Goal: Task Accomplishment & Management: Use online tool/utility

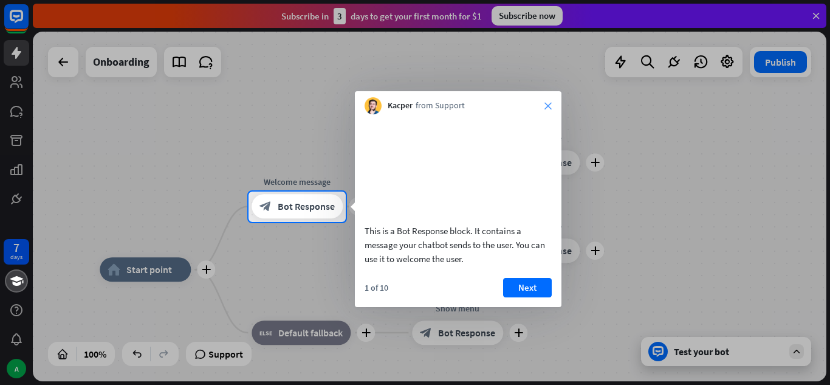
click at [546, 106] on icon "close" at bounding box center [547, 105] width 7 height 7
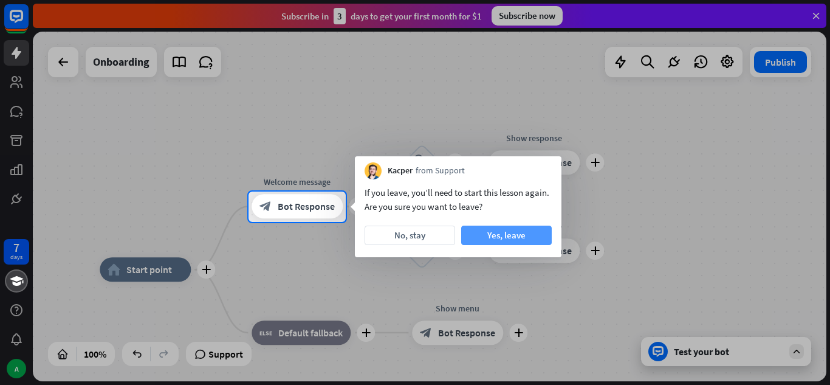
click at [490, 235] on button "Yes, leave" at bounding box center [506, 234] width 91 height 19
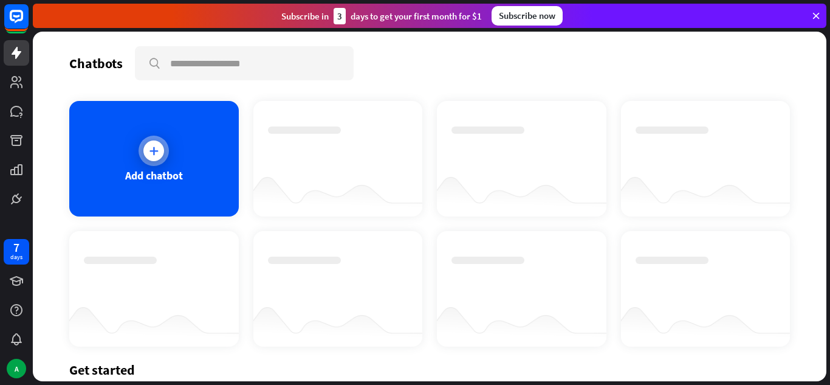
click at [168, 161] on div "Add chatbot" at bounding box center [154, 158] width 170 height 115
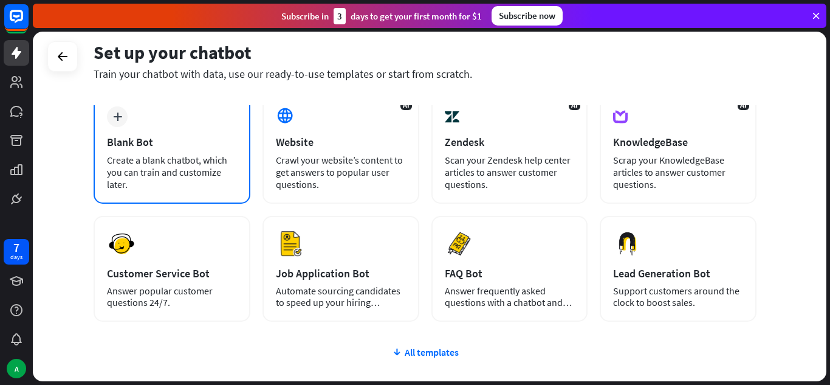
scroll to position [67, 0]
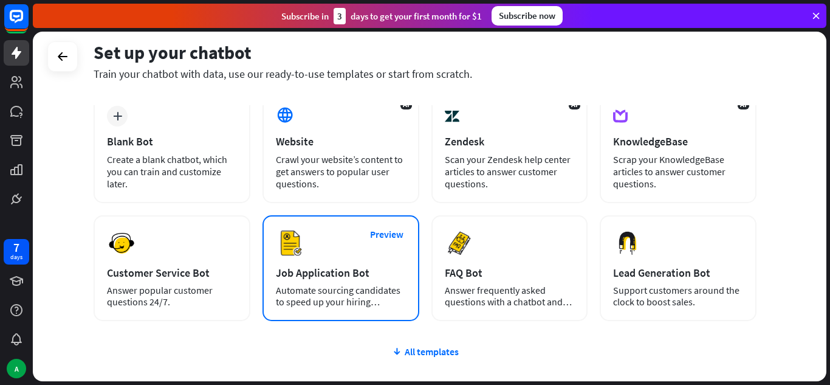
click at [328, 273] on div "Job Application Bot" at bounding box center [341, 273] width 130 height 14
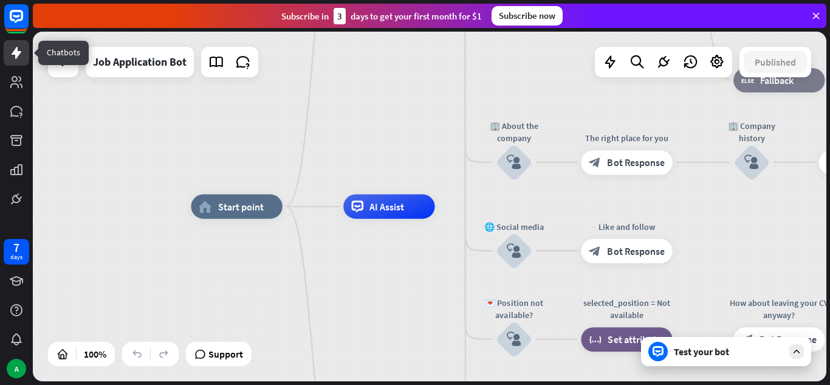
click at [13, 55] on icon at bounding box center [17, 53] width 10 height 12
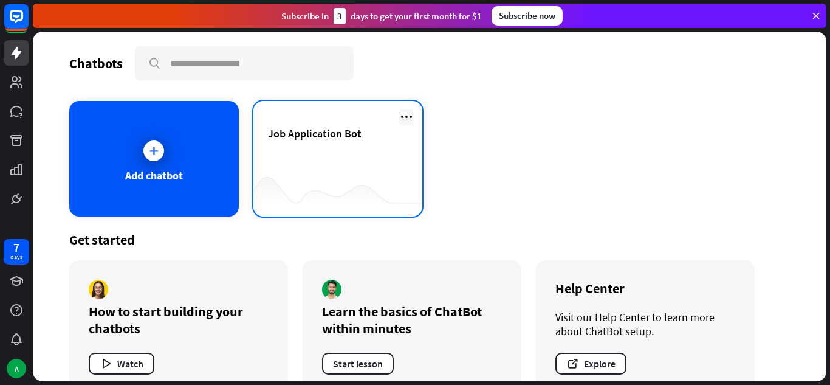
click at [406, 111] on icon at bounding box center [406, 116] width 15 height 15
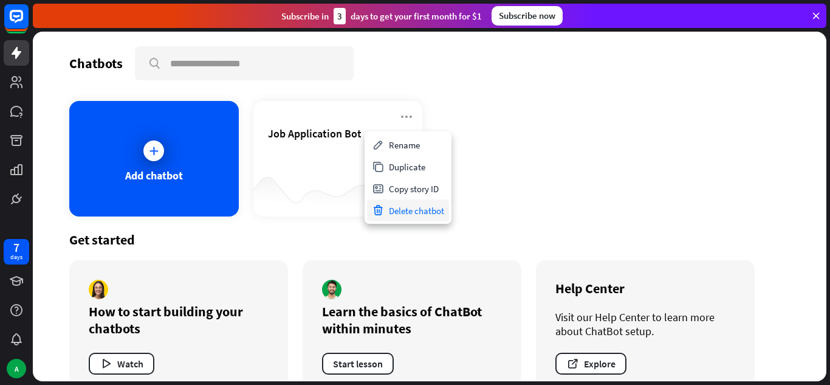
click at [404, 210] on div "Delete chatbot" at bounding box center [408, 210] width 82 height 22
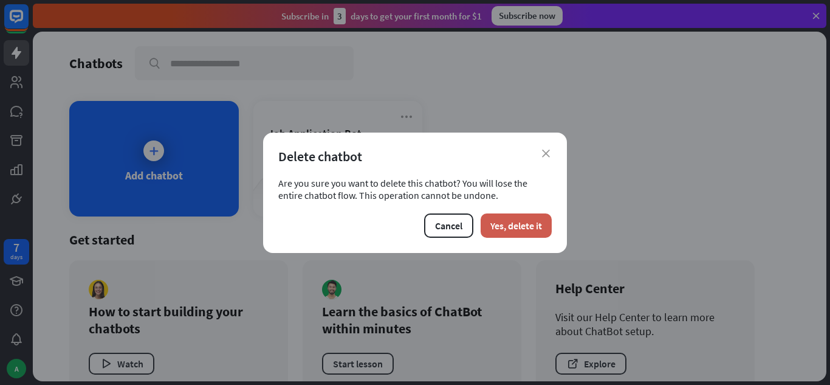
click at [507, 227] on button "Yes, delete it" at bounding box center [516, 225] width 71 height 24
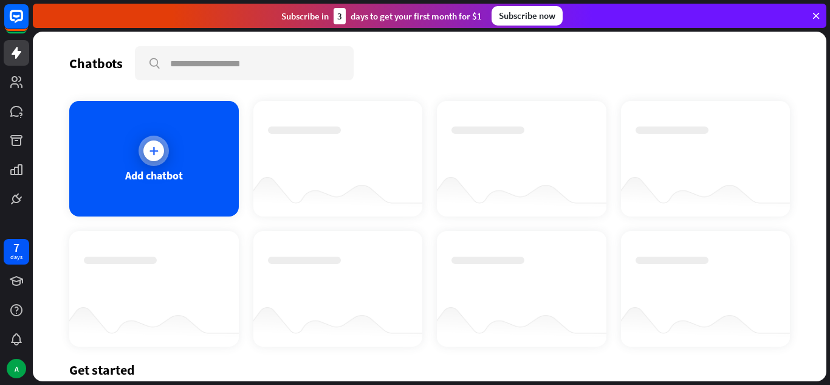
click at [193, 187] on div "Add chatbot" at bounding box center [154, 158] width 170 height 115
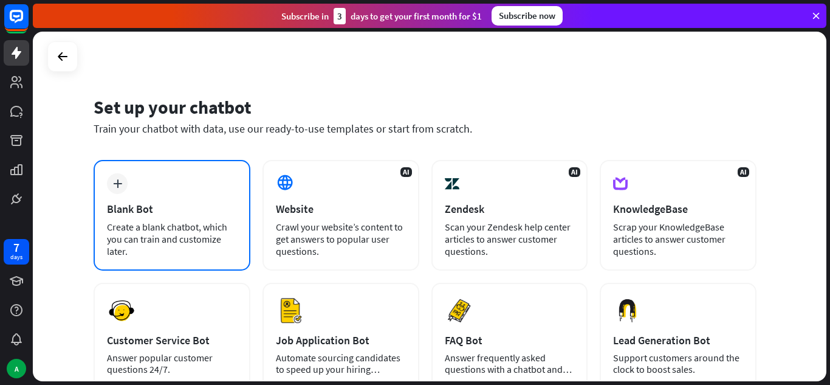
click at [128, 222] on div "Create a blank chatbot, which you can train and customize later." at bounding box center [172, 239] width 130 height 36
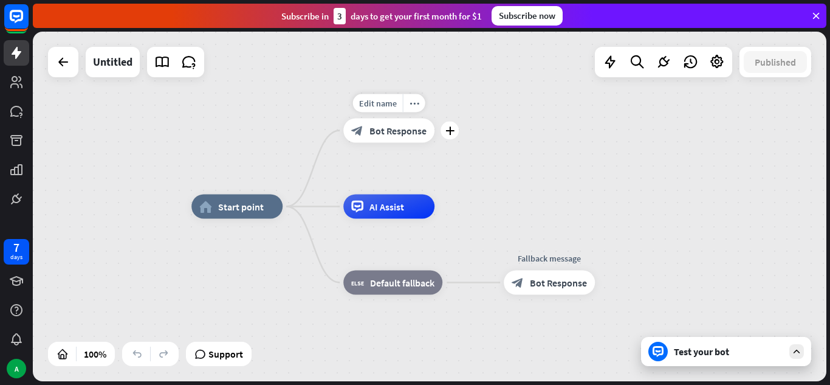
click at [385, 129] on span "Bot Response" at bounding box center [397, 131] width 57 height 12
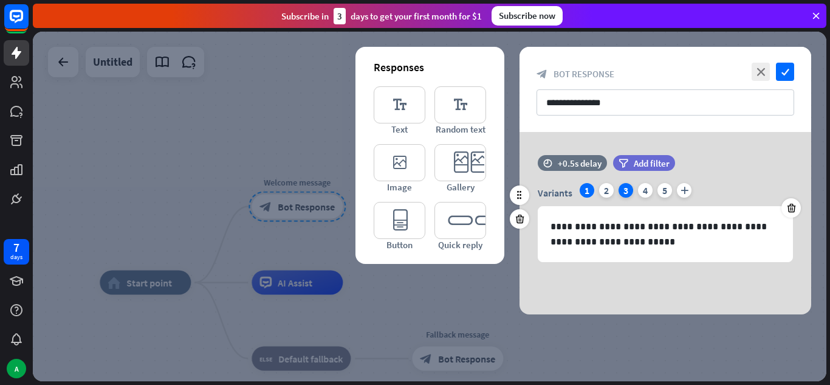
click at [622, 189] on div "3" at bounding box center [625, 190] width 15 height 15
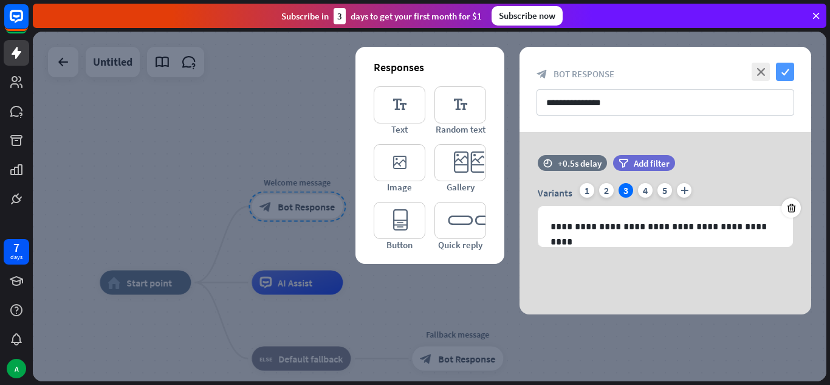
click at [790, 67] on icon "check" at bounding box center [785, 72] width 18 height 18
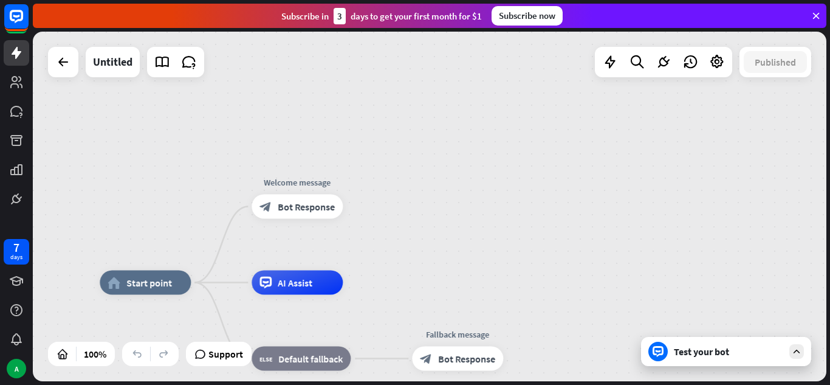
click at [693, 352] on div "Test your bot" at bounding box center [728, 351] width 109 height 12
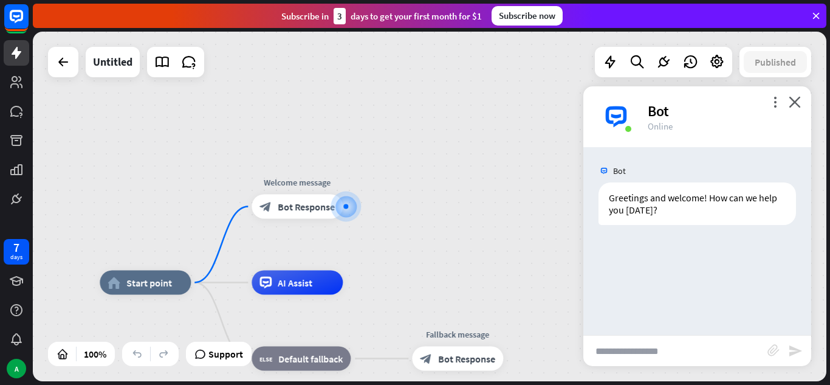
click at [628, 350] on input "text" at bounding box center [675, 350] width 184 height 30
click at [647, 343] on input "text" at bounding box center [675, 350] width 184 height 30
type input "****"
click at [799, 347] on icon "send" at bounding box center [795, 350] width 15 height 15
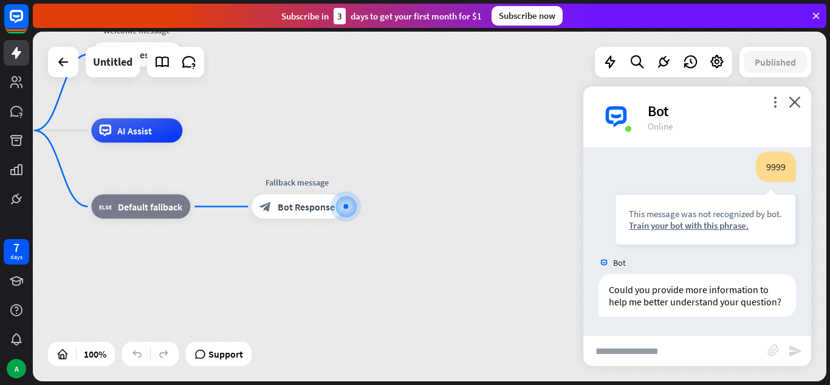
scroll to position [115, 0]
click at [128, 132] on span "AI Assist" at bounding box center [134, 131] width 35 height 12
click at [288, 219] on div "Edit name more_horiz plus block_bot_response Bot Response" at bounding box center [297, 206] width 91 height 24
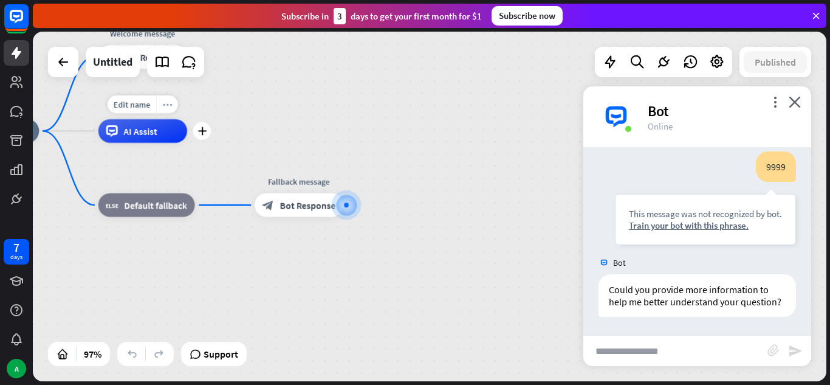
click at [163, 108] on icon "more_horiz" at bounding box center [167, 104] width 10 height 9
click at [139, 132] on span "AI Assist" at bounding box center [141, 131] width 34 height 12
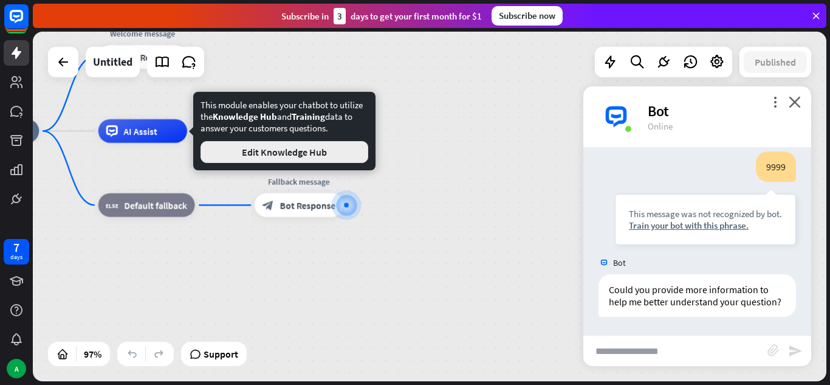
click at [220, 149] on button "Edit Knowledge Hub" at bounding box center [284, 152] width 168 height 22
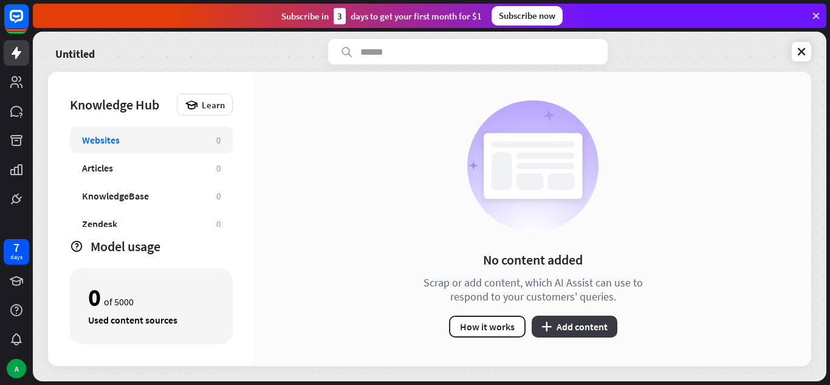
click at [576, 331] on button "plus Add content" at bounding box center [575, 326] width 86 height 22
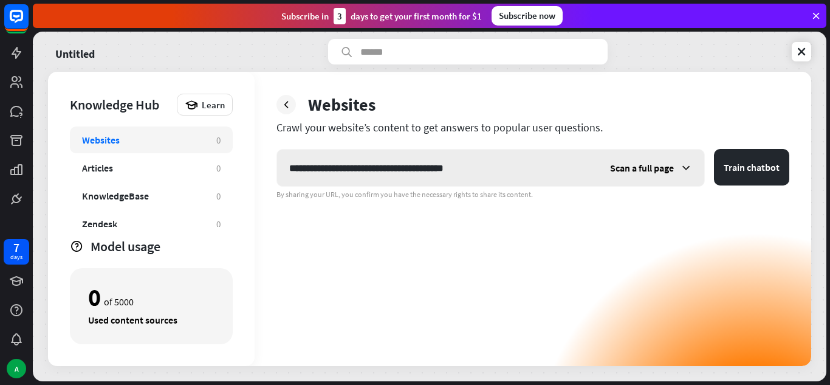
click at [674, 171] on div "Scan a full page" at bounding box center [651, 167] width 106 height 36
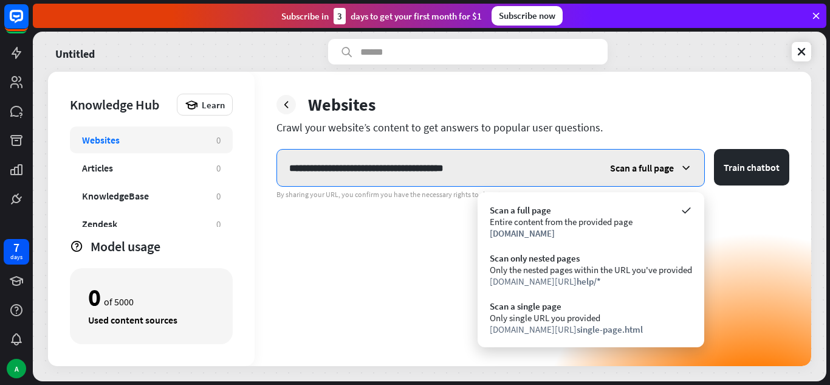
click at [512, 166] on input "**********" at bounding box center [437, 167] width 321 height 36
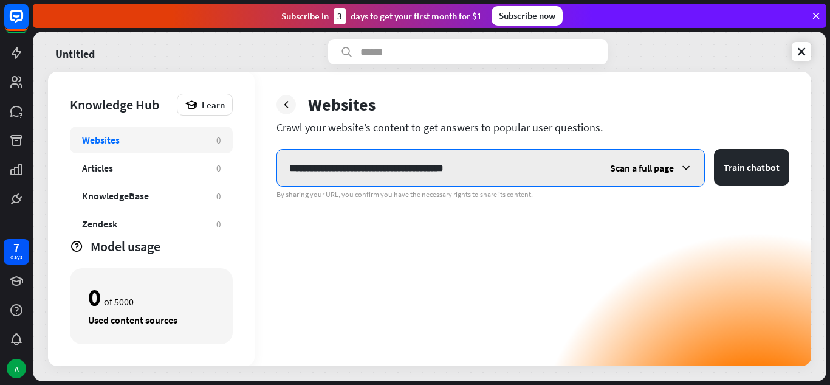
click at [512, 166] on input "**********" at bounding box center [437, 167] width 321 height 36
paste input "**********"
type input "**********"
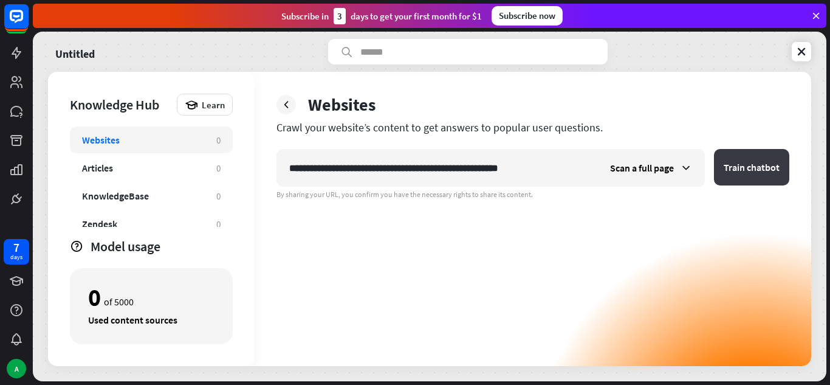
click at [766, 166] on button "Train chatbot" at bounding box center [751, 167] width 75 height 36
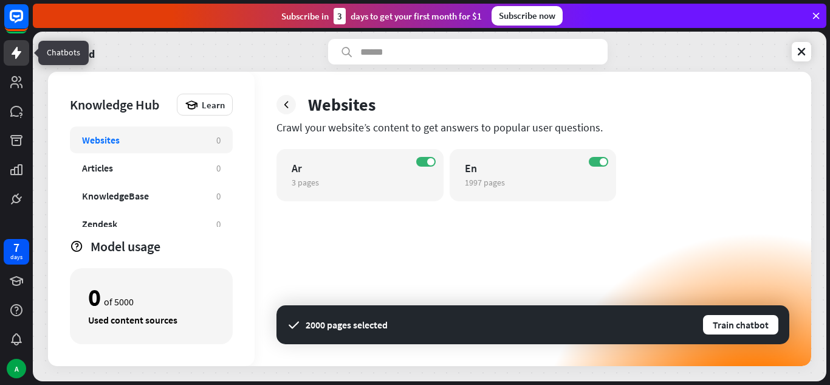
click at [18, 46] on icon at bounding box center [16, 53] width 15 height 15
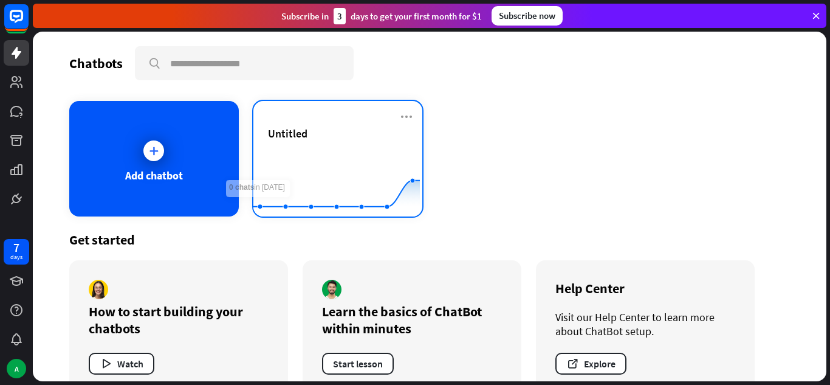
click at [335, 142] on div "Untitled" at bounding box center [338, 147] width 140 height 43
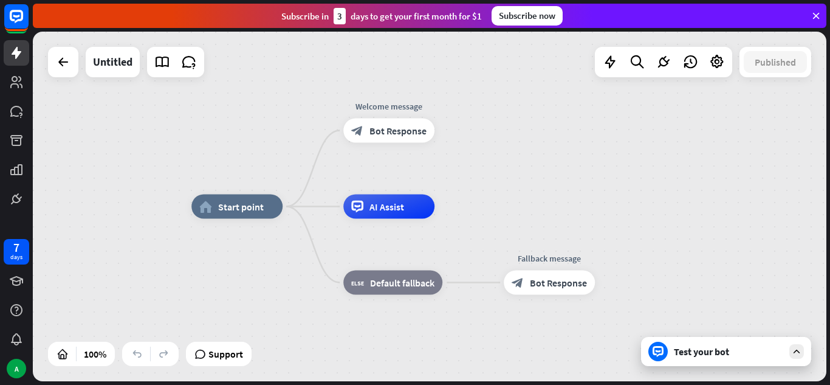
click at [715, 351] on div "Test your bot" at bounding box center [728, 351] width 109 height 12
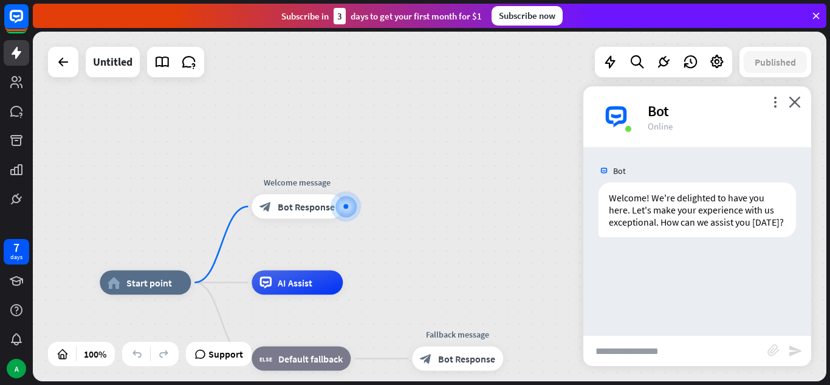
click at [632, 349] on input "text" at bounding box center [675, 350] width 184 height 30
type input "*"
type input "**********"
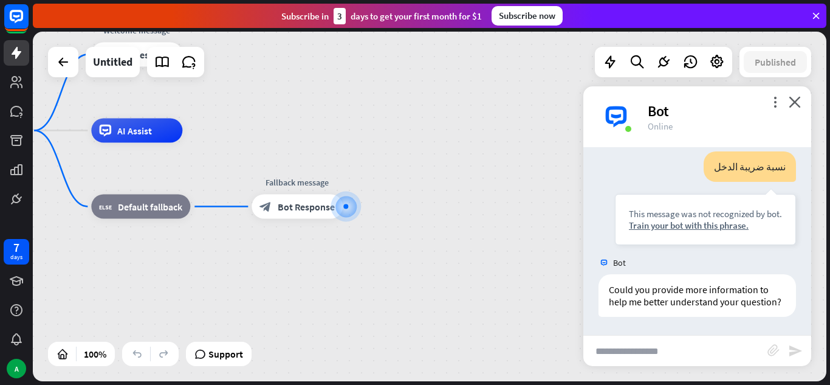
scroll to position [139, 0]
click at [622, 354] on input "text" at bounding box center [675, 350] width 184 height 30
type input "**********"
click at [159, 133] on div "AI Assist" at bounding box center [136, 130] width 91 height 24
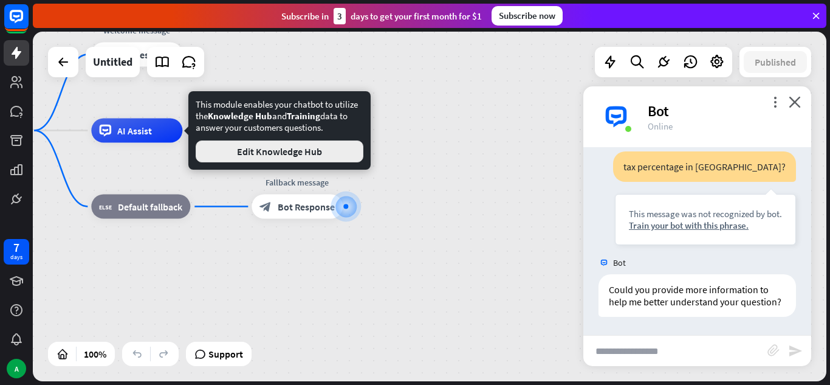
click at [250, 154] on button "Edit Knowledge Hub" at bounding box center [280, 151] width 168 height 22
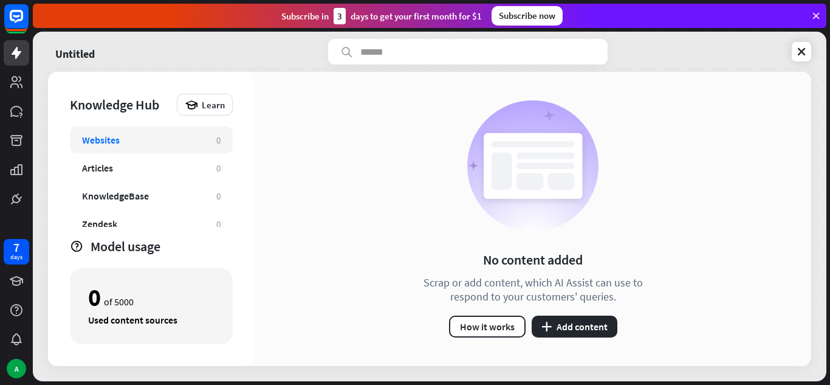
click at [166, 140] on div "Websites" at bounding box center [143, 140] width 122 height 12
click at [92, 139] on div "Websites" at bounding box center [101, 140] width 38 height 12
click at [580, 319] on button "plus Add content" at bounding box center [575, 326] width 86 height 22
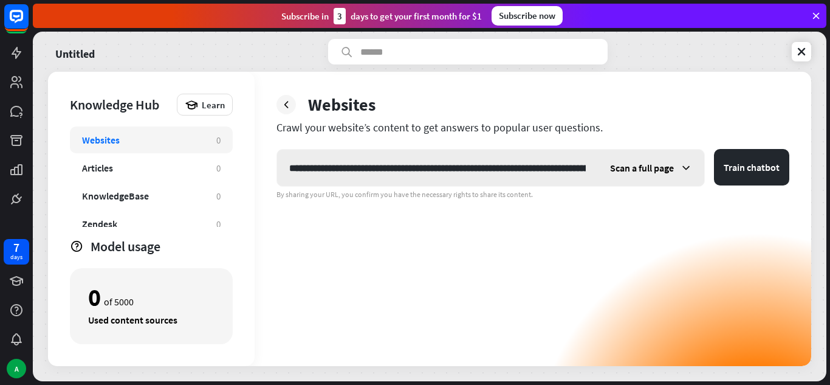
scroll to position [0, 197]
type input "**********"
click at [674, 169] on span "Scan a full page" at bounding box center [642, 168] width 64 height 12
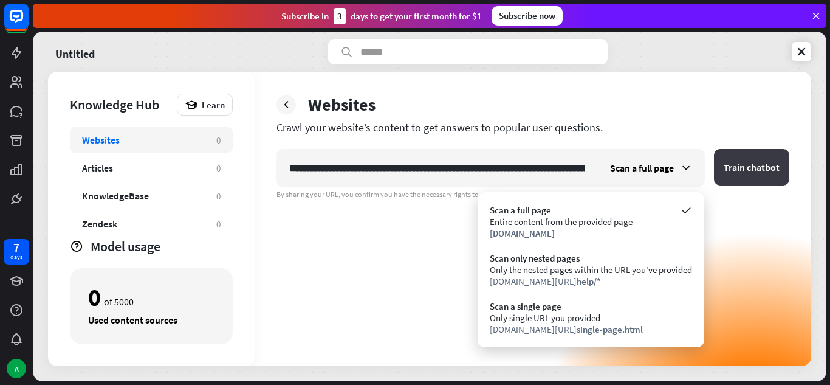
click at [721, 179] on button "Train chatbot" at bounding box center [751, 167] width 75 height 36
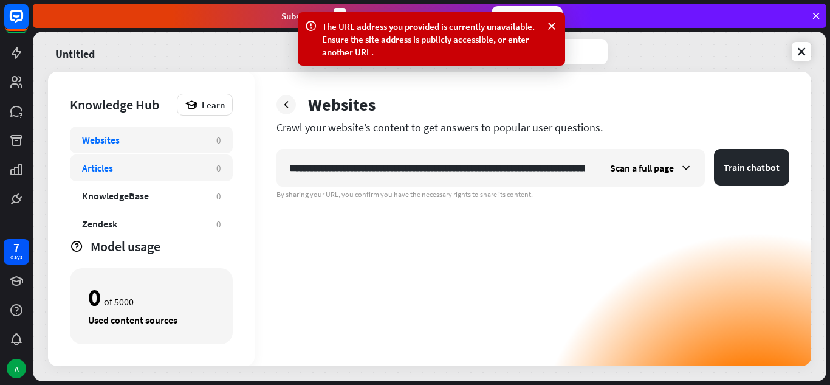
click at [149, 169] on div "Articles" at bounding box center [143, 168] width 122 height 12
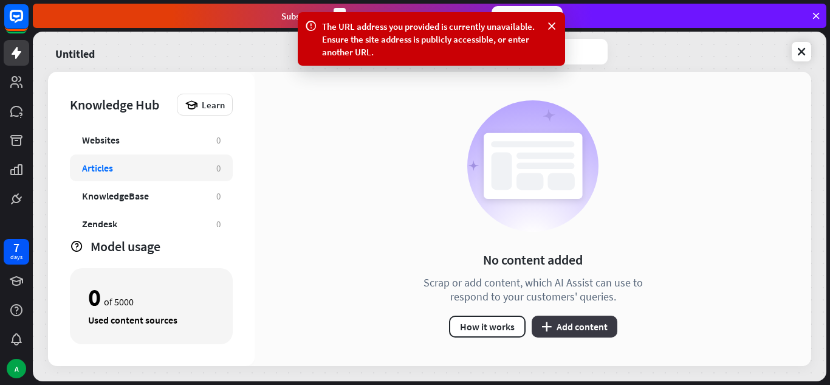
click at [575, 328] on button "plus Add content" at bounding box center [575, 326] width 86 height 22
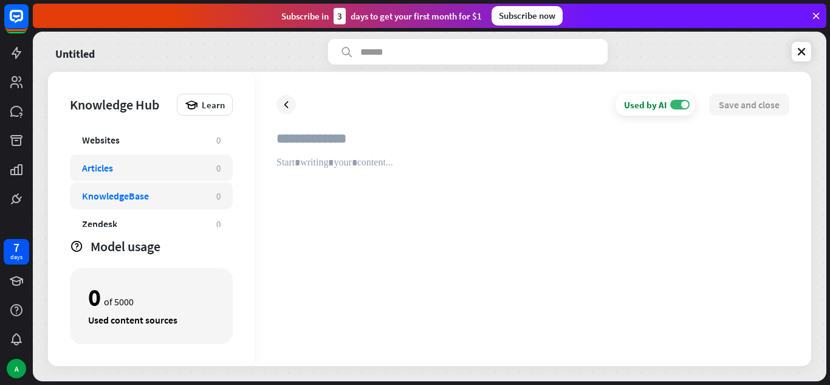
click at [138, 199] on div "KnowledgeBase" at bounding box center [115, 196] width 67 height 12
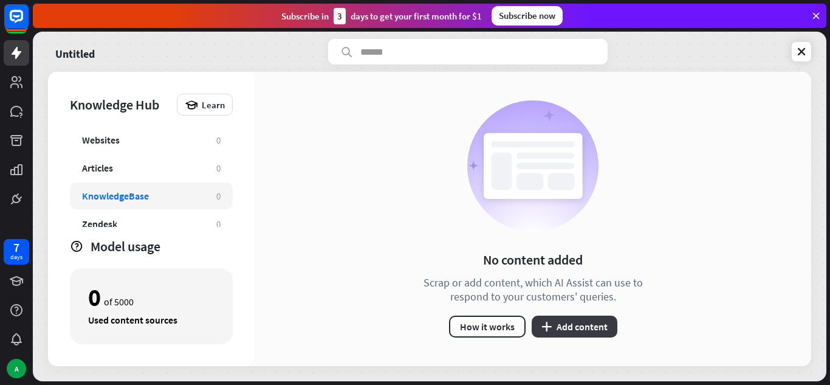
click at [589, 324] on button "plus Add content" at bounding box center [575, 326] width 86 height 22
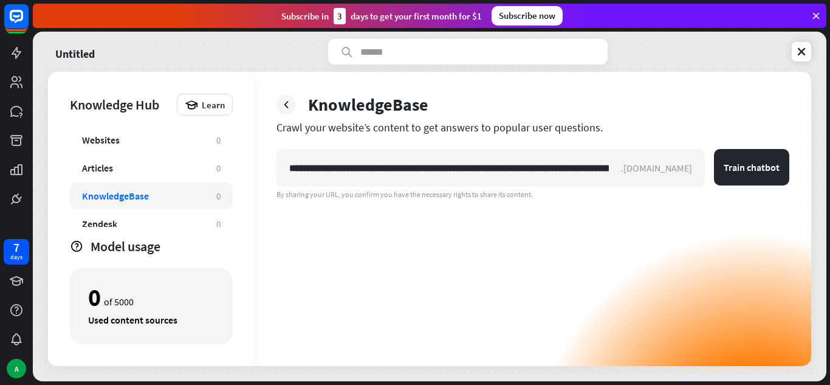
scroll to position [0, 135]
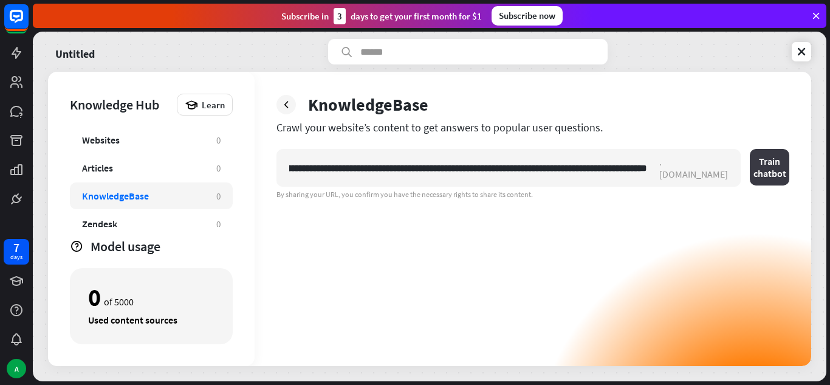
type input "**********"
click at [750, 162] on button "Train chatbot" at bounding box center [769, 167] width 39 height 36
click at [149, 129] on div "Websites 0" at bounding box center [151, 139] width 163 height 27
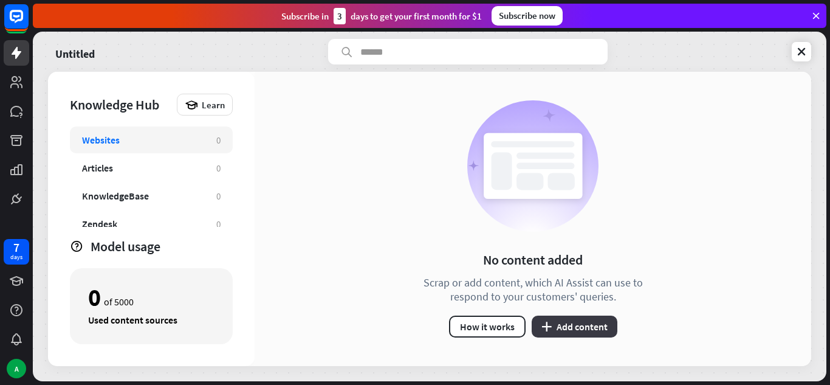
click at [557, 327] on button "plus Add content" at bounding box center [575, 326] width 86 height 22
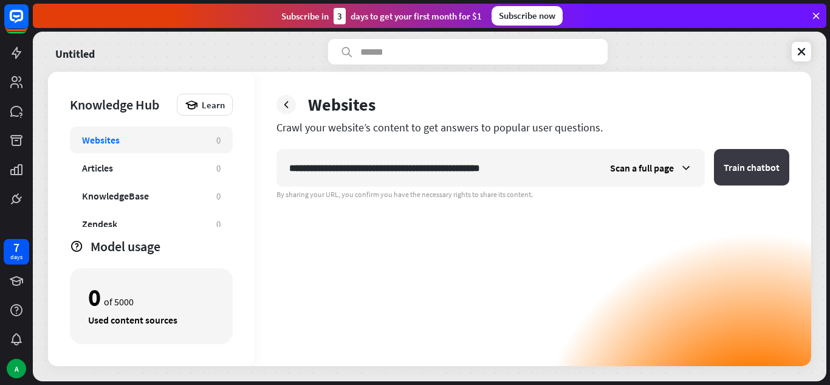
type input "**********"
click at [742, 163] on button "Train chatbot" at bounding box center [751, 167] width 75 height 36
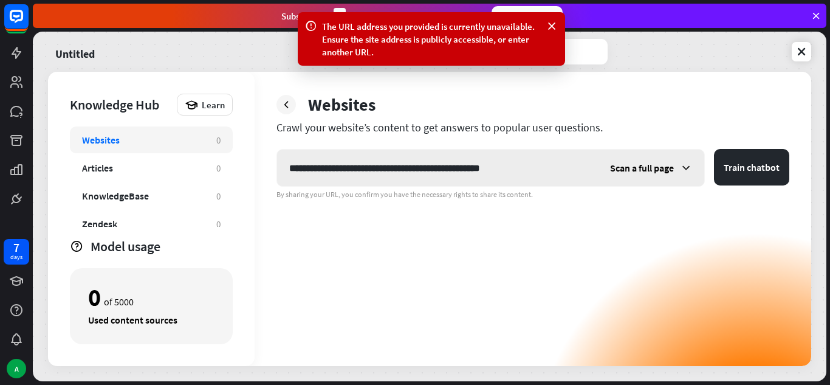
click at [664, 166] on span "Scan a full page" at bounding box center [642, 168] width 64 height 12
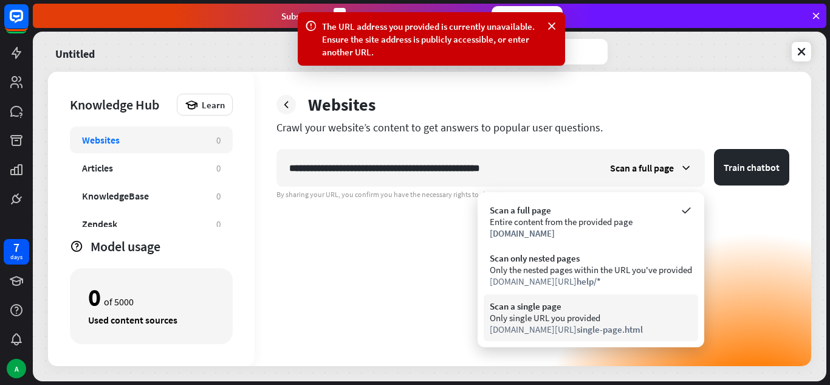
click at [553, 313] on div "Only single URL you provided" at bounding box center [591, 318] width 202 height 12
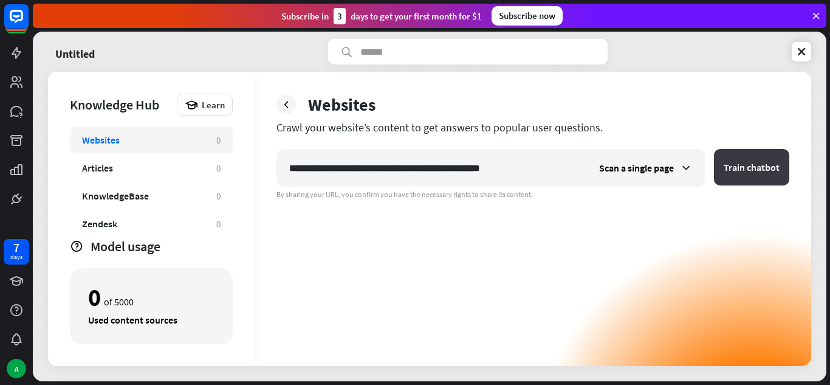
click at [749, 158] on button "Train chatbot" at bounding box center [751, 167] width 75 height 36
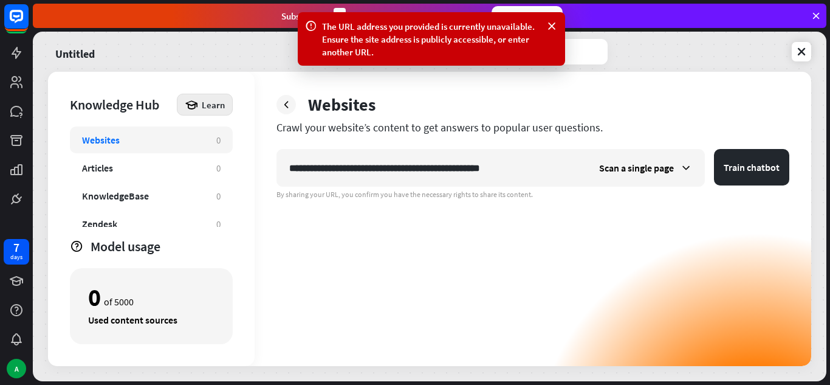
click at [205, 107] on span "Learn" at bounding box center [213, 105] width 23 height 12
click at [272, 261] on div "**********" at bounding box center [533, 219] width 557 height 294
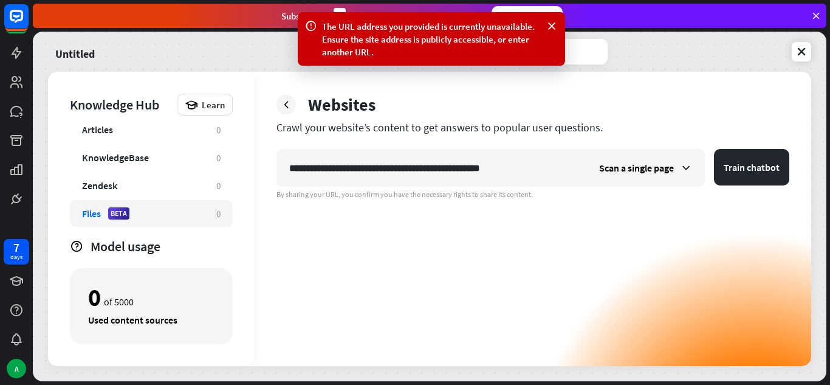
click at [89, 218] on div "Files" at bounding box center [91, 213] width 19 height 12
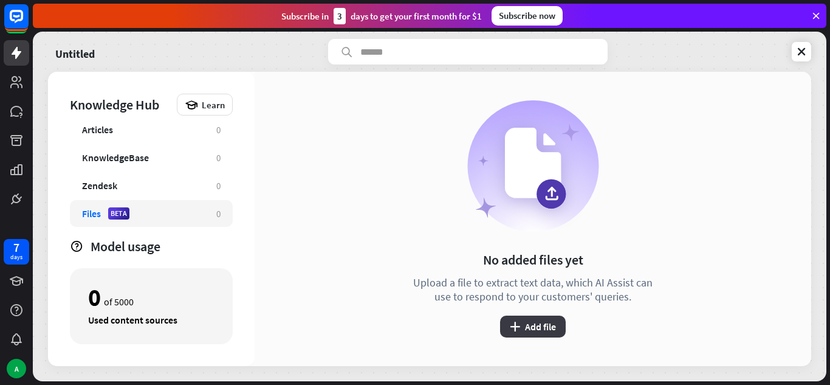
click at [535, 327] on button "plus Add file" at bounding box center [533, 326] width 66 height 22
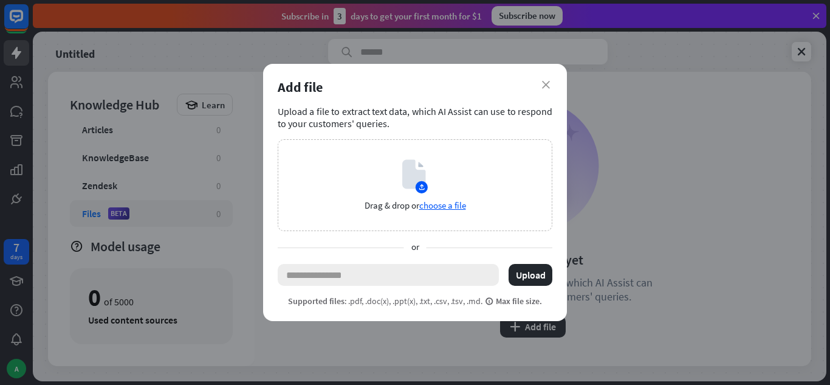
click at [393, 278] on input "text" at bounding box center [388, 275] width 221 height 22
paste input "**********"
type input "**********"
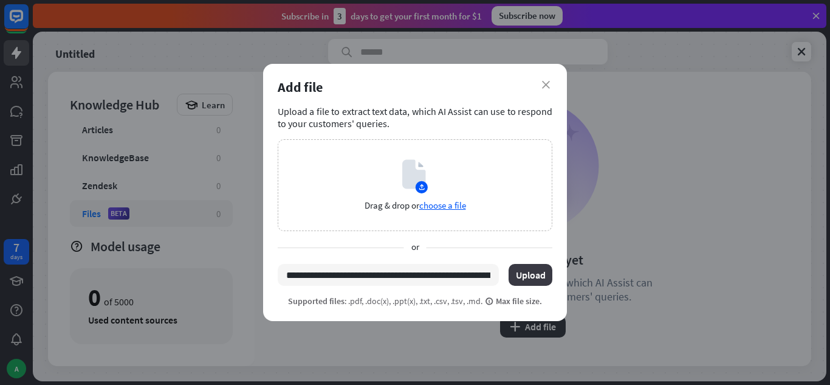
click at [522, 275] on button "Upload" at bounding box center [531, 275] width 44 height 22
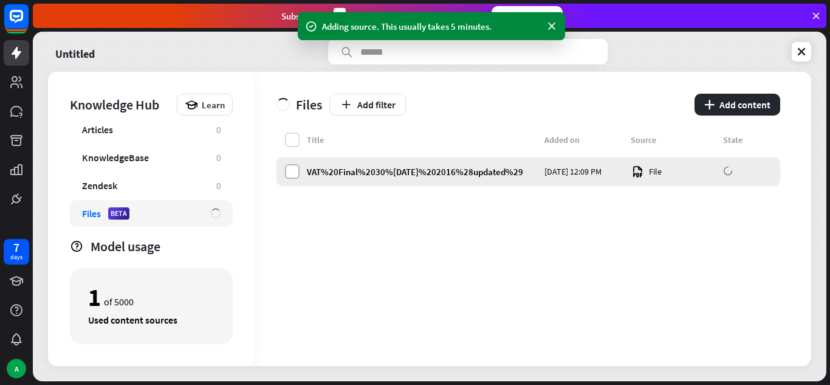
click at [297, 172] on label at bounding box center [292, 171] width 15 height 15
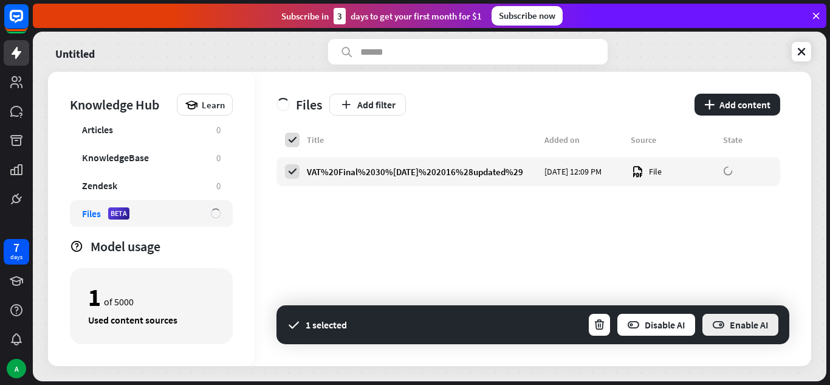
click at [738, 323] on button "Enable AI" at bounding box center [740, 324] width 78 height 24
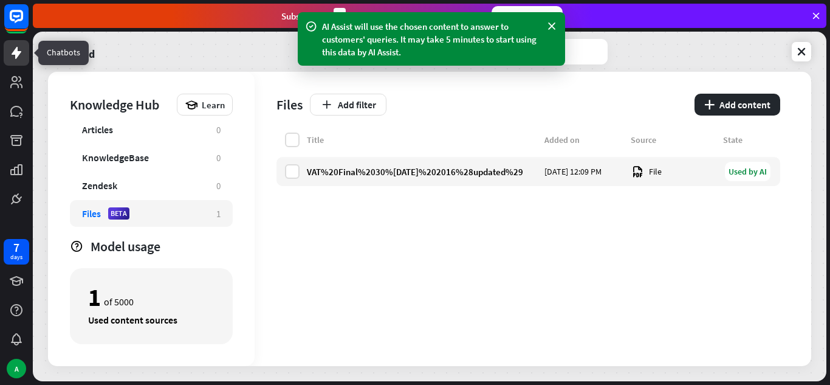
click at [20, 52] on icon at bounding box center [17, 53] width 10 height 12
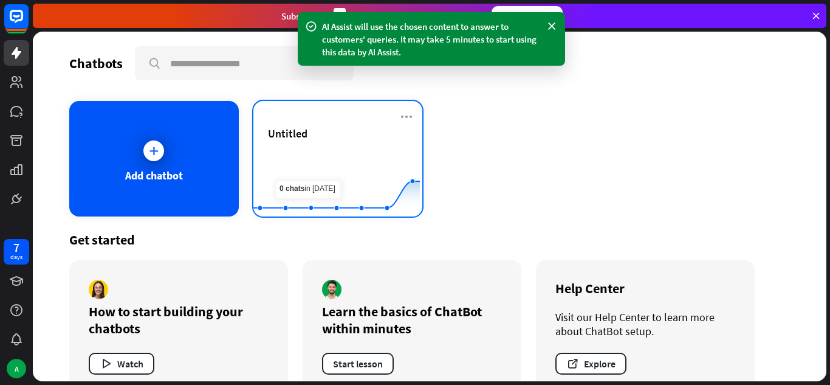
click at [327, 136] on div "Untitled" at bounding box center [338, 133] width 140 height 14
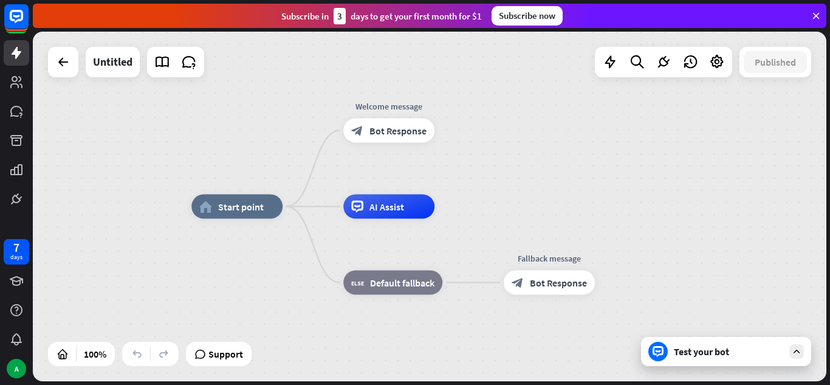
click at [702, 349] on div "Test your bot" at bounding box center [728, 351] width 109 height 12
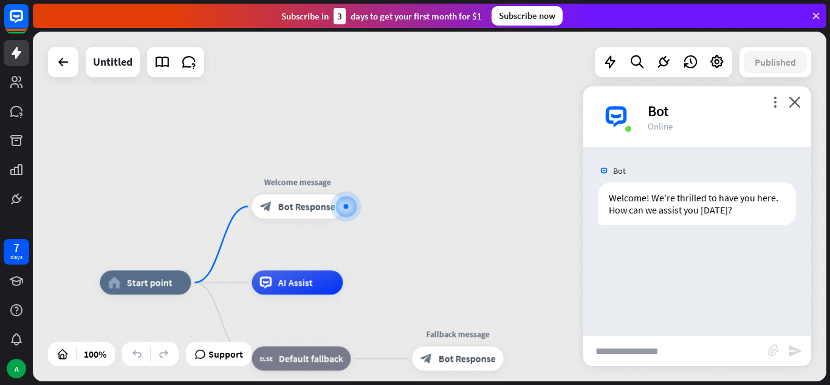
click at [622, 344] on input "text" at bounding box center [675, 350] width 184 height 30
type input "*"
type input "**********"
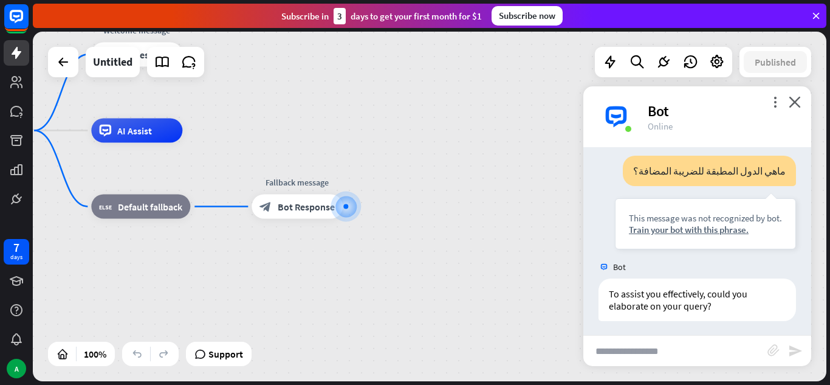
scroll to position [103, 0]
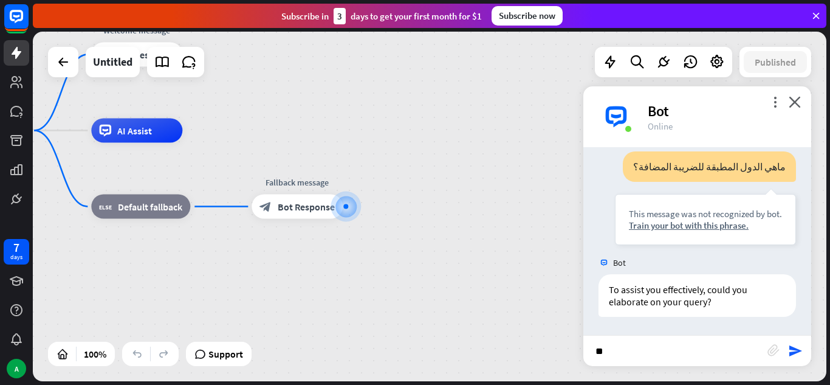
type input "*"
type input "**********"
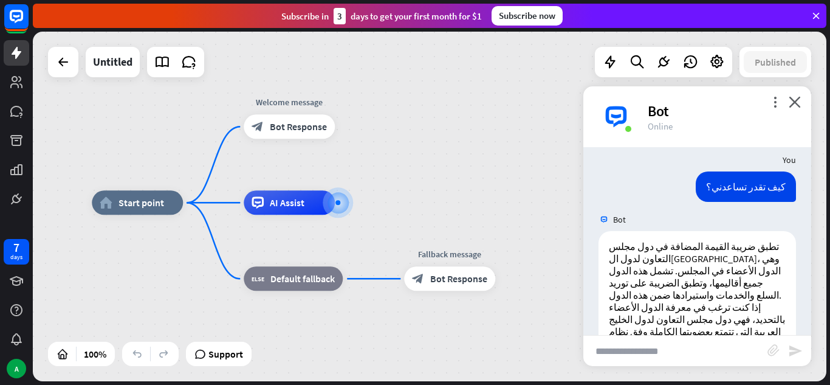
scroll to position [319, 0]
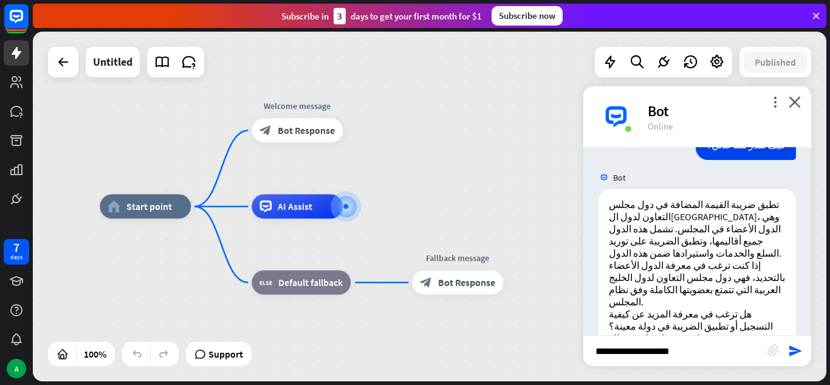
type input "**********"
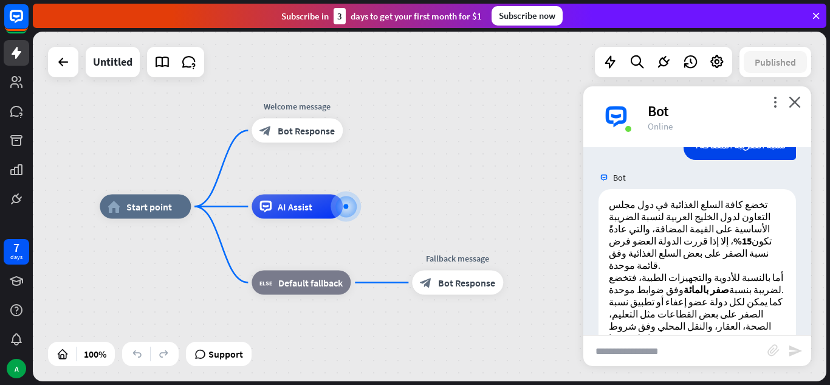
scroll to position [572, 0]
click at [357, 129] on icon "plus" at bounding box center [358, 130] width 9 height 9
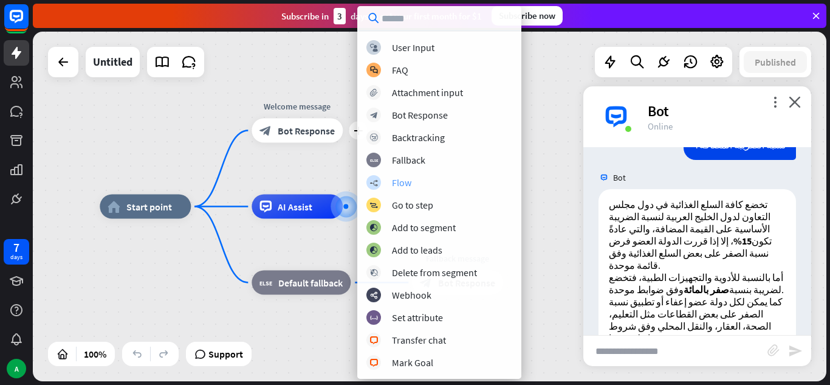
click at [399, 185] on div "Flow" at bounding box center [401, 182] width 19 height 12
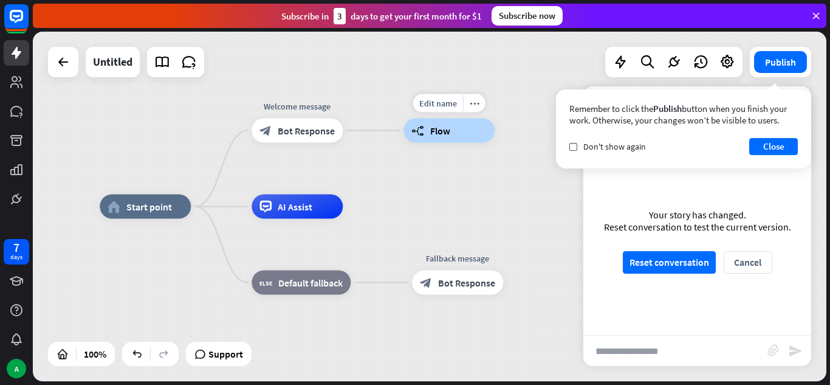
click at [434, 127] on span "Flow" at bounding box center [440, 131] width 20 height 12
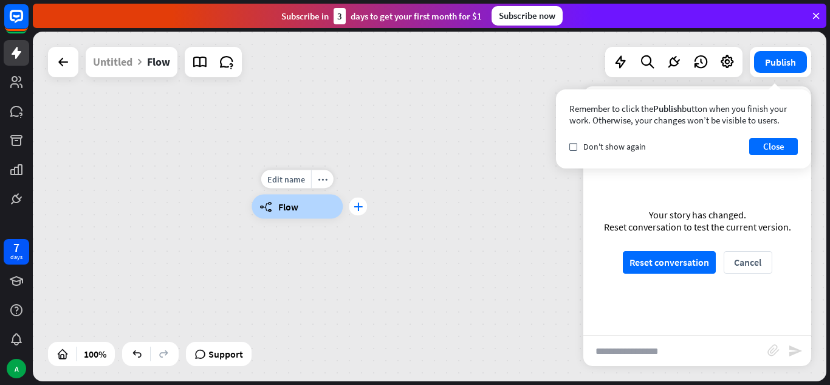
click at [357, 205] on icon "plus" at bounding box center [358, 206] width 9 height 9
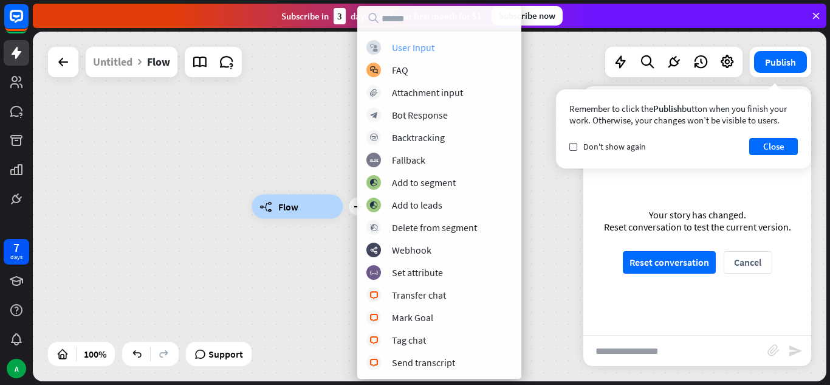
click at [417, 48] on div "User Input" at bounding box center [413, 47] width 43 height 12
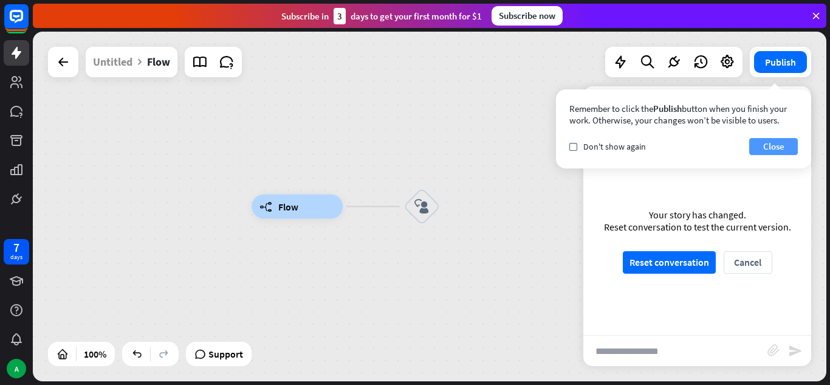
click at [773, 151] on button "Close" at bounding box center [773, 146] width 49 height 17
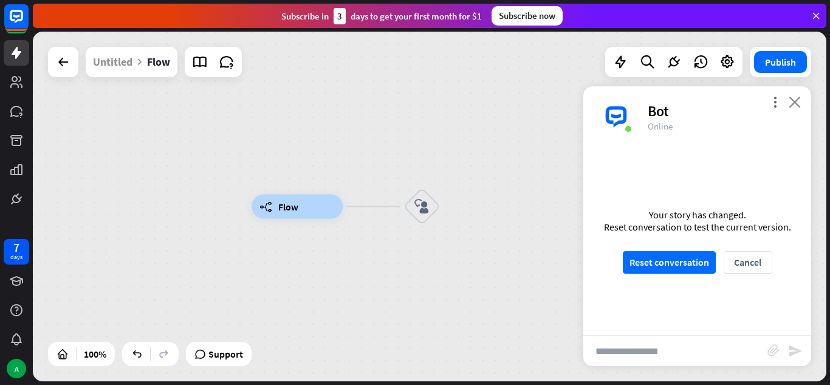
click at [794, 105] on icon "close" at bounding box center [795, 102] width 12 height 12
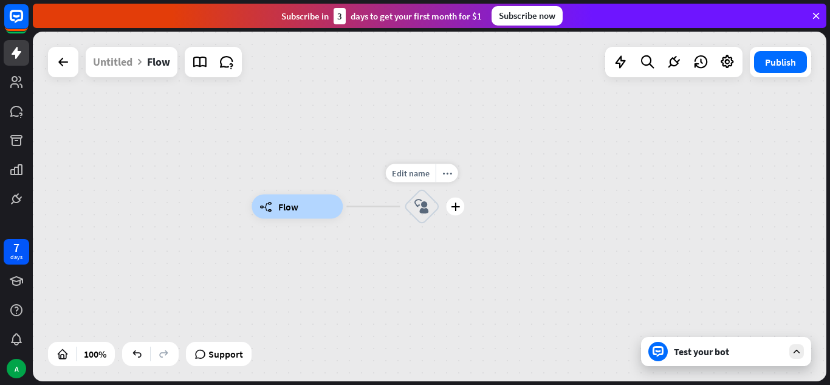
click at [420, 211] on icon "block_user_input" at bounding box center [421, 206] width 15 height 15
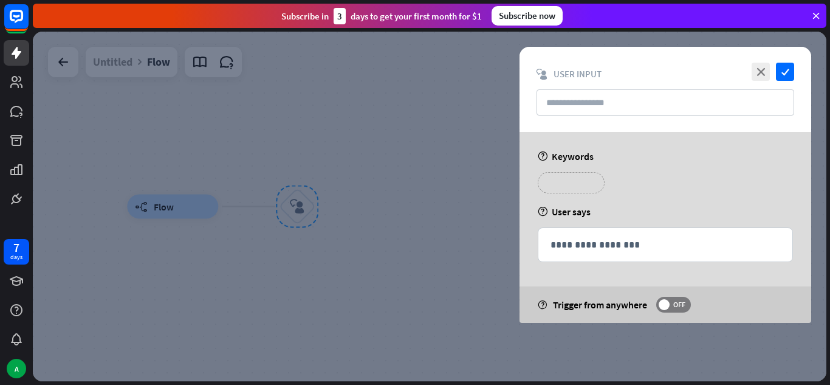
click at [558, 182] on p "**********" at bounding box center [571, 182] width 49 height 15
click at [588, 236] on div "**********" at bounding box center [665, 244] width 254 height 33
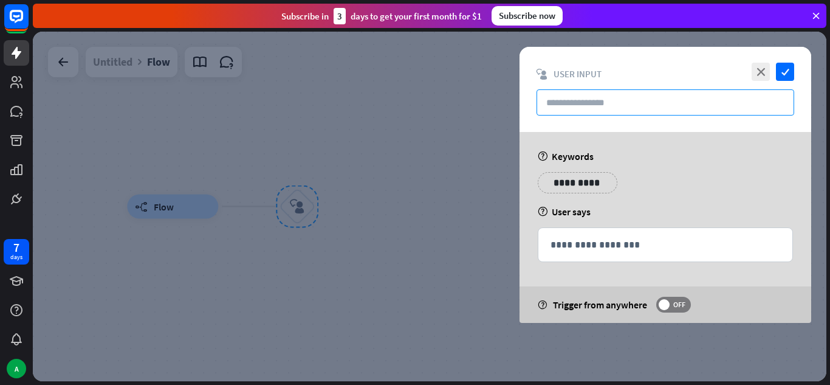
click at [575, 108] on input "text" at bounding box center [665, 102] width 258 height 26
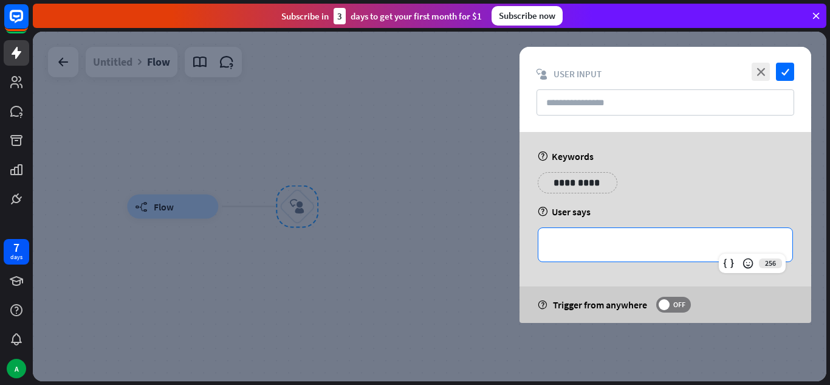
click at [577, 244] on p "**********" at bounding box center [665, 244] width 230 height 15
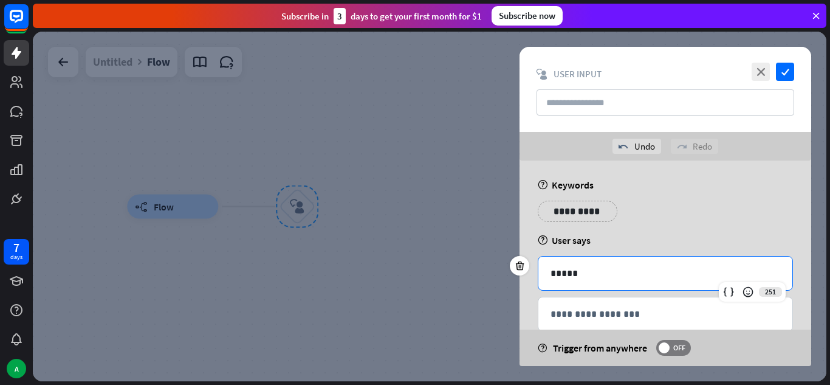
scroll to position [26, 0]
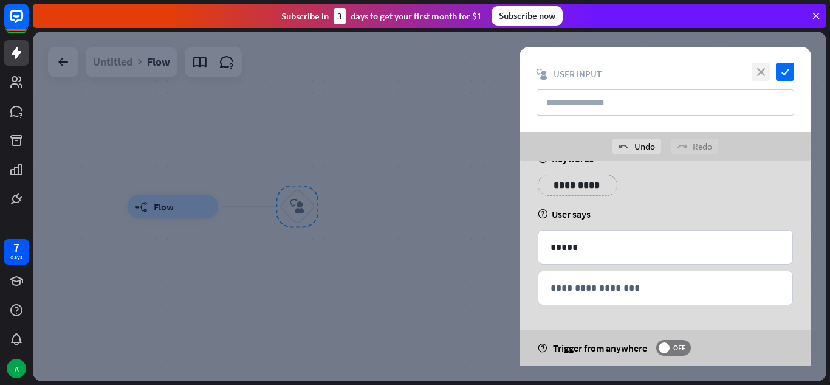
click at [756, 77] on icon "close" at bounding box center [761, 72] width 18 height 18
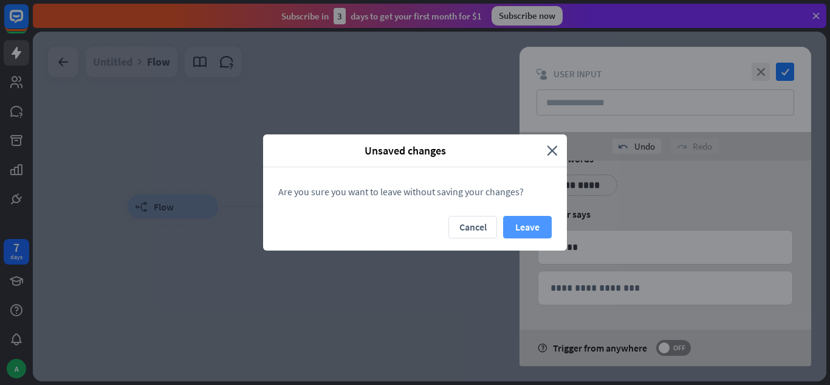
click at [514, 230] on button "Leave" at bounding box center [527, 227] width 49 height 22
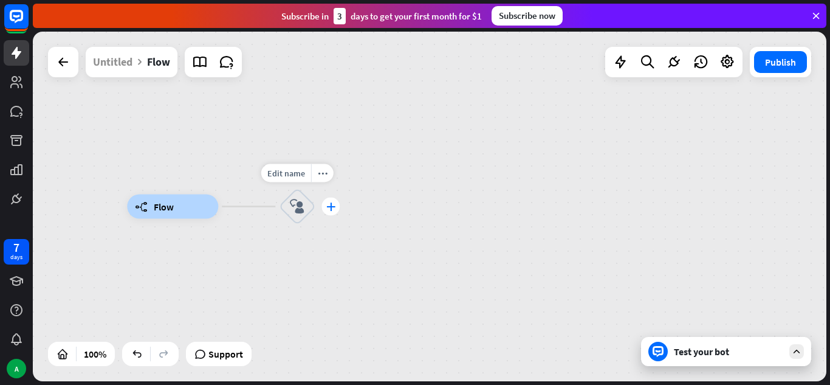
click at [334, 206] on icon "plus" at bounding box center [330, 206] width 9 height 9
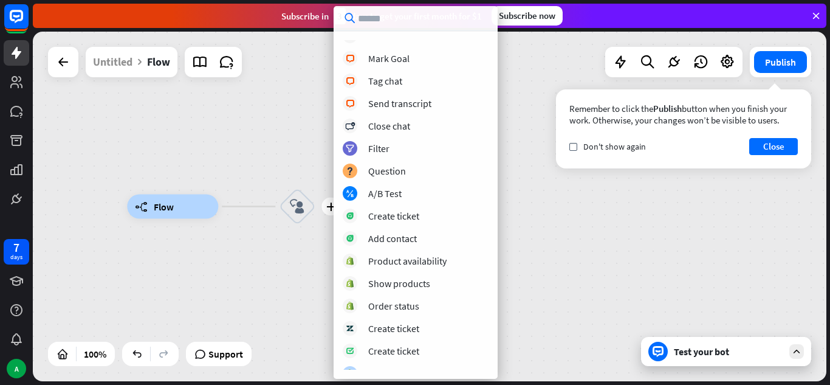
scroll to position [270, 0]
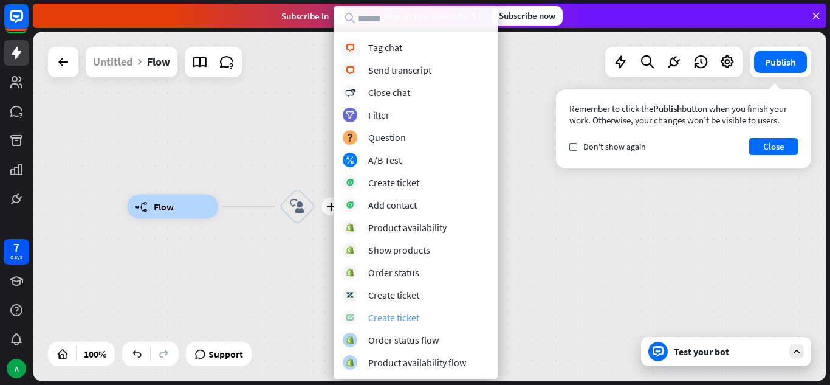
click at [409, 316] on div "Create ticket" at bounding box center [393, 317] width 51 height 12
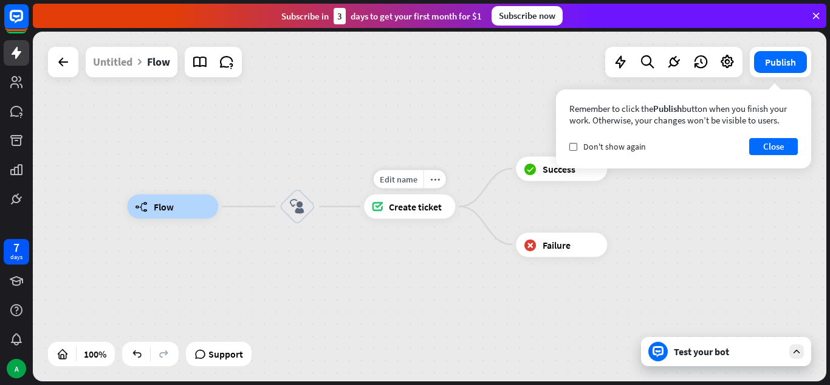
click at [411, 200] on span "Create ticket" at bounding box center [415, 206] width 53 height 12
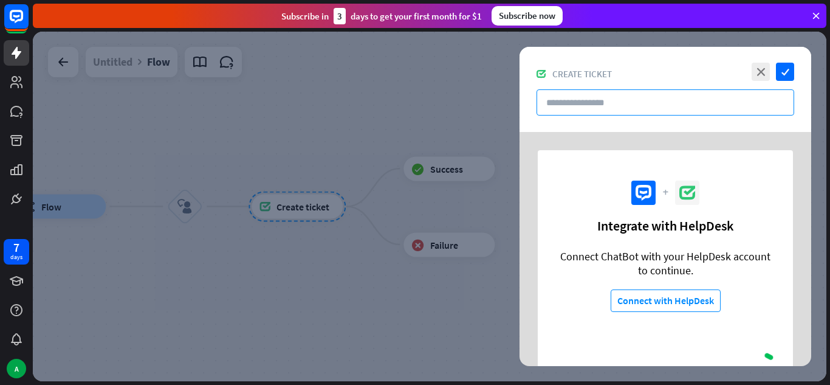
click at [611, 107] on input "text" at bounding box center [665, 102] width 258 height 26
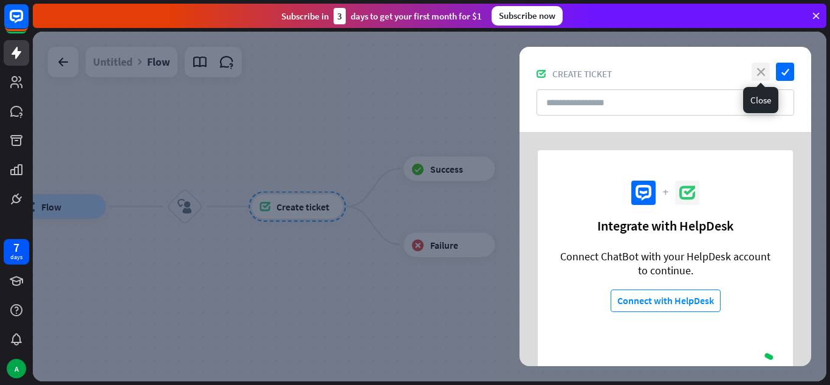
click at [759, 70] on icon "close" at bounding box center [761, 72] width 18 height 18
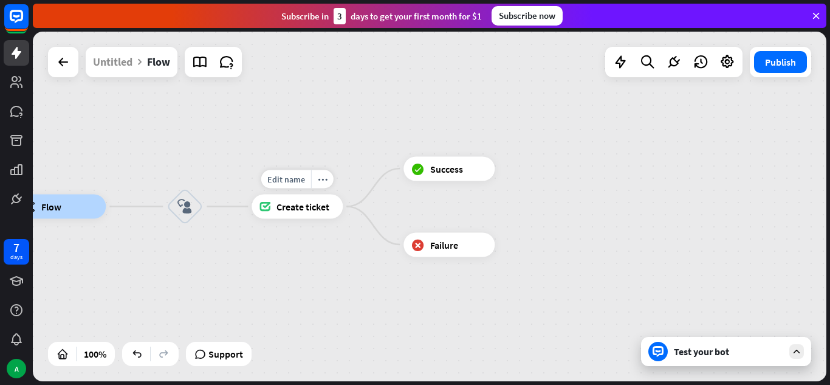
click at [317, 211] on span "Create ticket" at bounding box center [302, 206] width 53 height 12
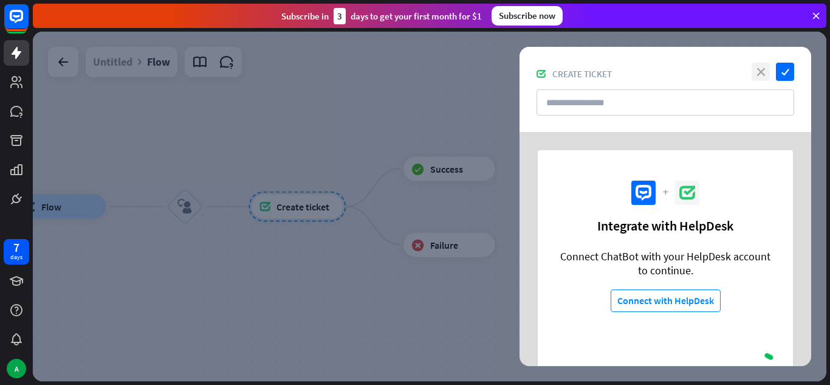
click at [762, 75] on icon "close" at bounding box center [761, 72] width 18 height 18
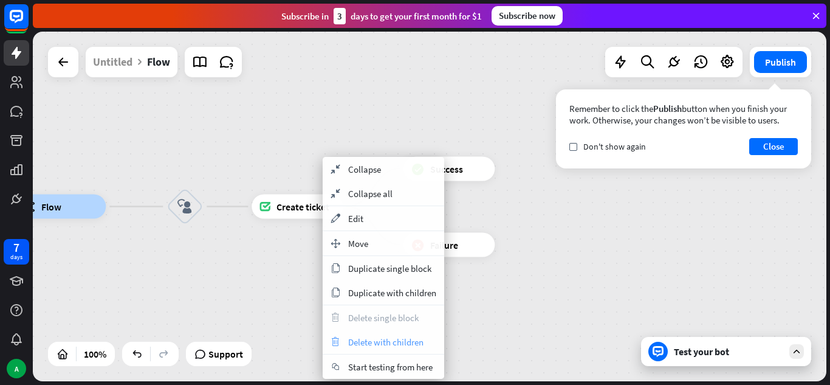
click at [372, 346] on span "Delete with children" at bounding box center [385, 342] width 75 height 12
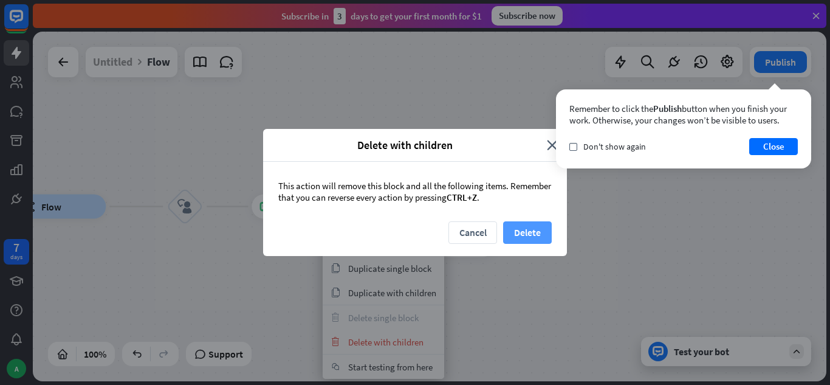
click at [527, 222] on button "Delete" at bounding box center [527, 232] width 49 height 22
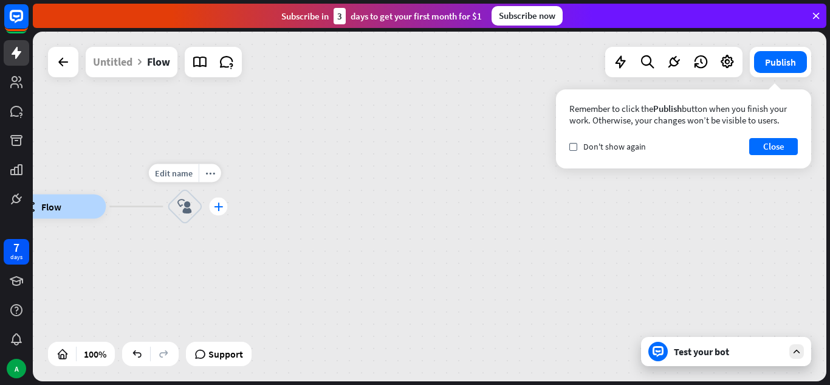
click at [219, 203] on icon "plus" at bounding box center [218, 206] width 9 height 9
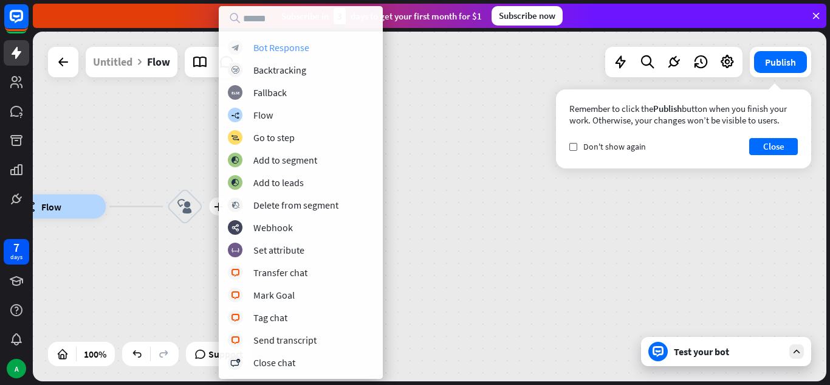
click at [291, 48] on div "Bot Response" at bounding box center [281, 47] width 56 height 12
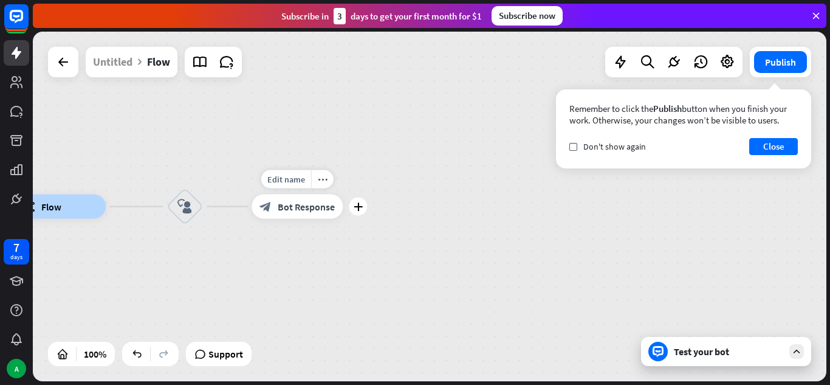
click at [303, 210] on span "Bot Response" at bounding box center [306, 206] width 57 height 12
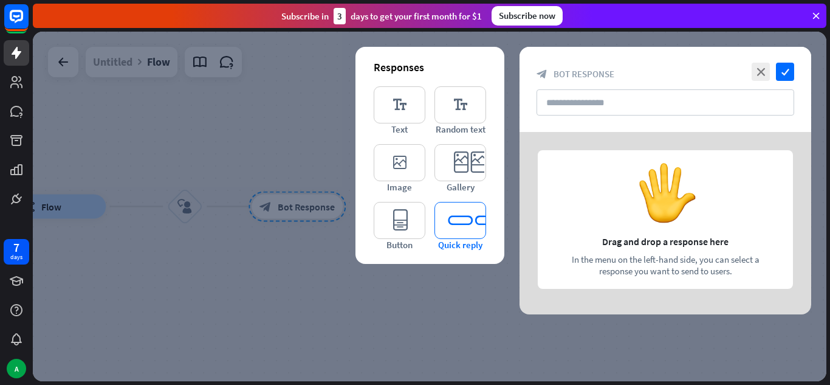
click at [448, 231] on icon "editor_quick_replies" at bounding box center [460, 220] width 52 height 37
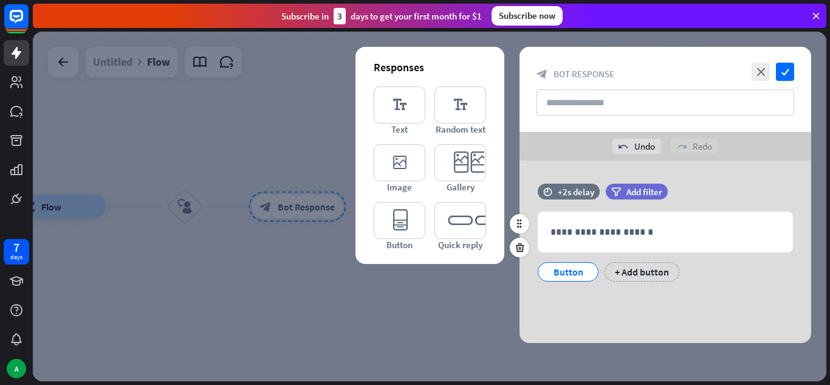
click at [564, 275] on div "Button" at bounding box center [568, 271] width 40 height 18
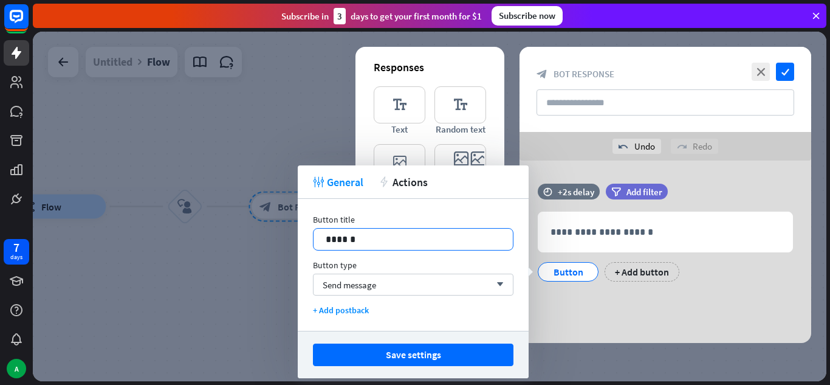
click at [366, 230] on div "******" at bounding box center [412, 238] width 199 height 21
click at [382, 241] on p "**********" at bounding box center [413, 238] width 175 height 15
click at [366, 242] on p "**********" at bounding box center [413, 238] width 175 height 15
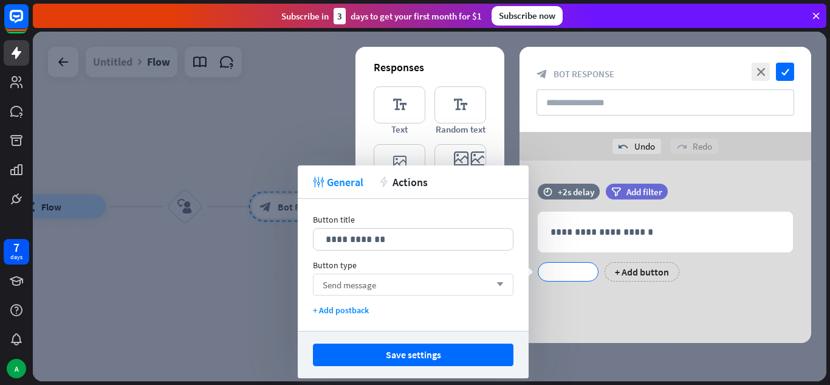
click at [377, 284] on div "Send message arrow_down" at bounding box center [413, 284] width 200 height 22
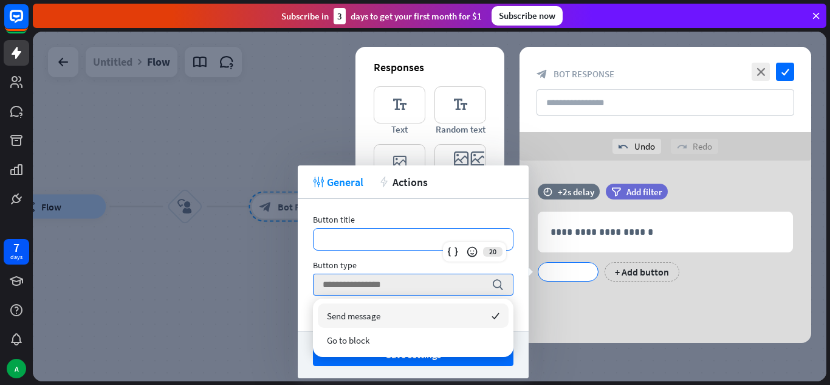
click at [365, 235] on p "**********" at bounding box center [413, 238] width 175 height 15
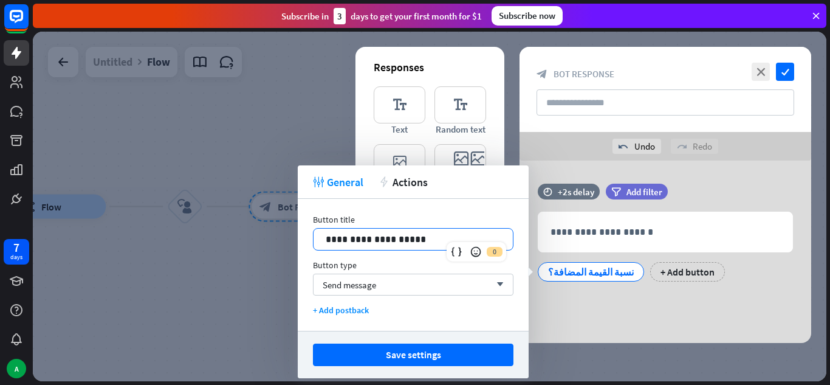
click at [345, 242] on p "**********" at bounding box center [413, 238] width 175 height 15
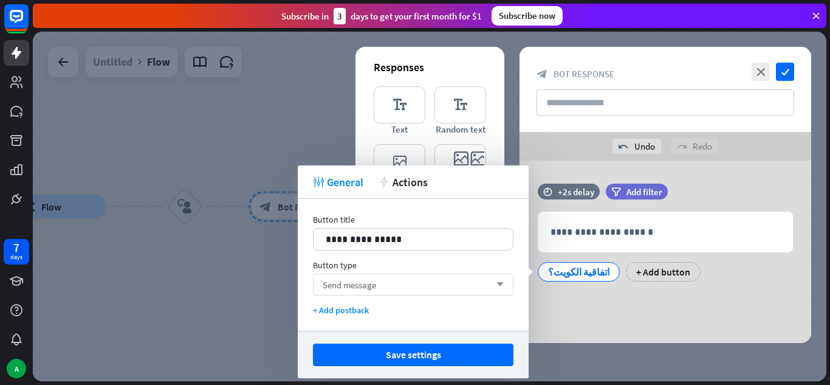
click at [352, 286] on span "Send message" at bounding box center [349, 285] width 53 height 12
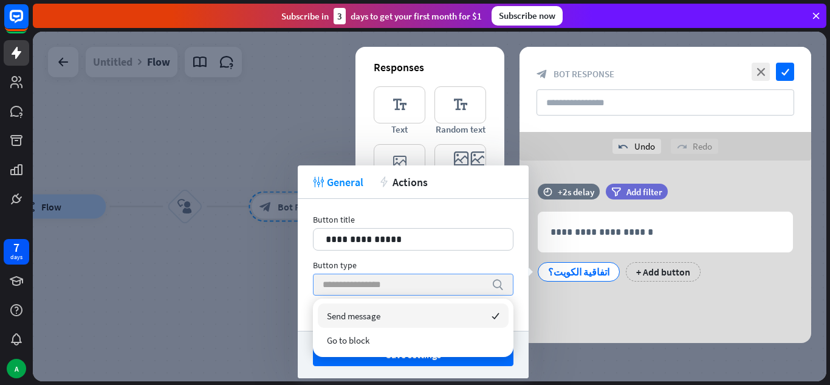
click at [351, 315] on span "Send message" at bounding box center [353, 316] width 53 height 12
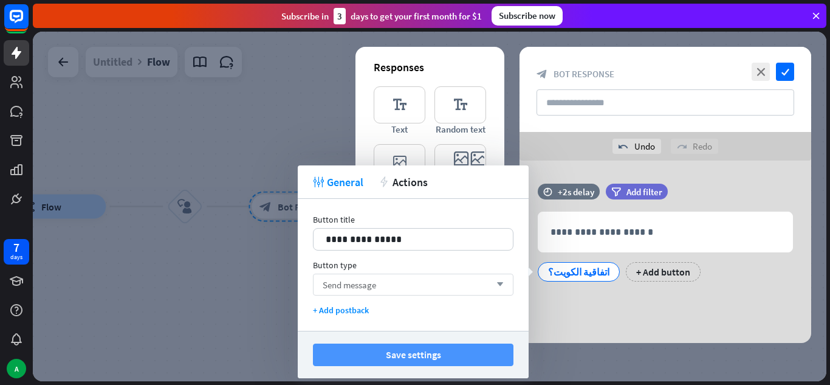
click at [396, 361] on button "Save settings" at bounding box center [413, 354] width 200 height 22
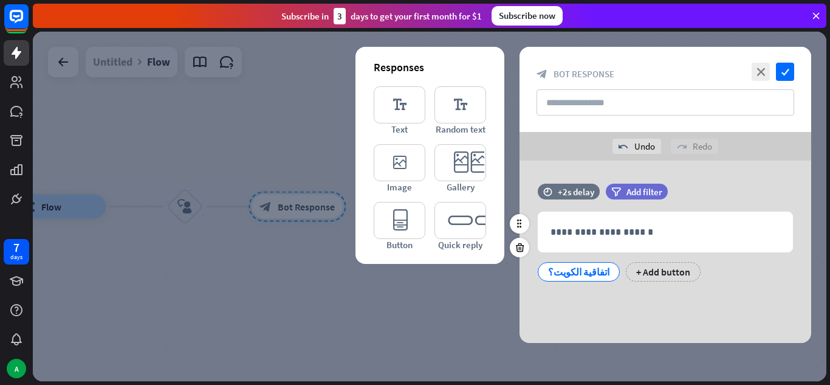
click at [564, 270] on div "اتفاقية الكويت؟" at bounding box center [578, 271] width 61 height 18
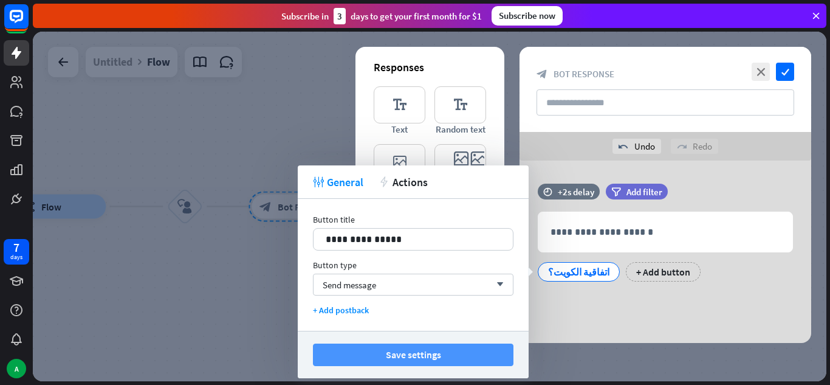
click at [392, 353] on button "Save settings" at bounding box center [413, 354] width 200 height 22
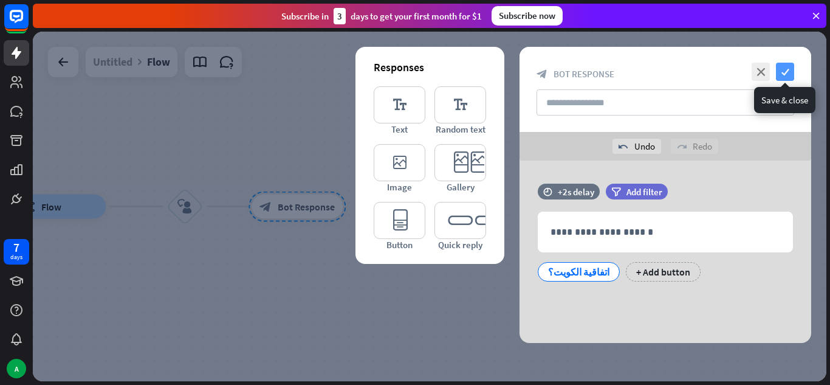
click at [783, 70] on icon "check" at bounding box center [785, 72] width 18 height 18
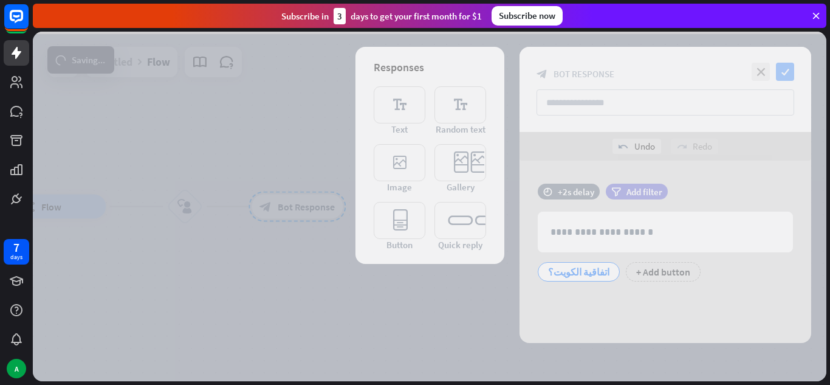
click at [783, 70] on div at bounding box center [429, 206] width 793 height 349
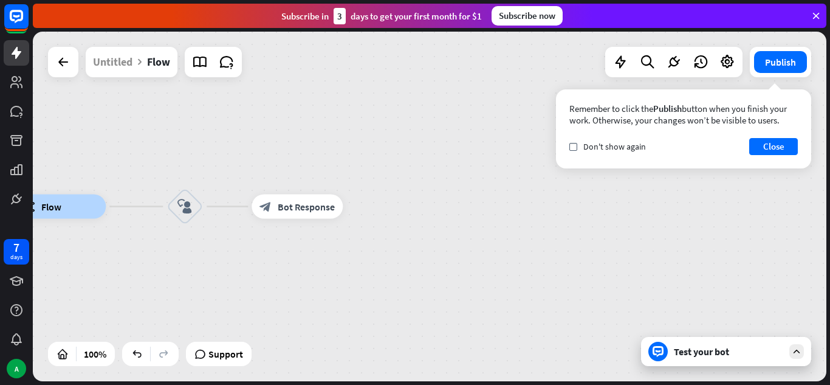
click at [702, 353] on div "Test your bot" at bounding box center [728, 351] width 109 height 12
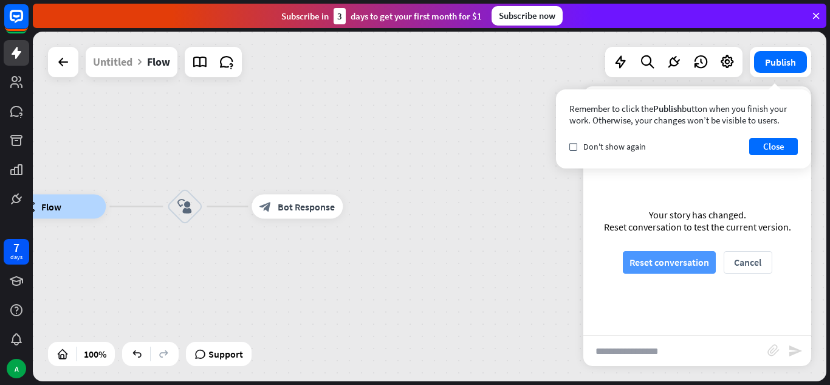
click at [663, 267] on button "Reset conversation" at bounding box center [669, 262] width 93 height 22
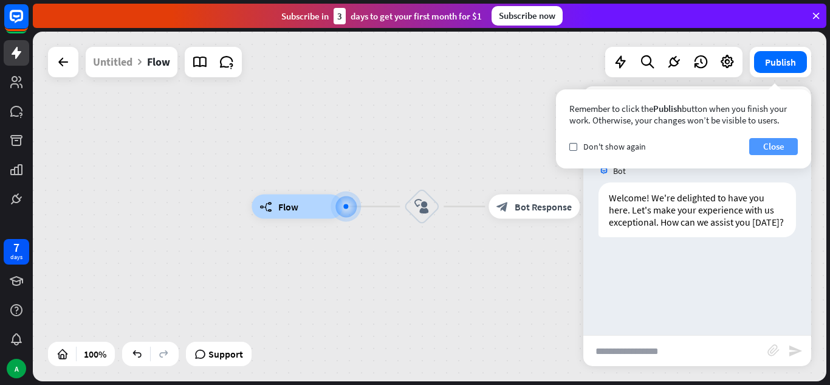
click at [772, 140] on button "Close" at bounding box center [773, 146] width 49 height 17
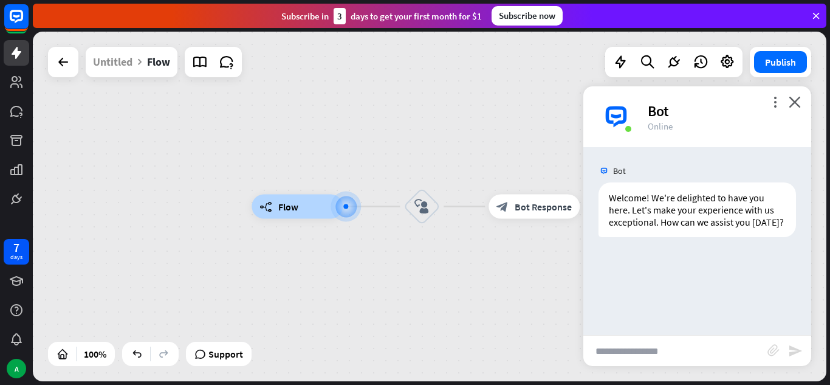
drag, startPoint x: 616, startPoint y: 348, endPoint x: 404, endPoint y: 208, distance: 254.3
click at [404, 208] on div "builder_tree Flow block_user_input block_bot_response Bot Response Untitled Flo…" at bounding box center [429, 206] width 793 height 349
drag, startPoint x: 697, startPoint y: 275, endPoint x: 736, endPoint y: 275, distance: 38.9
click at [736, 275] on div "Bot Welcome! We're delighted to have you here. Let's make your experience with …" at bounding box center [697, 241] width 228 height 188
click at [691, 361] on input "text" at bounding box center [675, 350] width 184 height 30
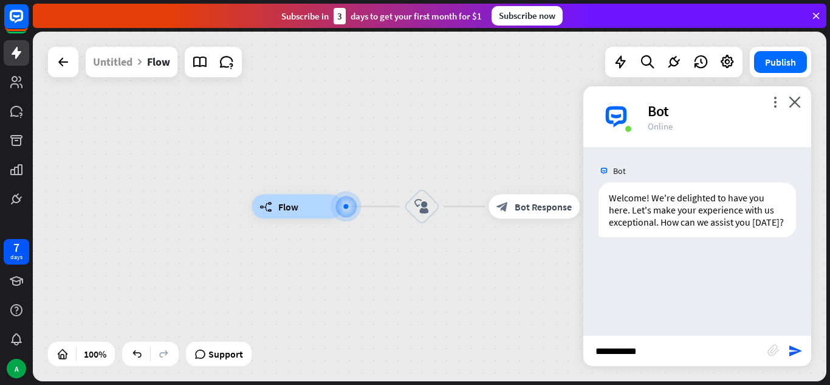
type input "**********"
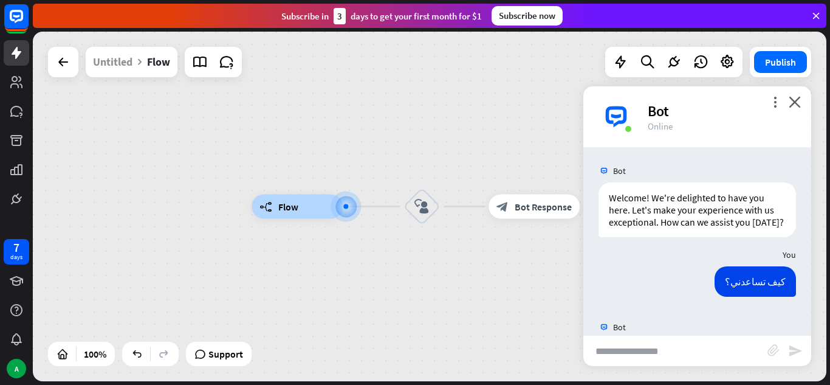
scroll to position [64, 0]
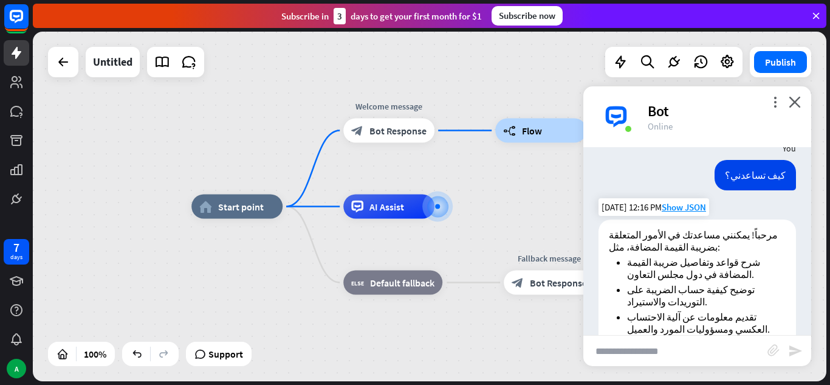
scroll to position [255, 0]
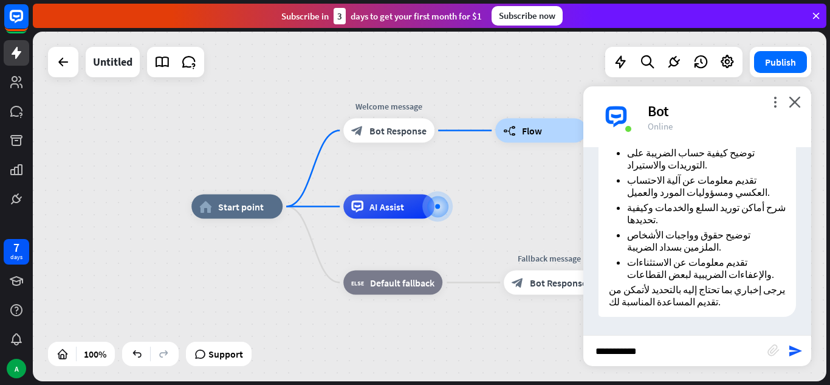
type input "**********"
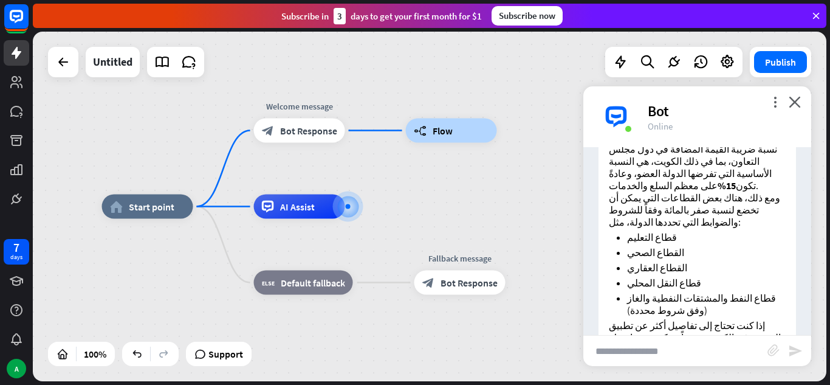
scroll to position [563, 0]
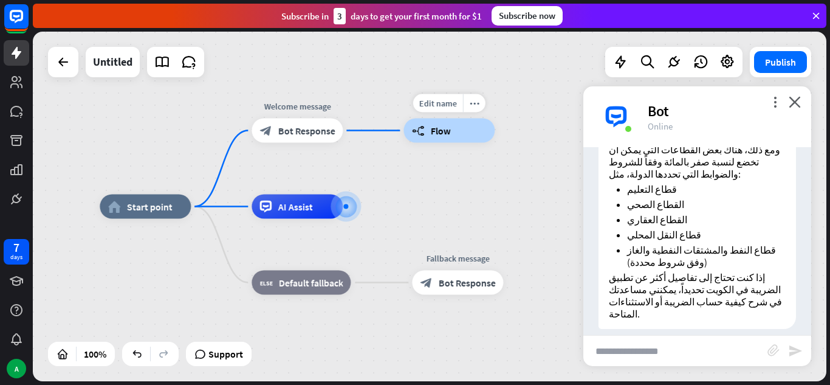
click at [433, 129] on span "Flow" at bounding box center [440, 131] width 20 height 12
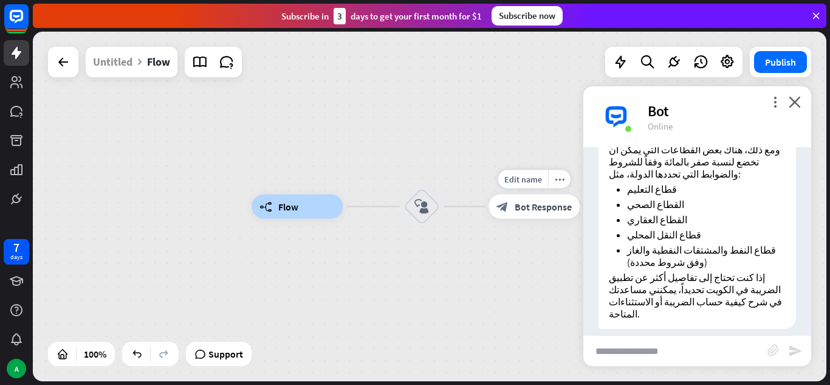
click at [513, 212] on div "block_bot_response Bot Response" at bounding box center [533, 206] width 91 height 24
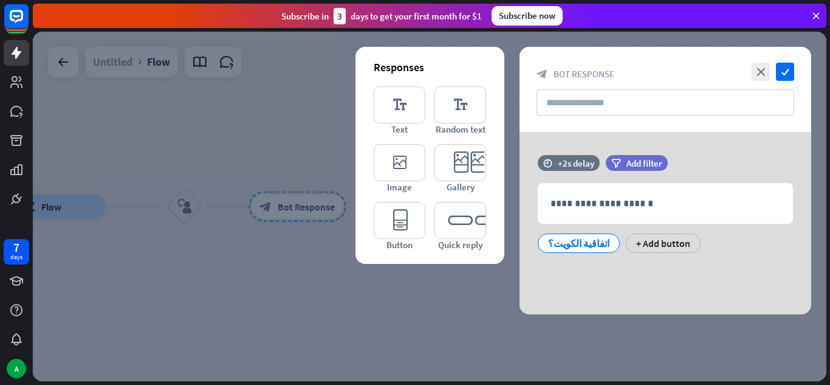
click at [192, 247] on div at bounding box center [429, 206] width 793 height 349
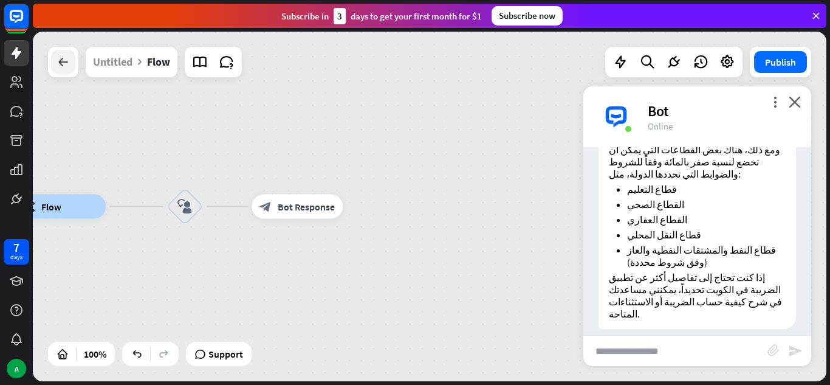
click at [65, 50] on div at bounding box center [63, 62] width 24 height 24
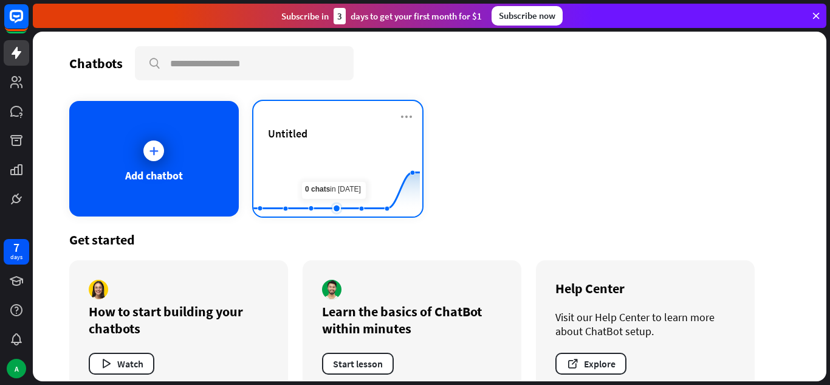
click at [323, 158] on rect at bounding box center [336, 186] width 166 height 76
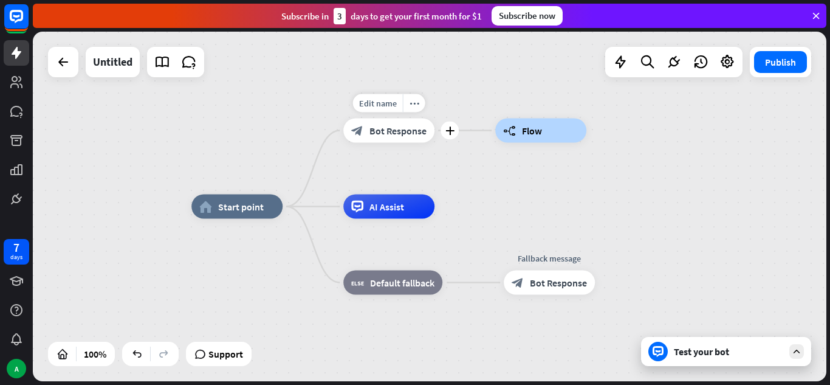
click at [380, 134] on span "Bot Response" at bounding box center [397, 131] width 57 height 12
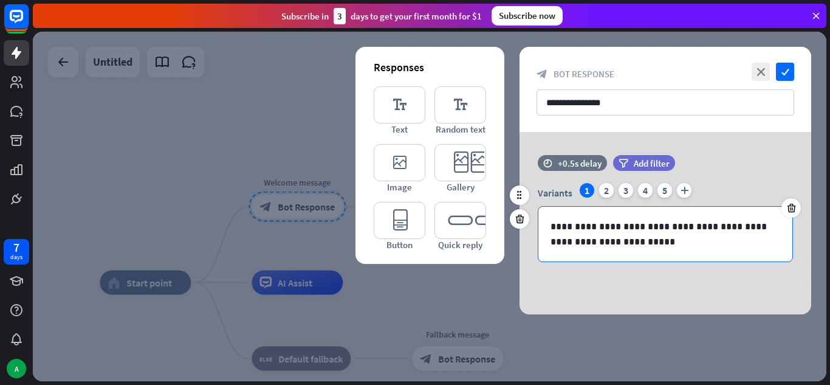
click at [620, 236] on p "**********" at bounding box center [665, 234] width 230 height 30
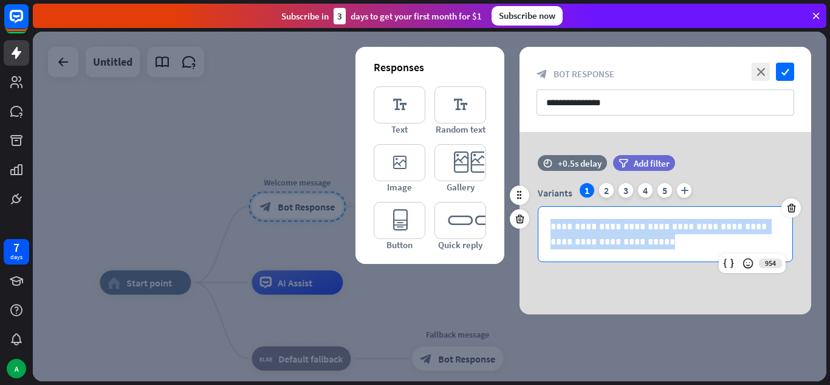
click at [620, 236] on p "**********" at bounding box center [665, 234] width 230 height 30
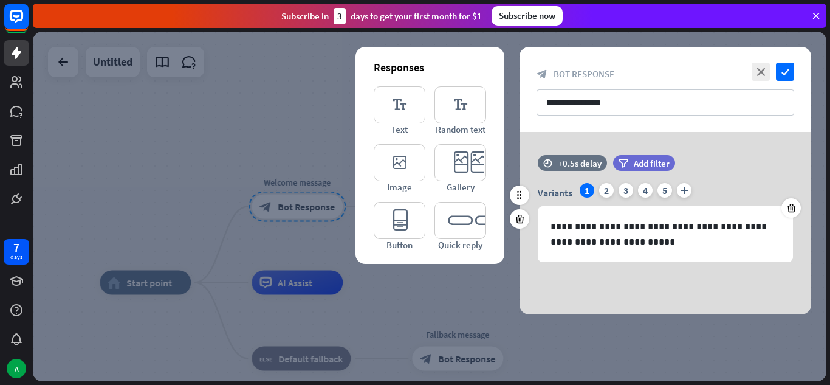
click at [586, 190] on div "1" at bounding box center [587, 190] width 15 height 15
click at [795, 205] on icon at bounding box center [792, 207] width 12 height 11
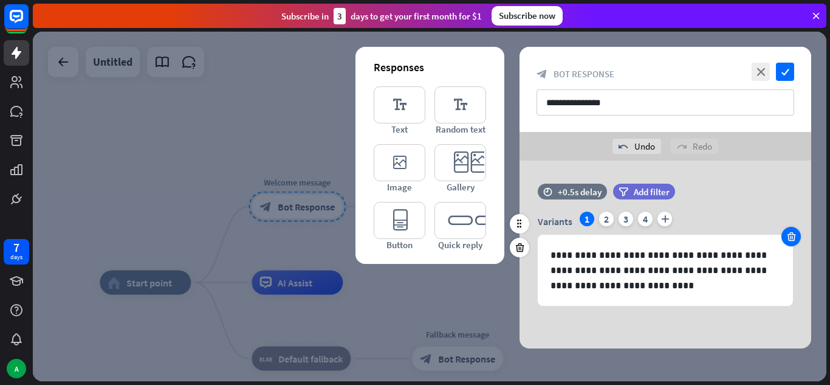
click at [786, 236] on icon at bounding box center [792, 236] width 12 height 11
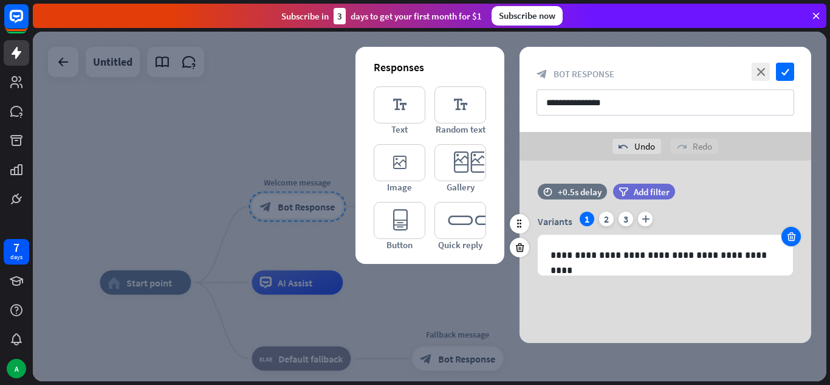
click at [789, 234] on icon at bounding box center [792, 236] width 12 height 11
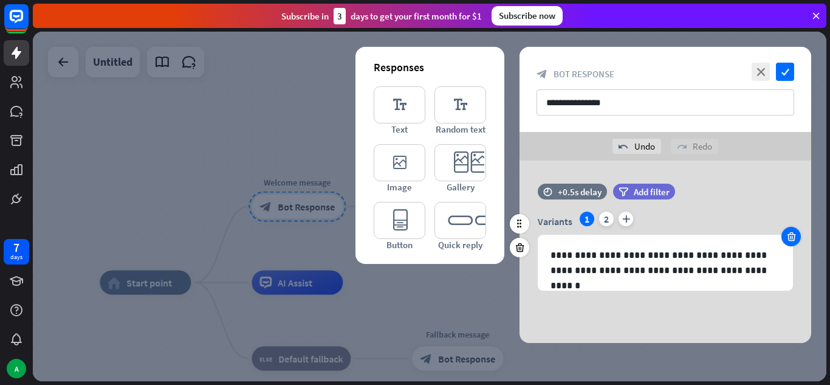
click at [789, 234] on icon at bounding box center [792, 236] width 12 height 11
click at [789, 234] on div "**********" at bounding box center [665, 250] width 255 height 79
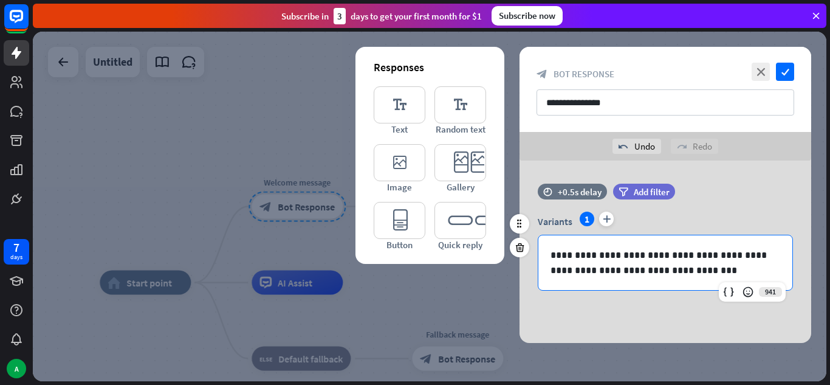
click at [588, 266] on p "**********" at bounding box center [665, 262] width 230 height 30
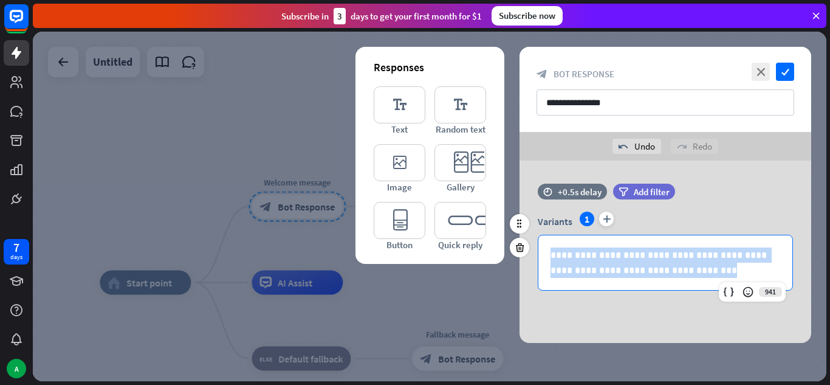
click at [588, 266] on p "**********" at bounding box center [665, 262] width 230 height 30
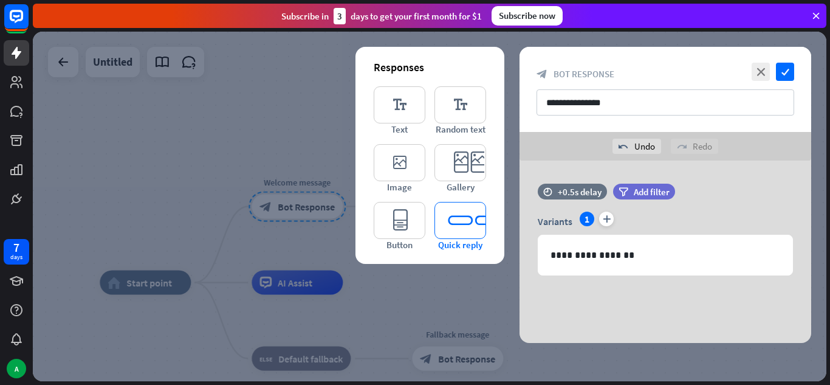
click at [467, 236] on icon "editor_quick_replies" at bounding box center [460, 220] width 52 height 37
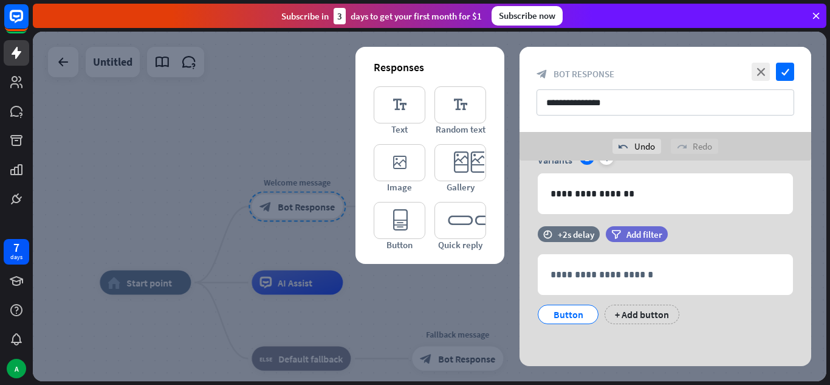
scroll to position [62, 0]
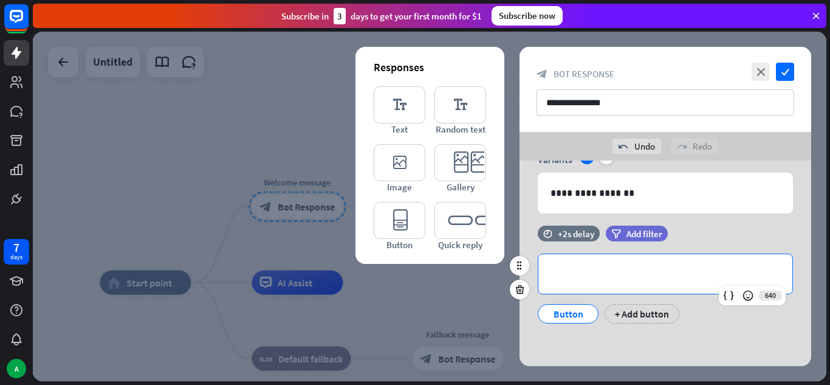
click at [587, 279] on p "**********" at bounding box center [665, 273] width 230 height 15
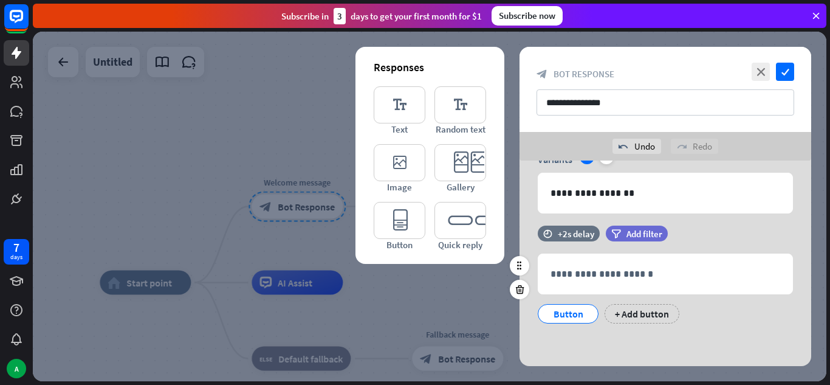
click at [571, 311] on div "Button" at bounding box center [568, 313] width 40 height 18
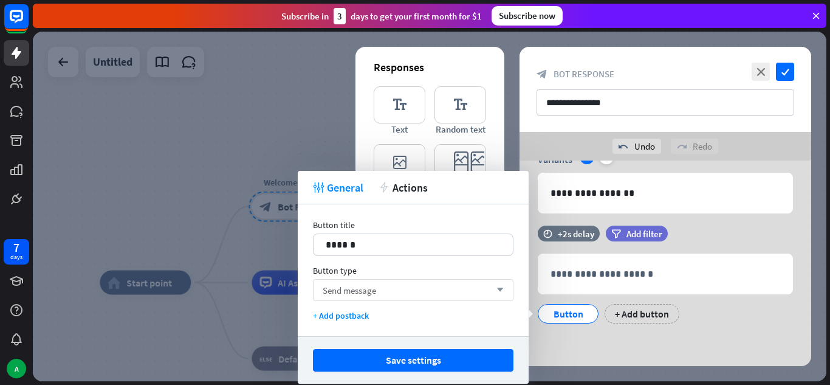
click at [382, 290] on div "Send message arrow_down" at bounding box center [413, 290] width 200 height 22
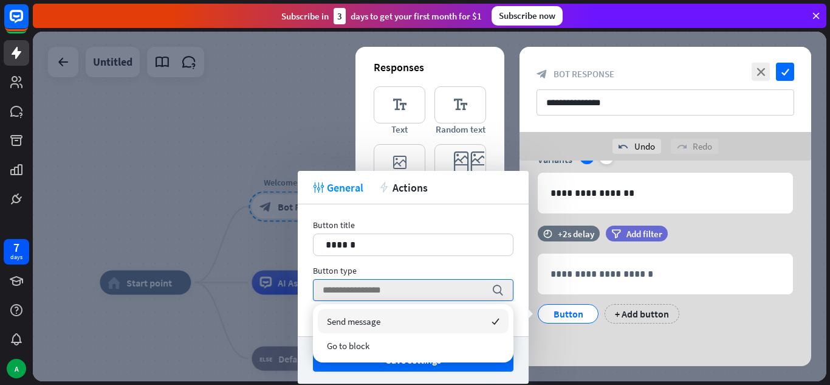
click at [365, 327] on div "Send message checked" at bounding box center [413, 321] width 191 height 24
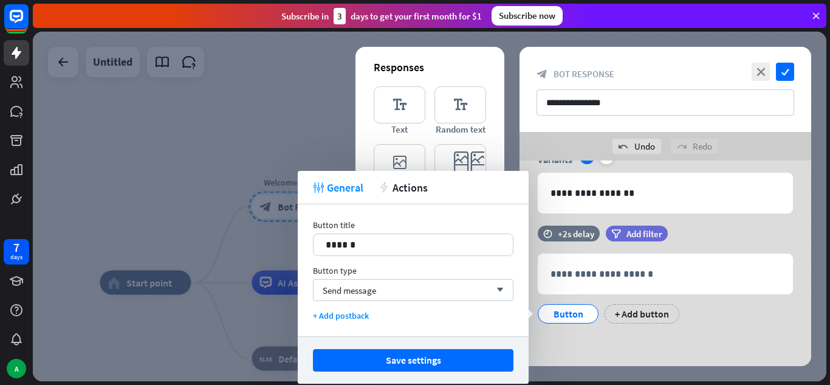
click at [365, 327] on div "Button title 14 ****** Button type Send message arrow_down + Add postback" at bounding box center [413, 270] width 231 height 132
click at [353, 241] on p "******" at bounding box center [413, 244] width 175 height 15
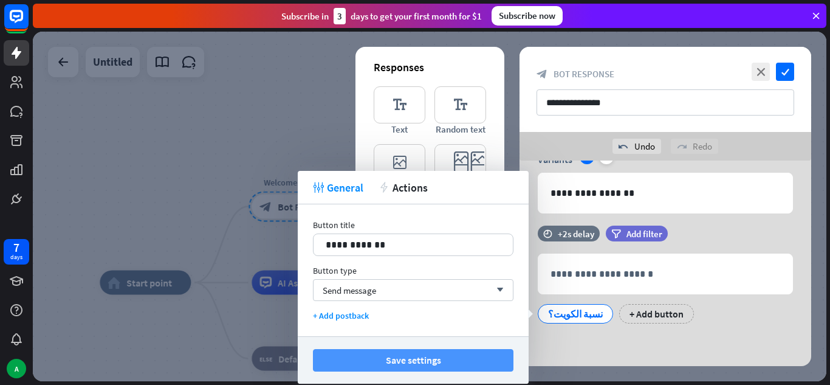
click at [376, 363] on button "Save settings" at bounding box center [413, 360] width 200 height 22
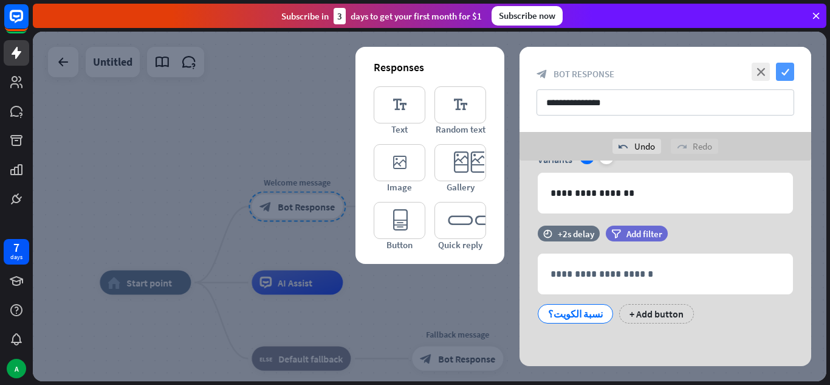
click at [783, 71] on icon "check" at bounding box center [785, 72] width 18 height 18
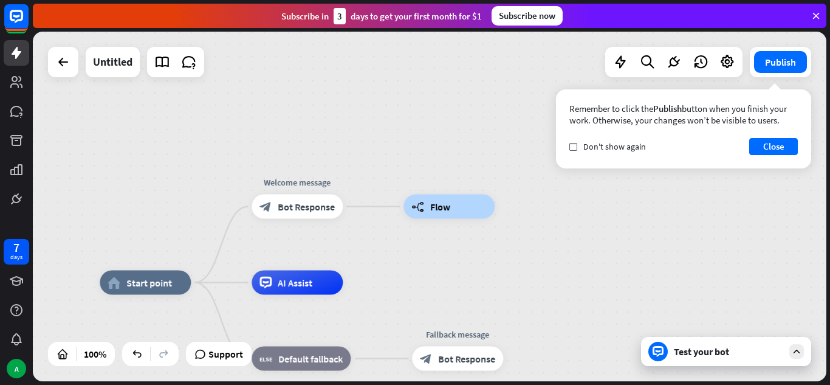
click at [696, 353] on div "Test your bot" at bounding box center [728, 351] width 109 height 12
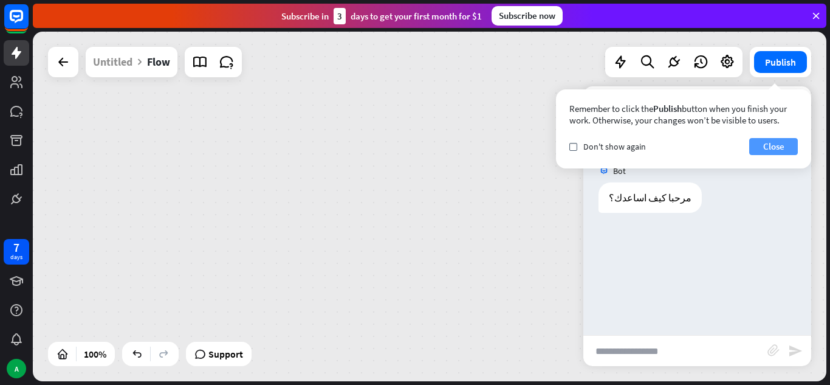
click at [770, 143] on button "Close" at bounding box center [773, 146] width 49 height 17
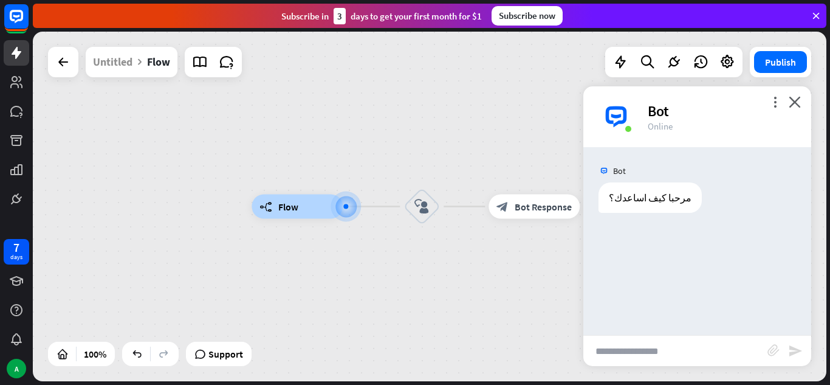
click at [633, 341] on input "text" at bounding box center [675, 350] width 184 height 30
type input "*"
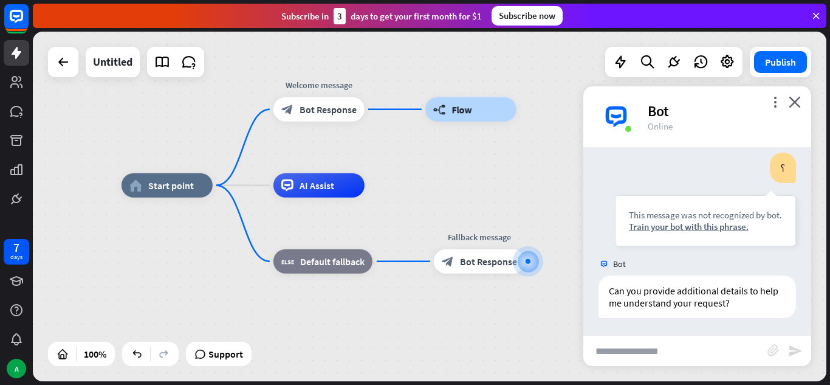
scroll to position [91, 0]
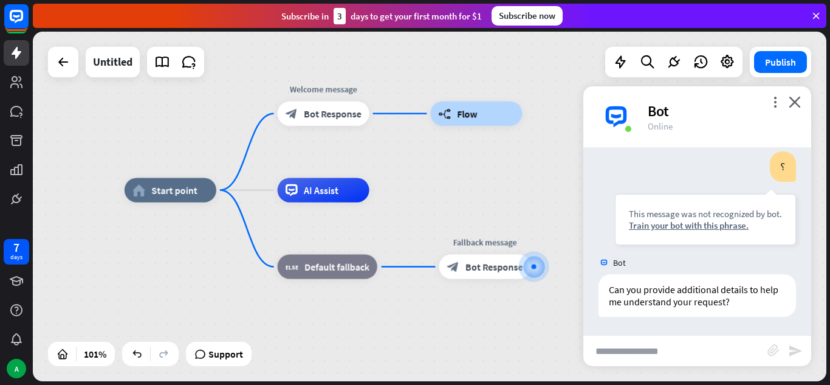
drag, startPoint x: 279, startPoint y: 247, endPoint x: 471, endPoint y: 307, distance: 200.6
click at [471, 307] on div "home_2 Start point Welcome message block_bot_response Bot Response builder_tree…" at bounding box center [524, 366] width 799 height 352
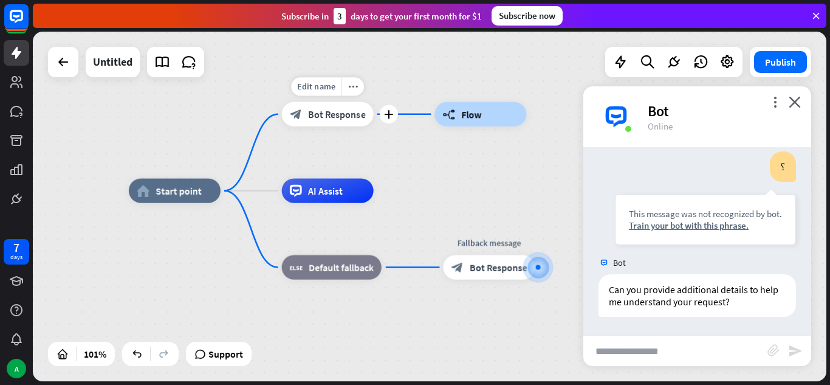
click at [332, 117] on span "Bot Response" at bounding box center [337, 114] width 58 height 12
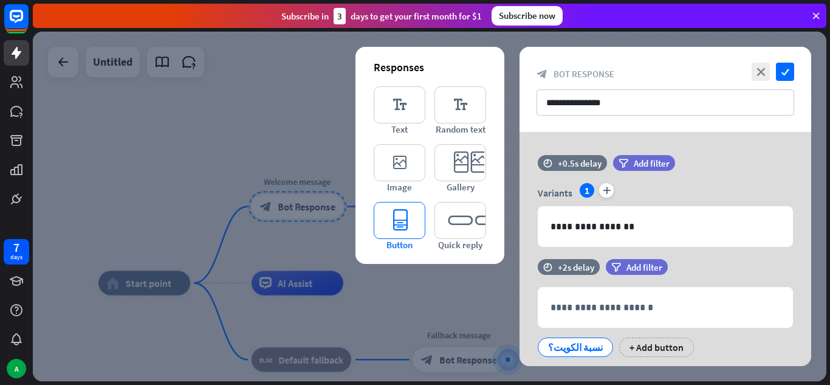
click at [395, 227] on icon "editor_button" at bounding box center [400, 220] width 52 height 37
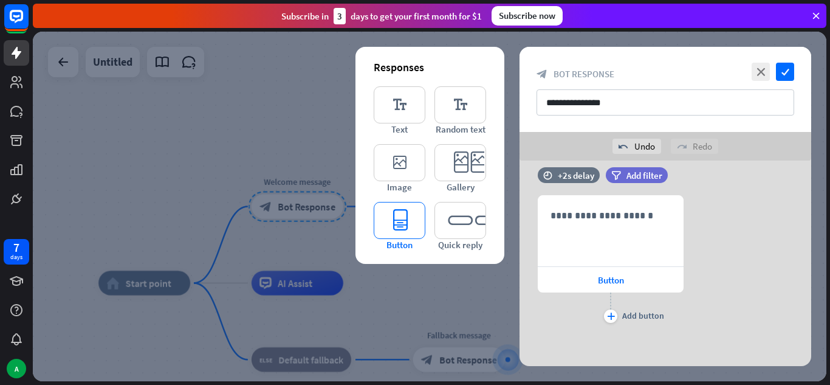
scroll to position [233, 0]
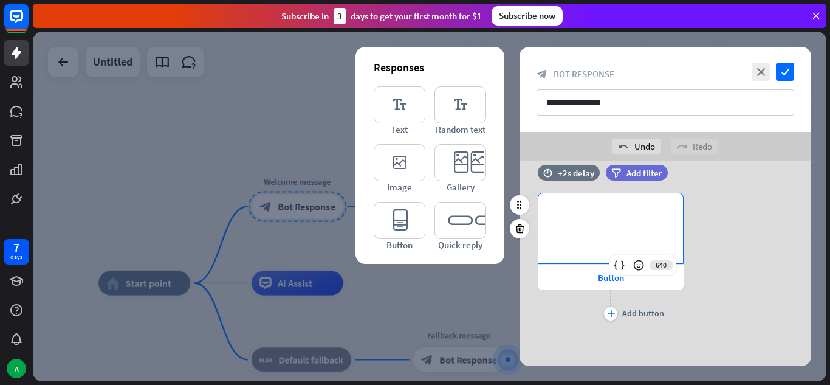
click at [594, 225] on div "**********" at bounding box center [610, 228] width 145 height 70
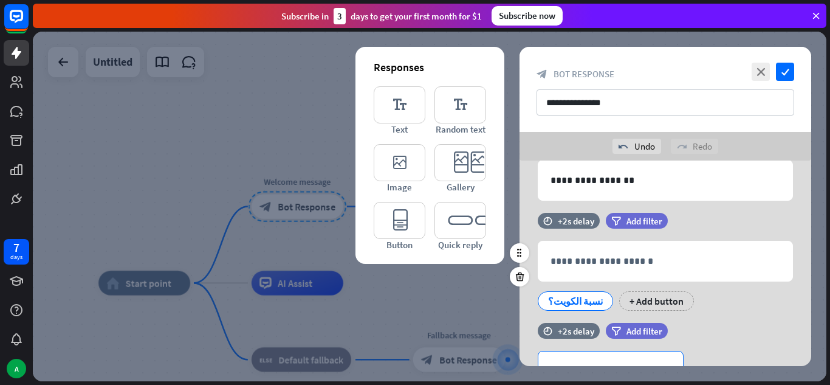
scroll to position [74, 0]
click at [518, 273] on icon at bounding box center [520, 277] width 12 height 11
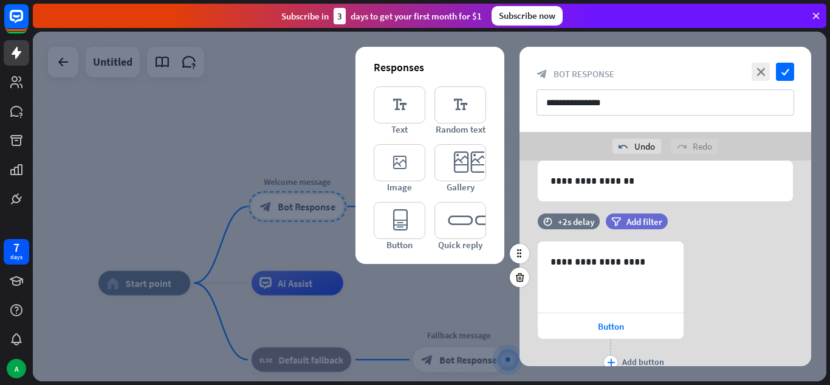
scroll to position [82, 0]
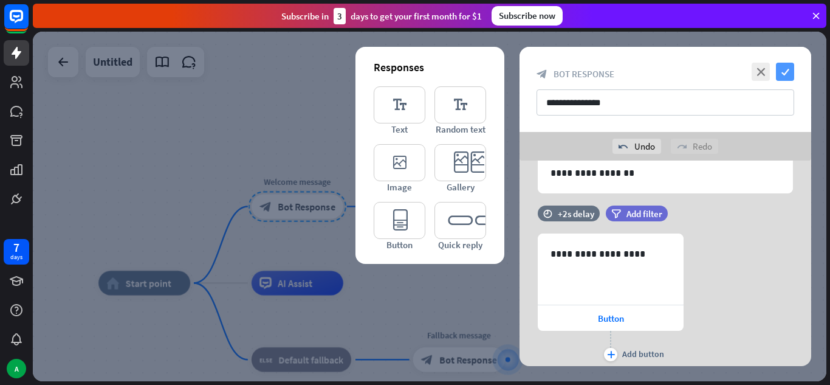
click at [786, 70] on icon "check" at bounding box center [785, 72] width 18 height 18
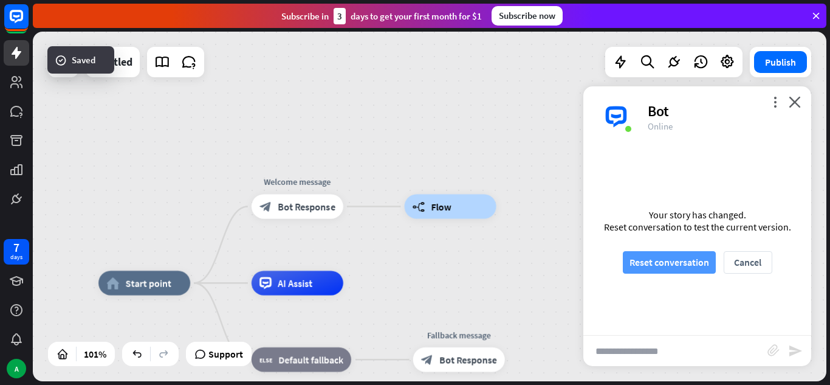
click at [682, 261] on button "Reset conversation" at bounding box center [669, 262] width 93 height 22
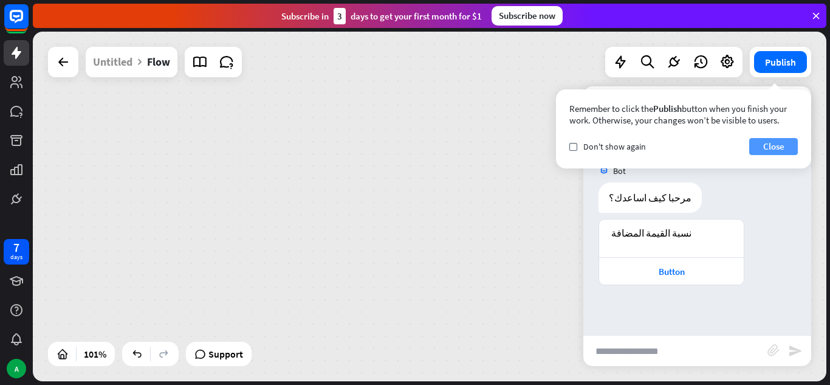
click at [768, 143] on button "Close" at bounding box center [773, 146] width 49 height 17
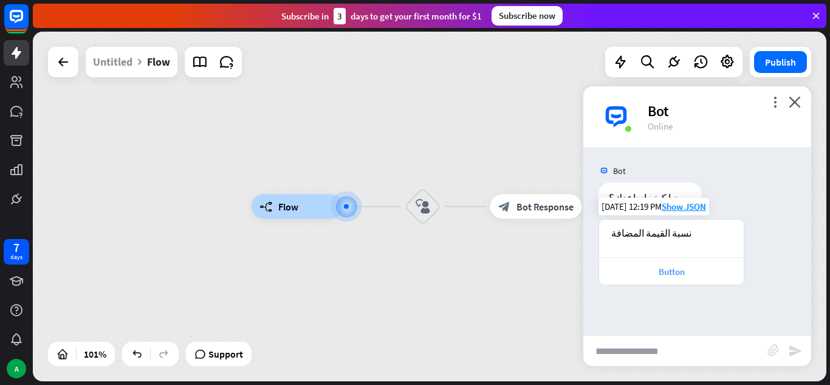
click at [665, 263] on div "Button" at bounding box center [671, 270] width 145 height 27
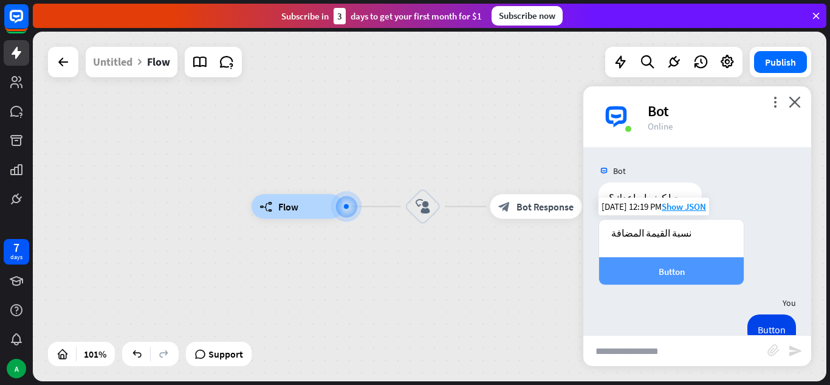
scroll to position [100, 0]
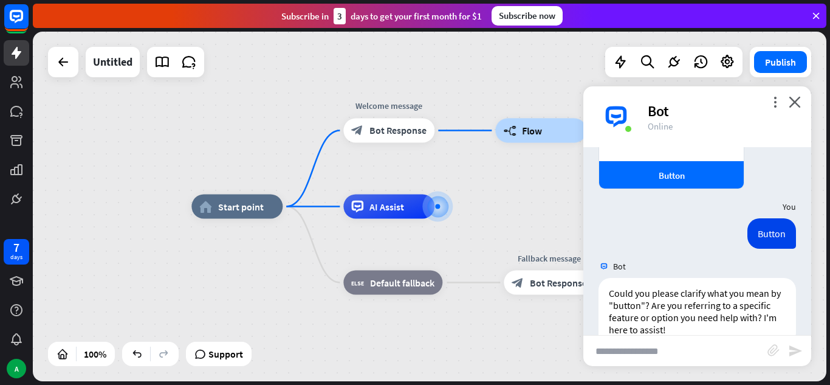
scroll to position [124, 0]
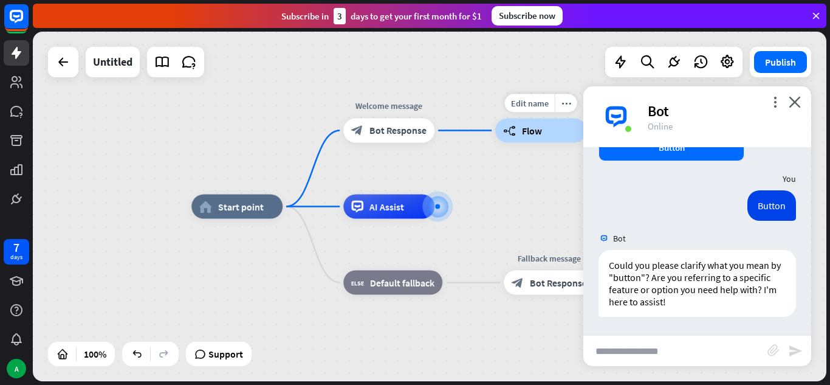
click at [511, 135] on icon "builder_tree" at bounding box center [509, 131] width 13 height 12
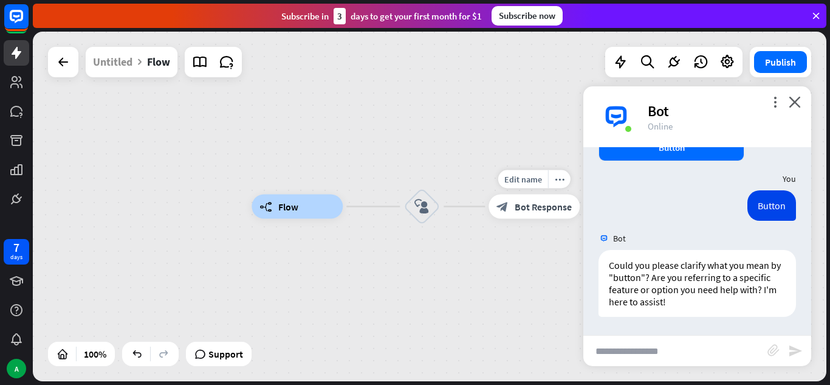
click at [512, 205] on div "block_bot_response Bot Response" at bounding box center [533, 206] width 91 height 24
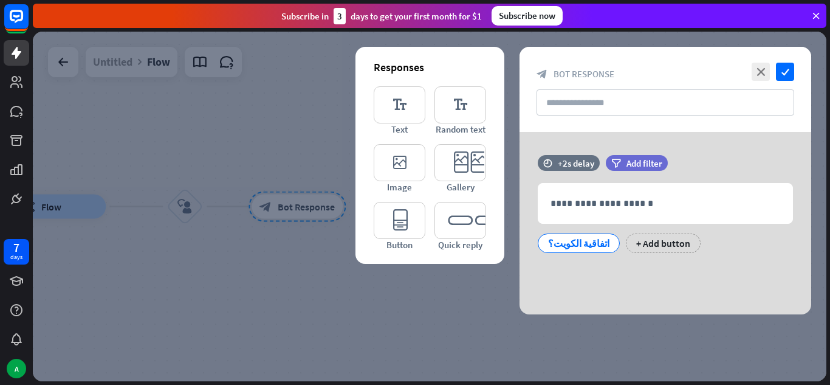
click at [235, 218] on div at bounding box center [429, 206] width 793 height 349
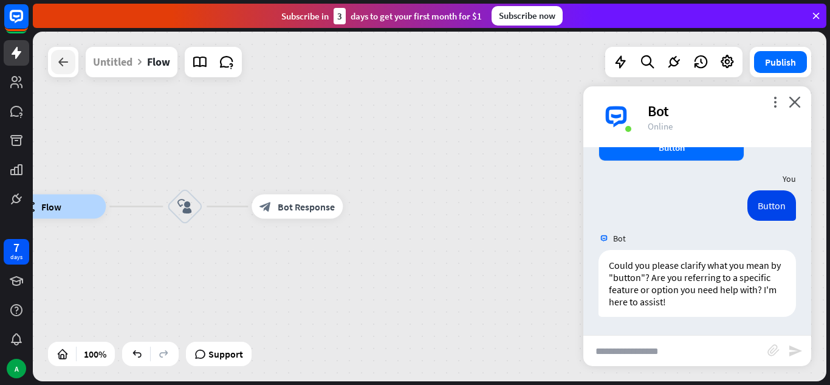
click at [62, 62] on icon at bounding box center [63, 62] width 15 height 15
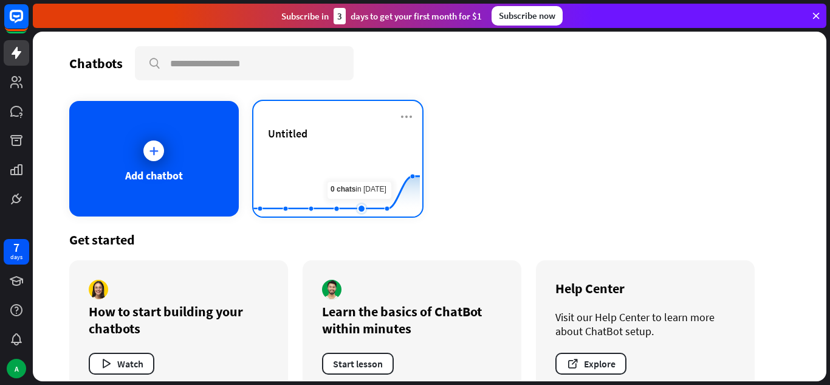
click at [349, 170] on rect at bounding box center [336, 186] width 166 height 76
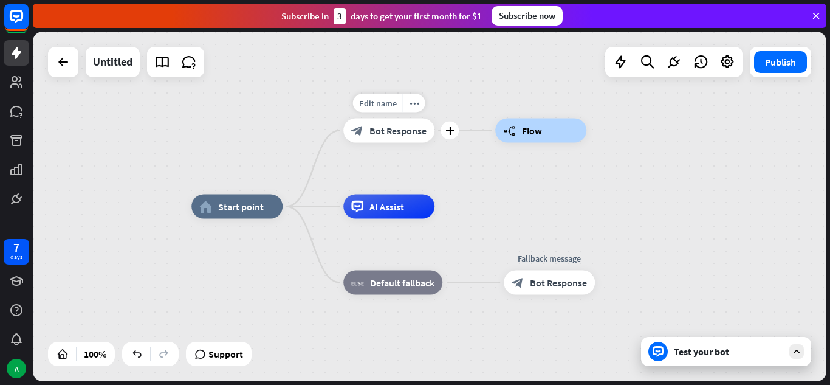
click at [387, 128] on span "Bot Response" at bounding box center [397, 131] width 57 height 12
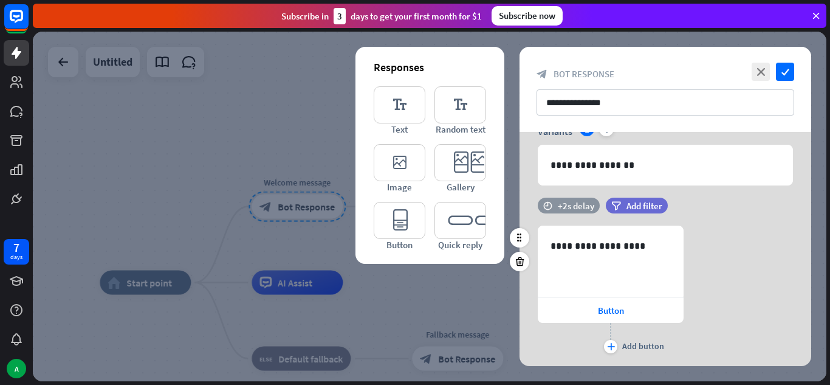
scroll to position [75, 0]
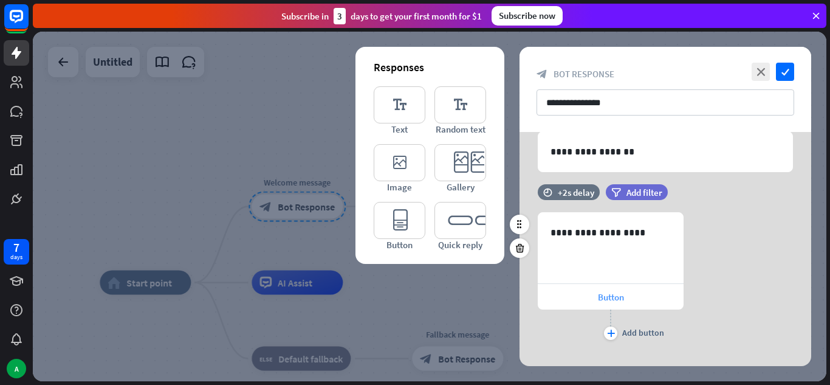
click at [610, 295] on span "Button" at bounding box center [611, 297] width 26 height 12
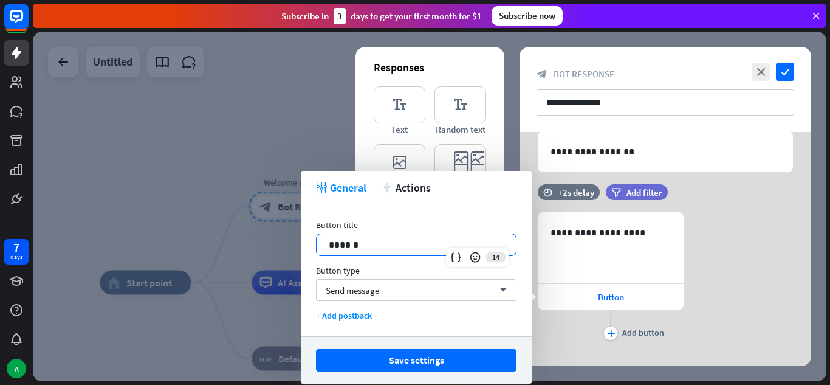
click at [384, 250] on p "******" at bounding box center [416, 244] width 175 height 15
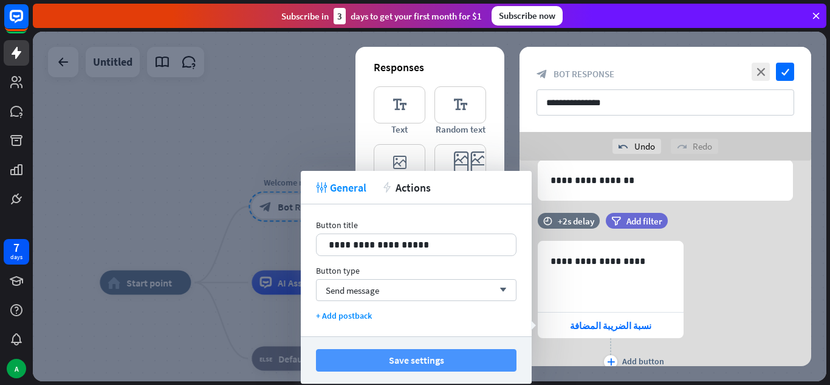
click at [392, 361] on button "Save settings" at bounding box center [416, 360] width 200 height 22
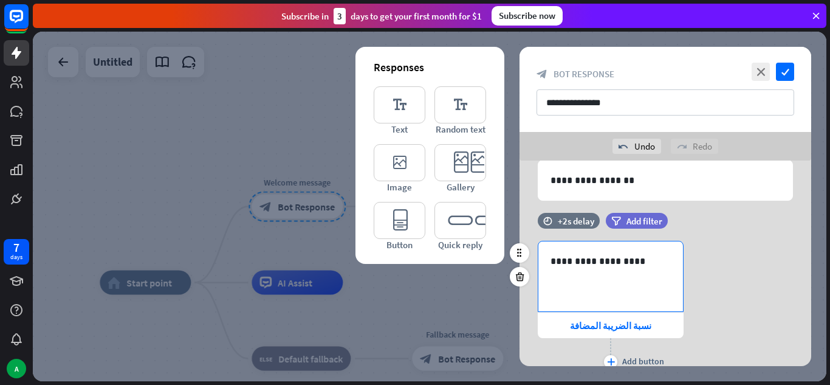
scroll to position [105, 0]
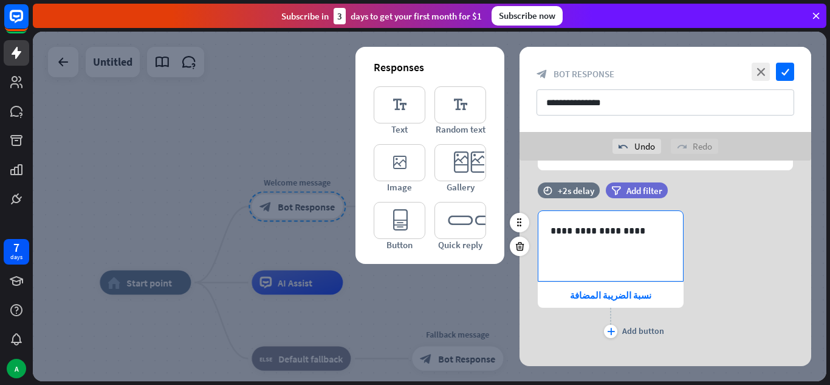
click at [580, 233] on p "**********" at bounding box center [610, 230] width 120 height 15
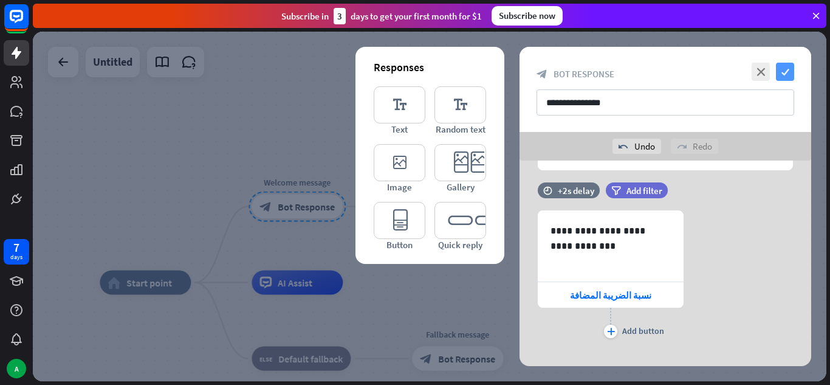
click at [785, 71] on icon "check" at bounding box center [785, 72] width 18 height 18
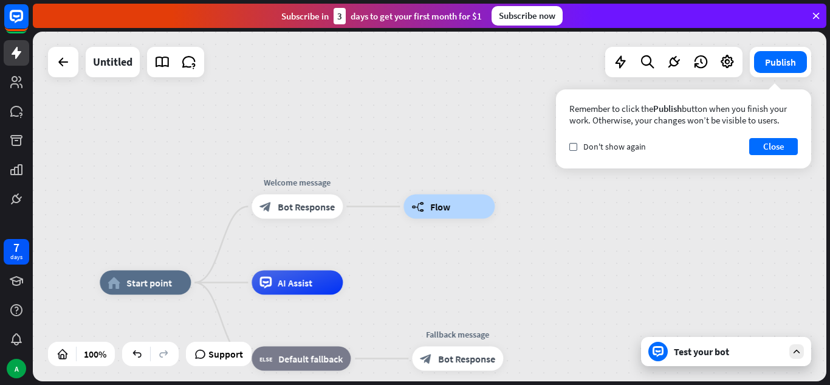
click at [678, 355] on div "Test your bot" at bounding box center [728, 351] width 109 height 12
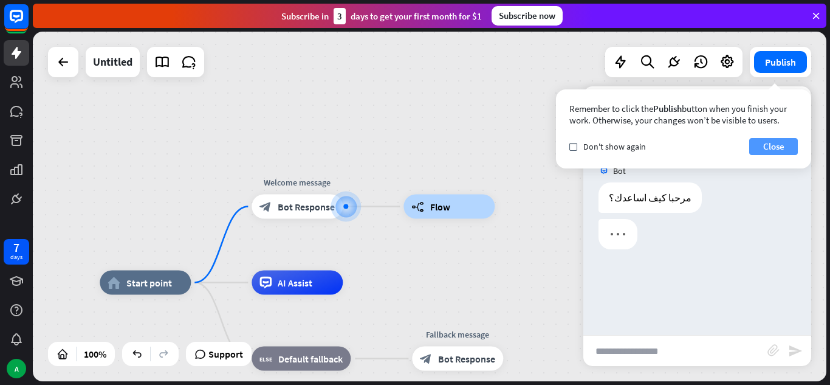
click at [783, 142] on button "Close" at bounding box center [773, 146] width 49 height 17
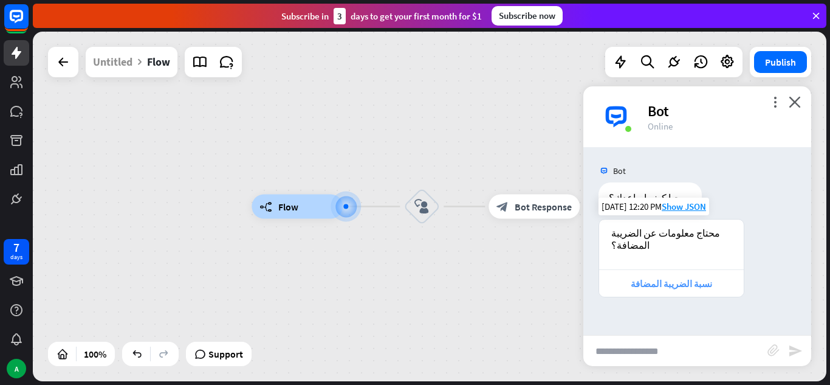
click at [669, 278] on div "نسبة الضريبة المضافة" at bounding box center [671, 284] width 132 height 12
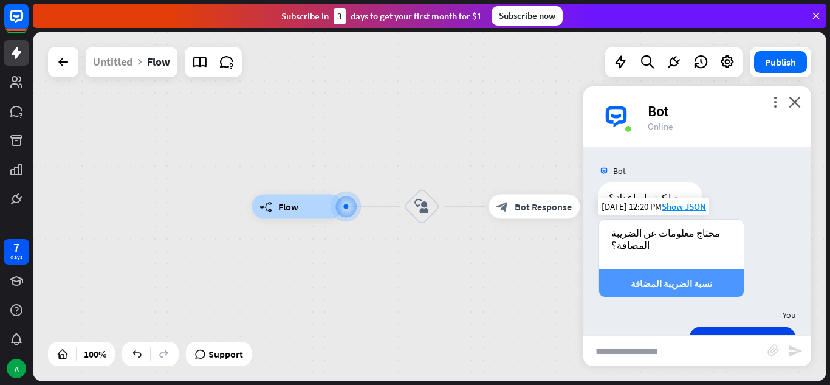
scroll to position [100, 0]
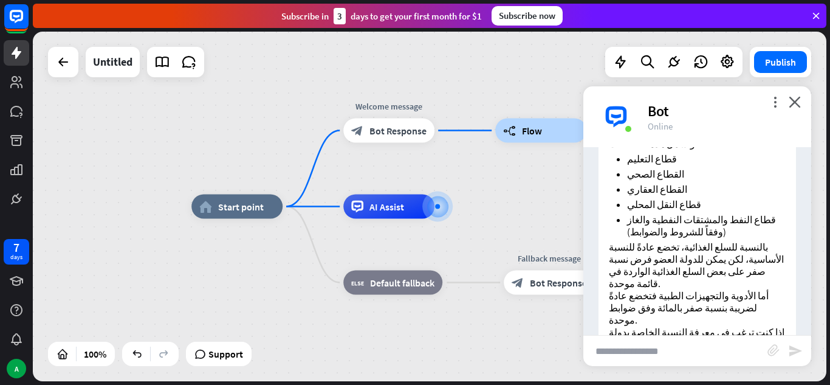
scroll to position [361, 0]
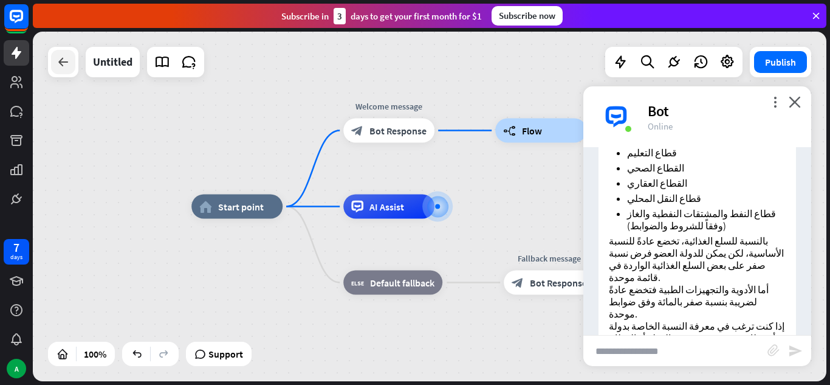
click at [69, 59] on icon at bounding box center [63, 62] width 15 height 15
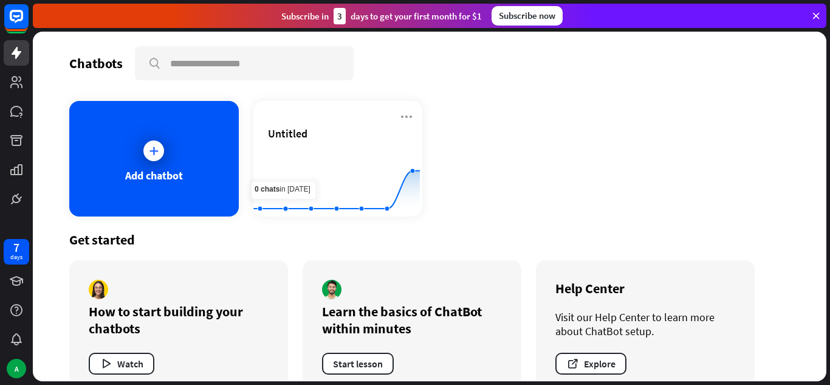
scroll to position [27, 0]
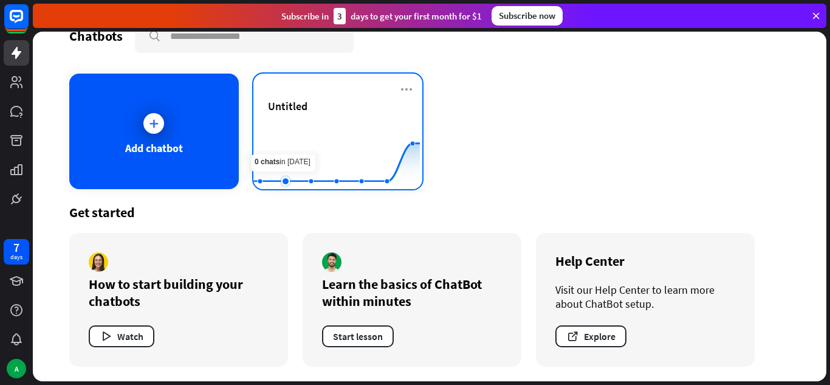
click at [292, 130] on rect at bounding box center [336, 159] width 166 height 76
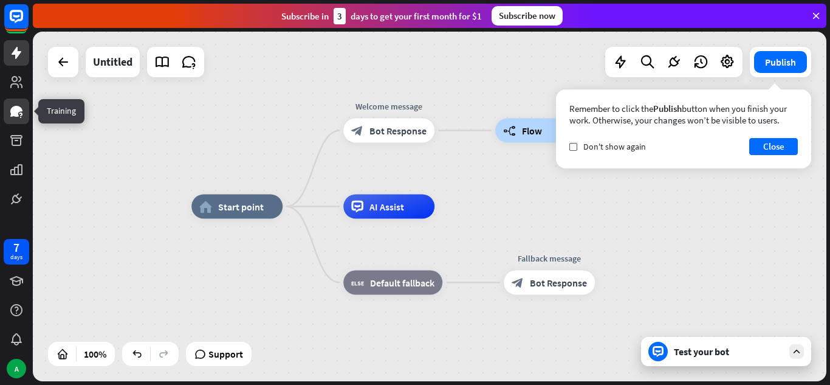
click at [18, 116] on icon at bounding box center [16, 111] width 12 height 11
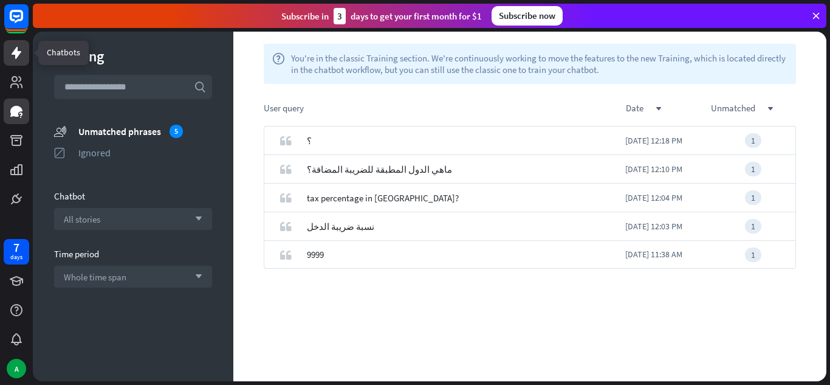
click at [13, 46] on icon at bounding box center [16, 53] width 15 height 15
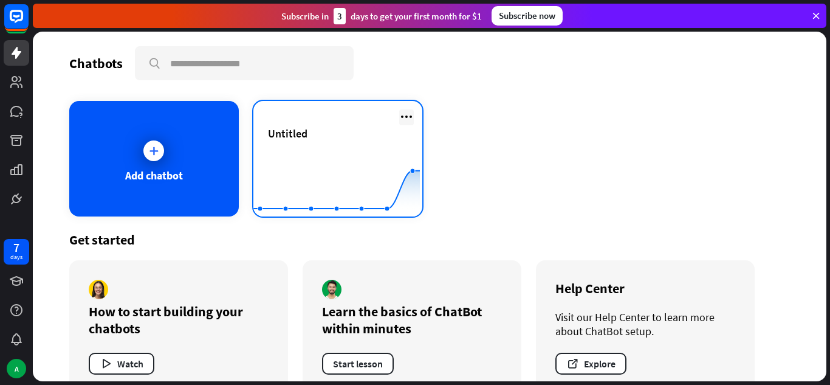
click at [403, 110] on icon at bounding box center [406, 116] width 15 height 15
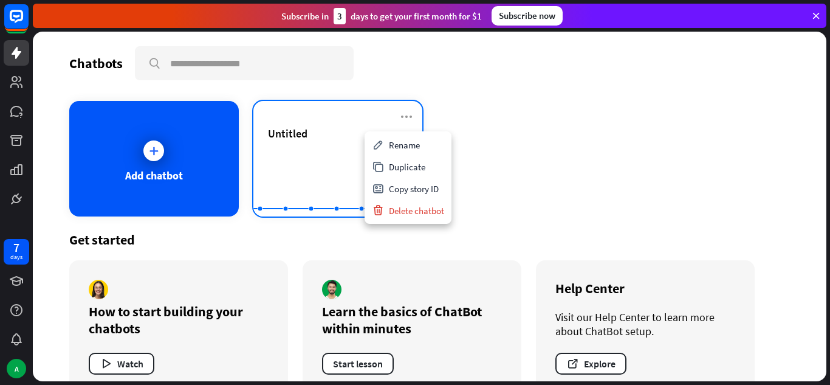
click at [336, 146] on div "Untitled" at bounding box center [338, 147] width 140 height 43
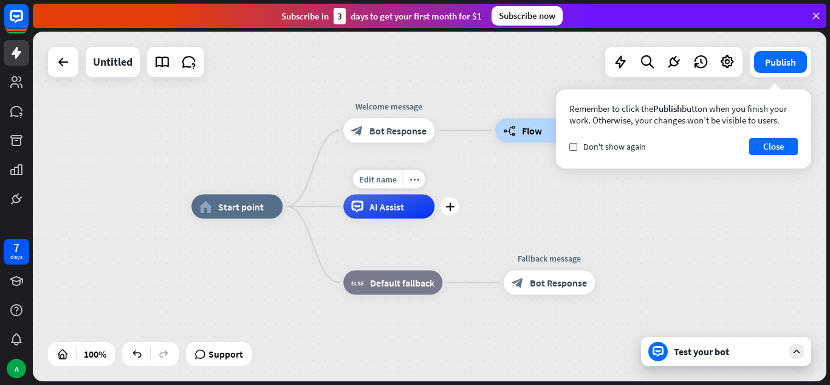
click at [408, 202] on div "AI Assist" at bounding box center [388, 206] width 91 height 24
click at [411, 185] on div "more_horiz" at bounding box center [414, 179] width 22 height 18
click at [370, 210] on span "AI Assist" at bounding box center [386, 206] width 35 height 12
click at [414, 179] on icon "more_horiz" at bounding box center [414, 178] width 10 height 9
click at [134, 179] on div "home_2 Start point Welcome message block_bot_response Bot Response builder_tree…" at bounding box center [429, 206] width 793 height 349
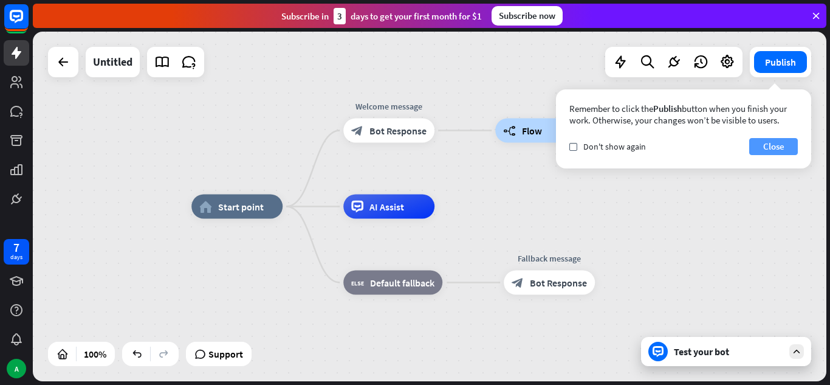
click at [785, 142] on button "Close" at bounding box center [773, 146] width 49 height 17
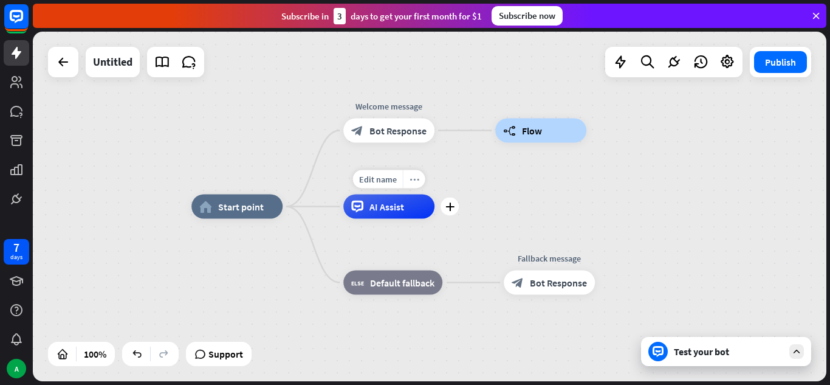
click at [413, 182] on icon "more_horiz" at bounding box center [414, 178] width 10 height 9
click at [442, 270] on div "Edit name more_horiz plus block_fallback Default fallback" at bounding box center [392, 282] width 99 height 24
click at [370, 214] on div "AI Assist" at bounding box center [388, 206] width 91 height 24
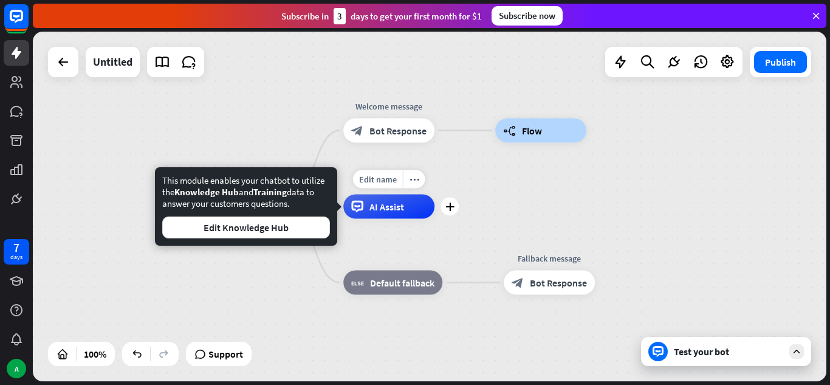
click at [370, 214] on div "AI Assist" at bounding box center [388, 206] width 91 height 24
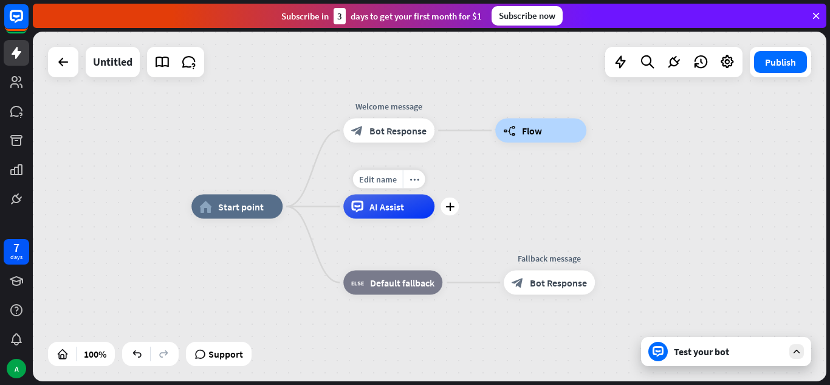
click at [371, 200] on span "AI Assist" at bounding box center [386, 206] width 35 height 12
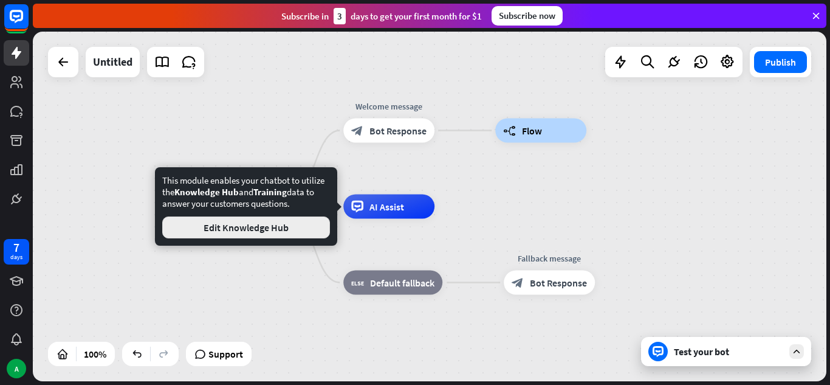
click at [276, 233] on button "Edit Knowledge Hub" at bounding box center [246, 227] width 168 height 22
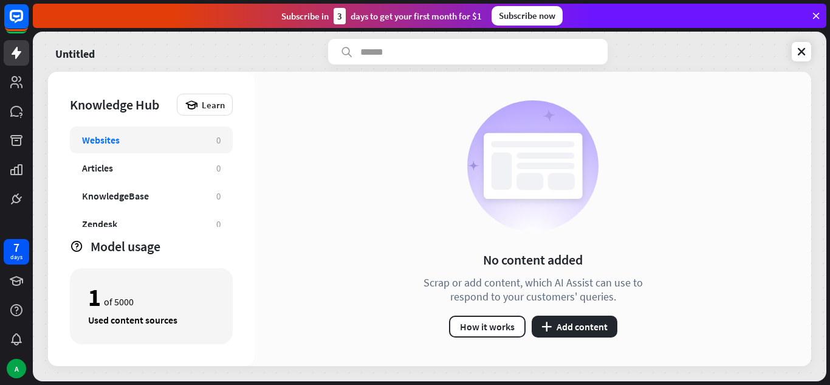
click at [145, 132] on div "Websites 0" at bounding box center [151, 139] width 163 height 27
click at [100, 145] on div "Websites" at bounding box center [101, 140] width 38 height 12
click at [550, 321] on button "plus Add content" at bounding box center [575, 326] width 86 height 22
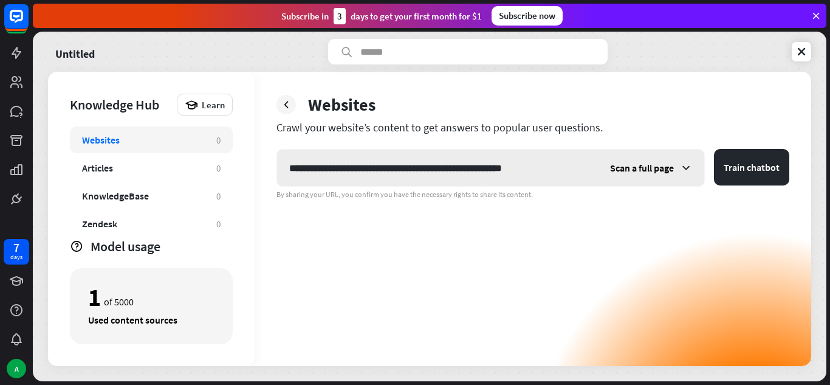
type input "**********"
click at [657, 165] on span "Scan a full page" at bounding box center [642, 168] width 64 height 12
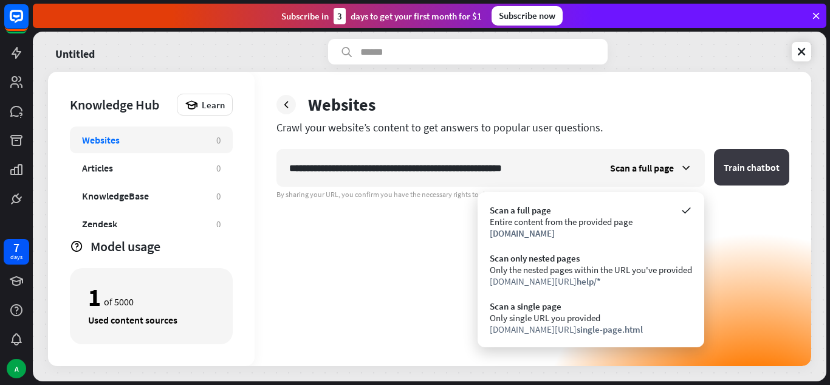
click at [738, 168] on button "Train chatbot" at bounding box center [751, 167] width 75 height 36
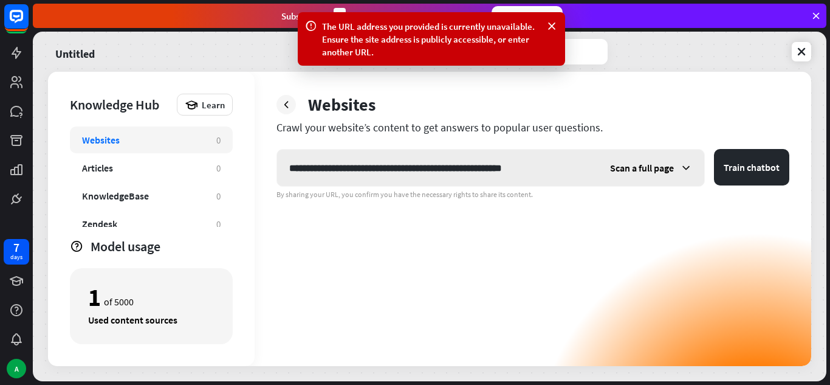
click at [634, 165] on span "Scan a full page" at bounding box center [642, 168] width 64 height 12
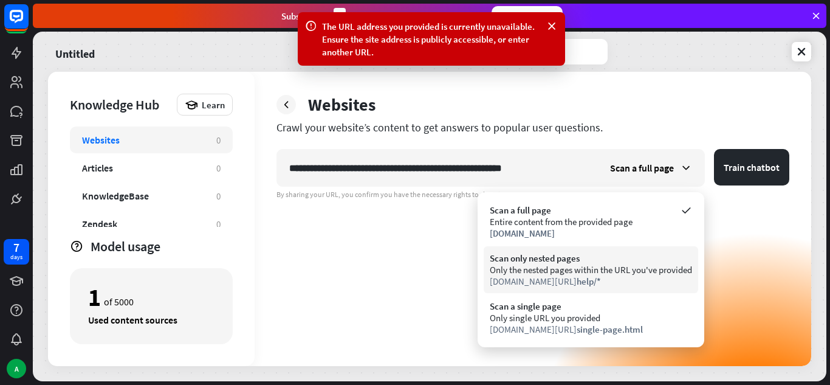
click at [580, 273] on div "Only the nested pages within the URL you've provided" at bounding box center [591, 270] width 202 height 12
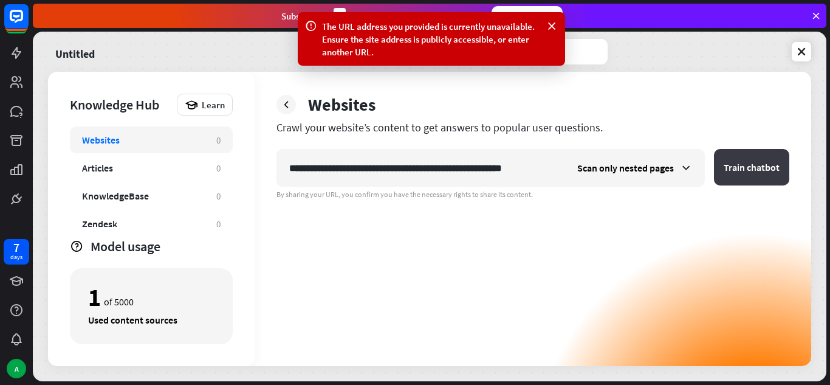
click at [722, 160] on button "Train chatbot" at bounding box center [751, 167] width 75 height 36
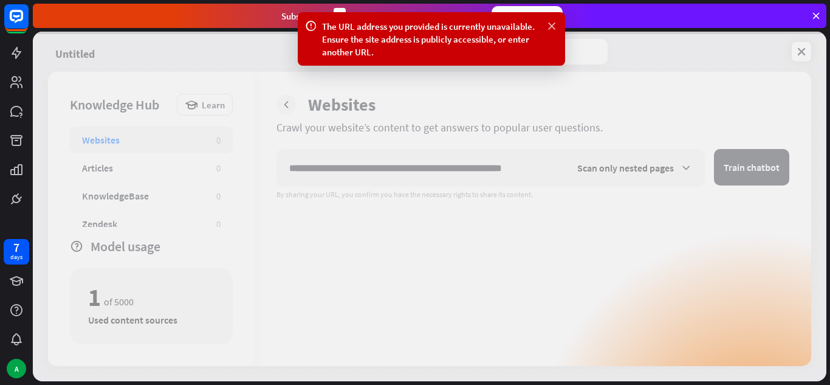
click at [555, 26] on icon at bounding box center [552, 26] width 12 height 13
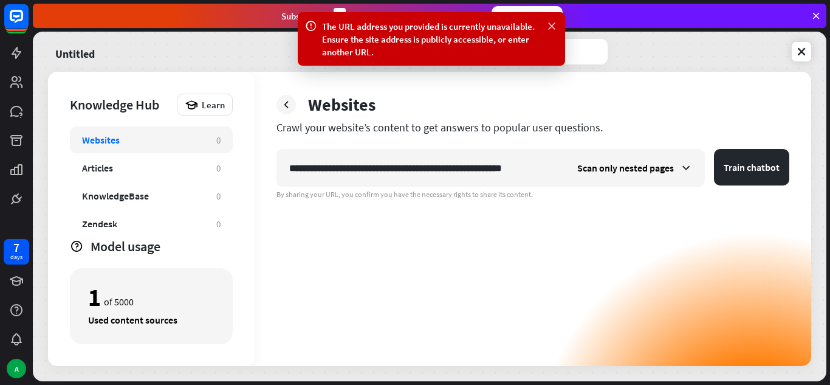
click at [550, 26] on icon at bounding box center [552, 26] width 12 height 13
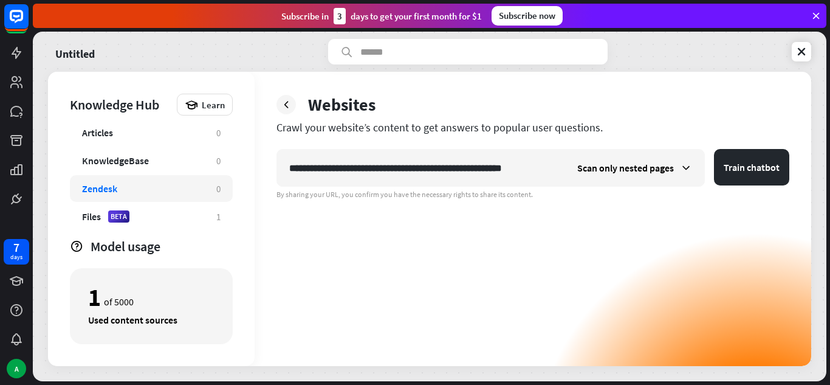
scroll to position [38, 0]
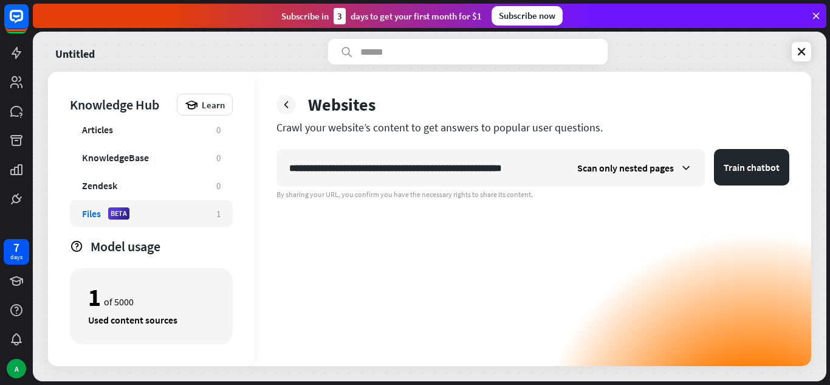
click at [113, 220] on div "Files BETA 1" at bounding box center [151, 213] width 163 height 27
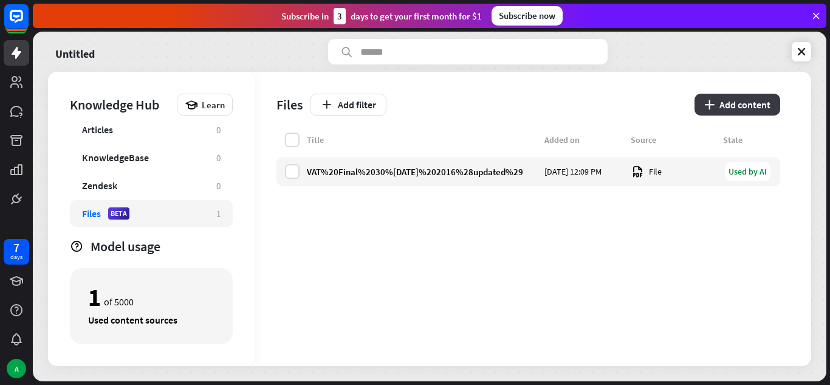
click at [744, 109] on button "plus Add content" at bounding box center [737, 105] width 86 height 22
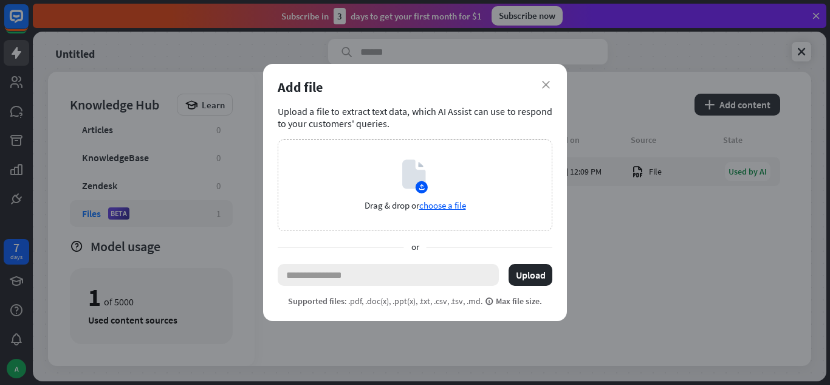
click at [350, 276] on input "text" at bounding box center [388, 275] width 221 height 22
paste input "**********"
type input "**********"
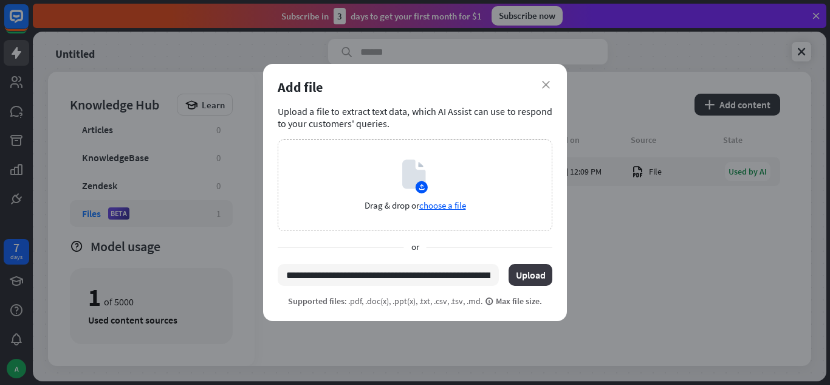
click at [530, 272] on button "Upload" at bounding box center [531, 275] width 44 height 22
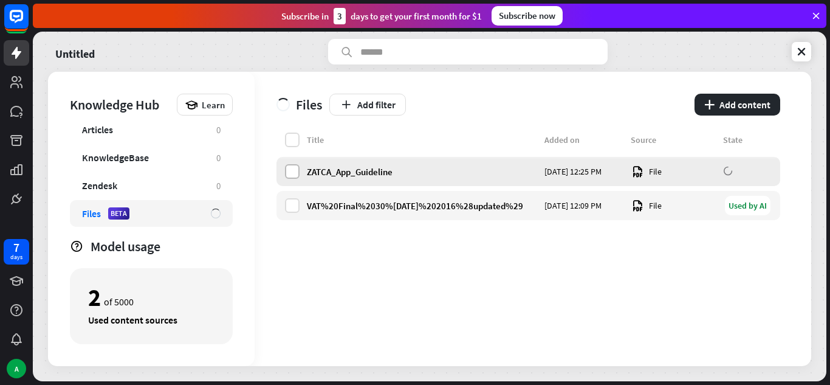
click at [285, 171] on label at bounding box center [292, 171] width 15 height 15
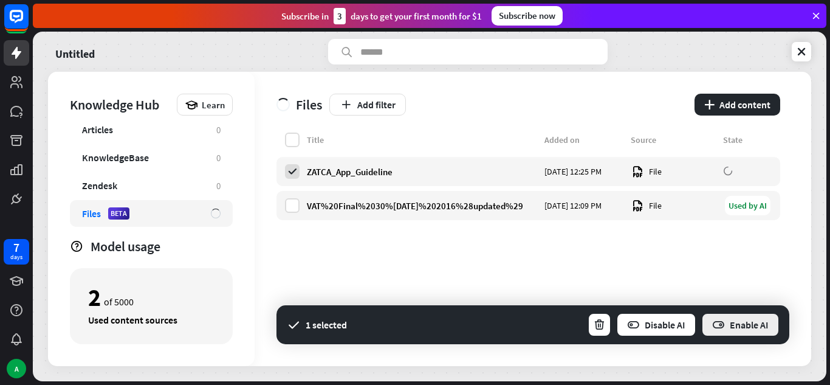
click at [735, 326] on button "Enable AI" at bounding box center [740, 324] width 78 height 24
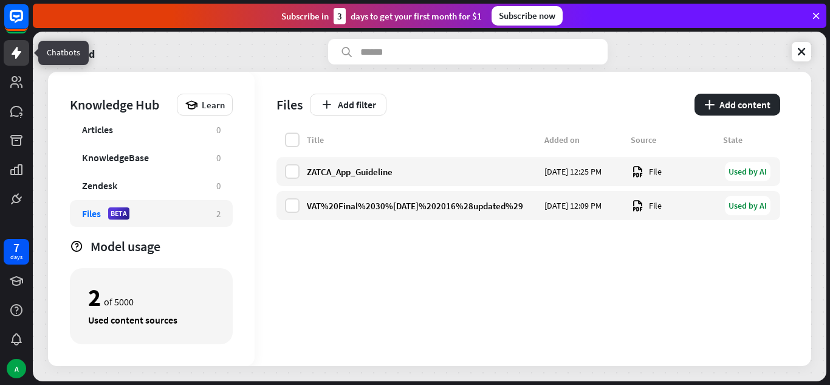
click at [12, 61] on link at bounding box center [17, 53] width 26 height 26
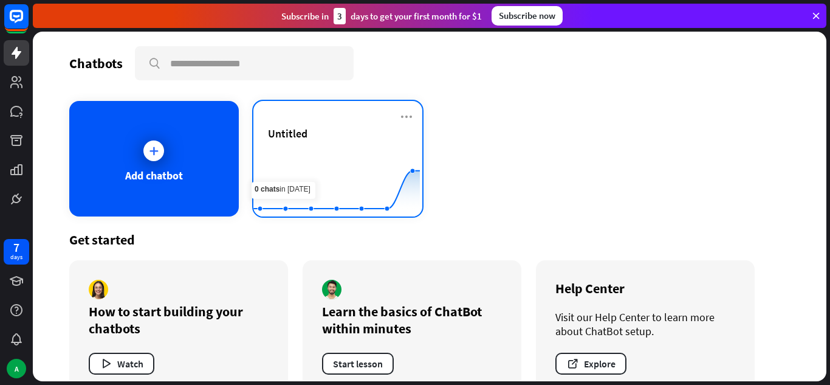
click at [294, 146] on div "Untitled" at bounding box center [338, 147] width 140 height 43
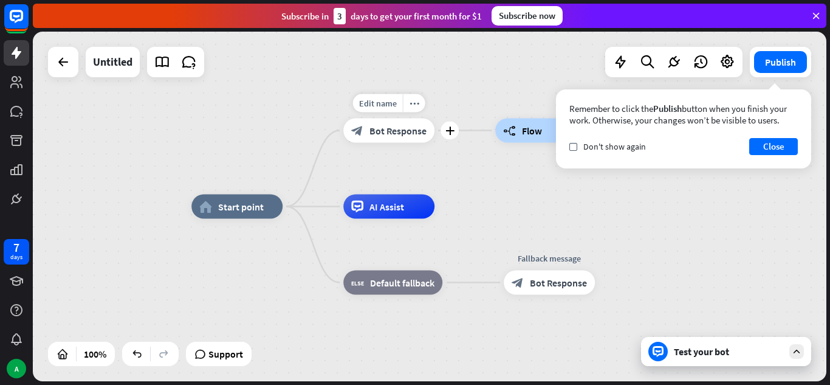
click at [403, 132] on span "Bot Response" at bounding box center [397, 131] width 57 height 12
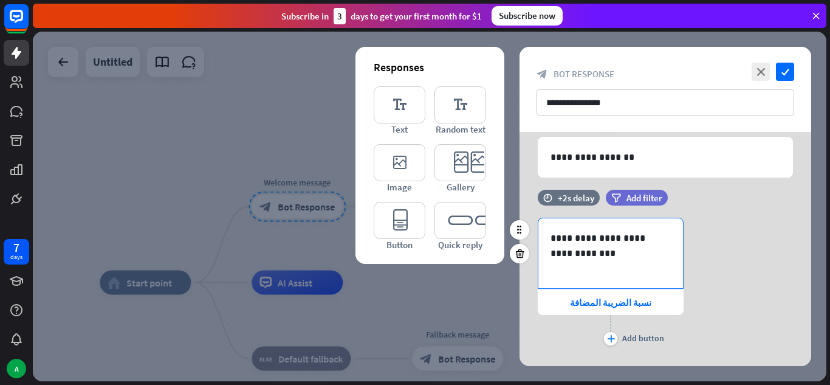
scroll to position [94, 0]
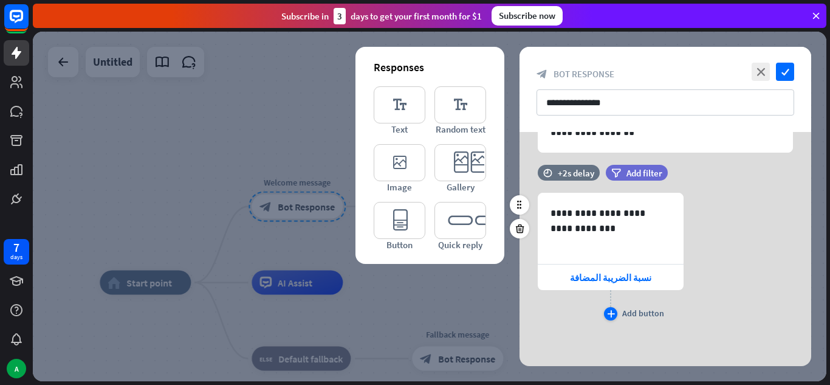
click at [645, 313] on div "Add button" at bounding box center [643, 312] width 42 height 11
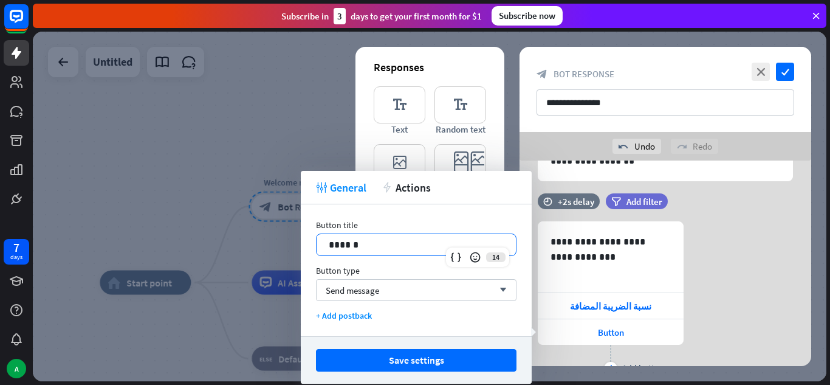
click at [340, 242] on p "******" at bounding box center [416, 244] width 175 height 15
drag, startPoint x: 340, startPoint y: 242, endPoint x: 319, endPoint y: 235, distance: 22.5
click at [319, 235] on div "******" at bounding box center [416, 244] width 199 height 21
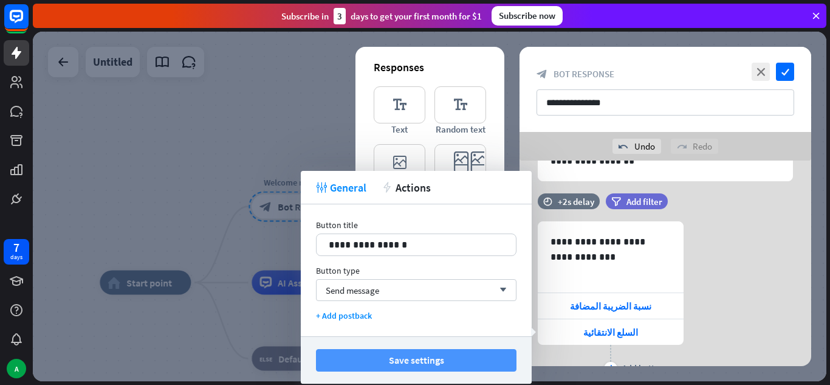
click at [388, 354] on button "Save settings" at bounding box center [416, 360] width 200 height 22
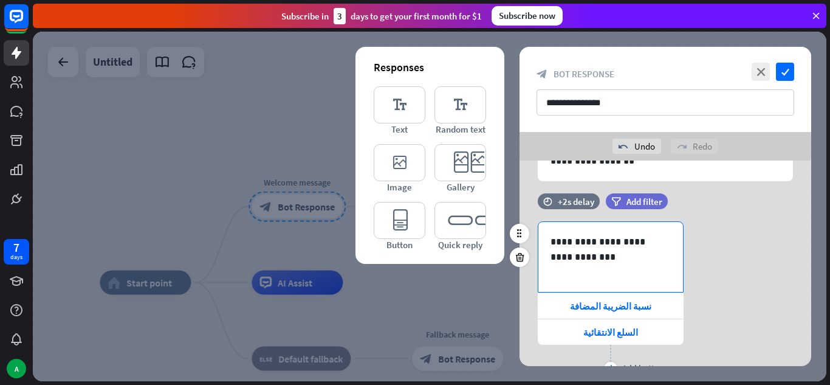
scroll to position [149, 0]
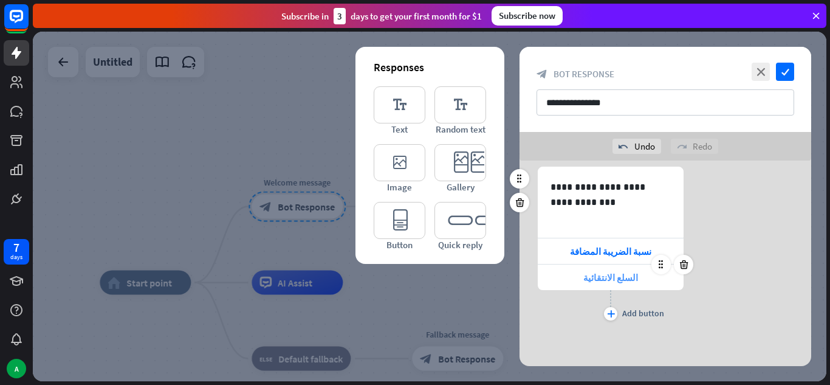
click at [594, 275] on span "السلع الانتقائية" at bounding box center [610, 278] width 55 height 12
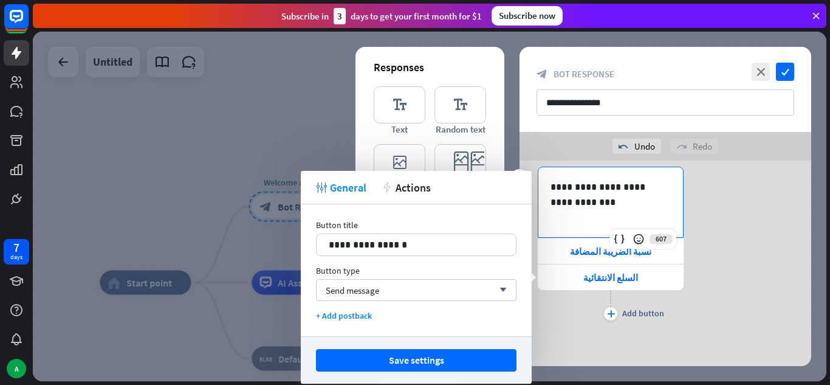
click at [590, 190] on p "**********" at bounding box center [610, 186] width 120 height 15
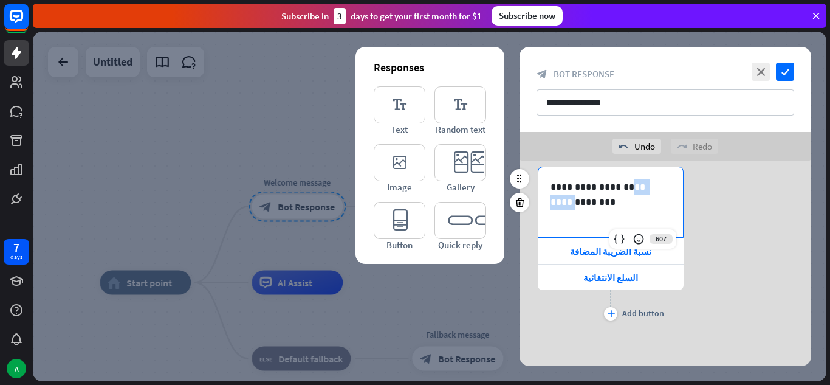
click at [590, 190] on p "**********" at bounding box center [610, 186] width 120 height 15
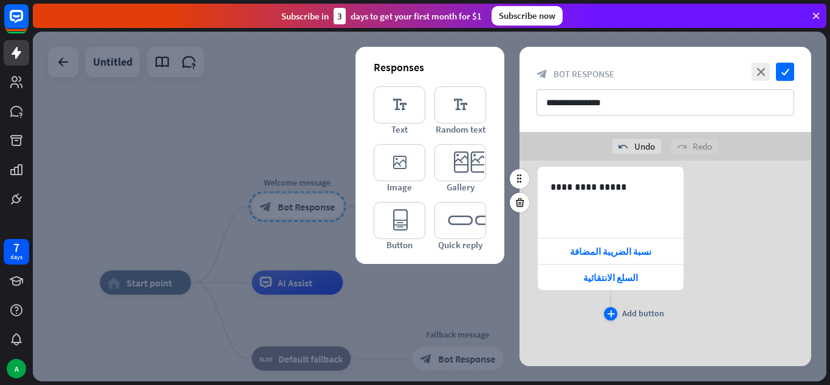
click at [611, 314] on icon "plus" at bounding box center [611, 313] width 8 height 7
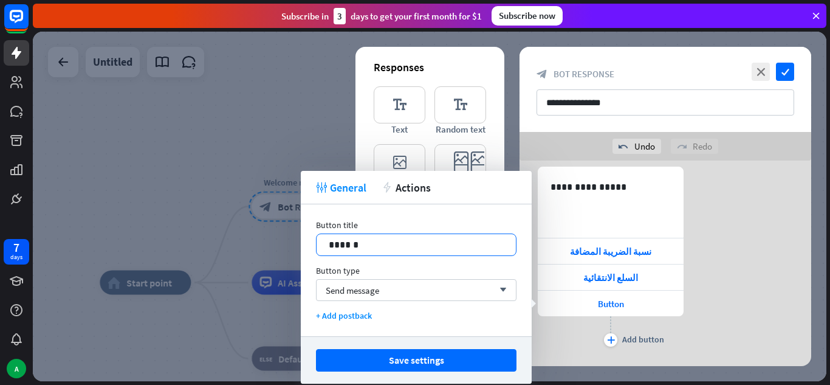
click at [346, 244] on p "******" at bounding box center [416, 244] width 175 height 15
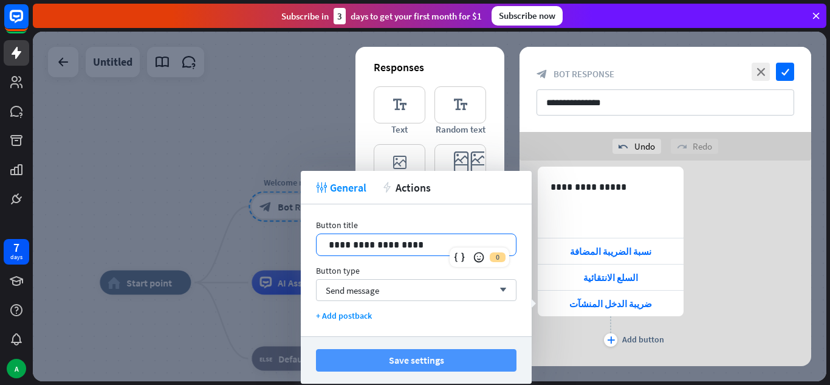
click at [394, 349] on button "Save settings" at bounding box center [416, 360] width 200 height 22
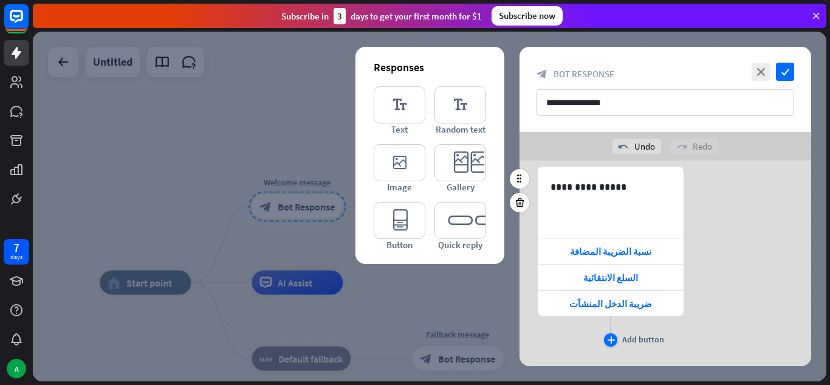
click at [612, 338] on icon "plus" at bounding box center [611, 339] width 8 height 7
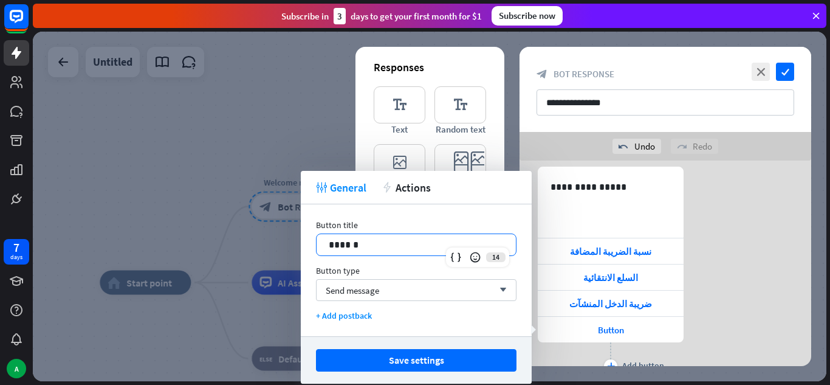
click at [374, 241] on p "******" at bounding box center [416, 244] width 175 height 15
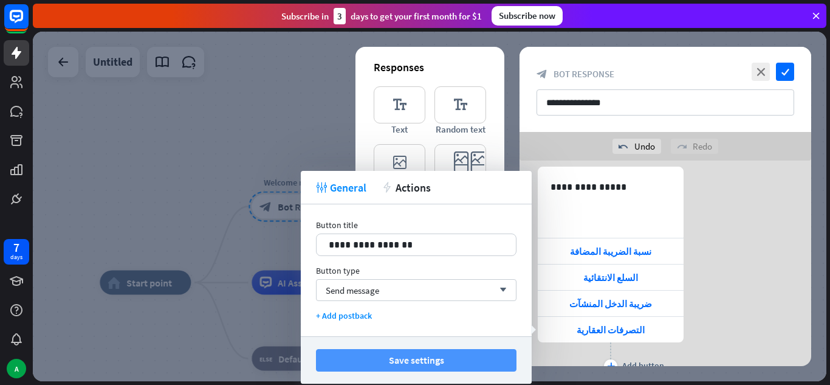
click at [390, 361] on button "Save settings" at bounding box center [416, 360] width 200 height 22
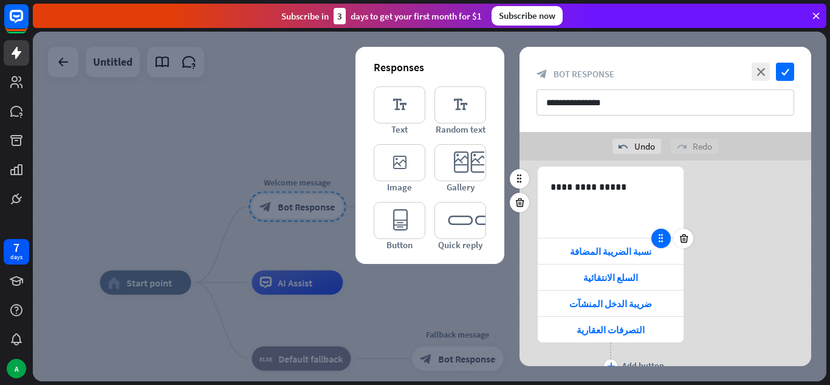
scroll to position [197, 0]
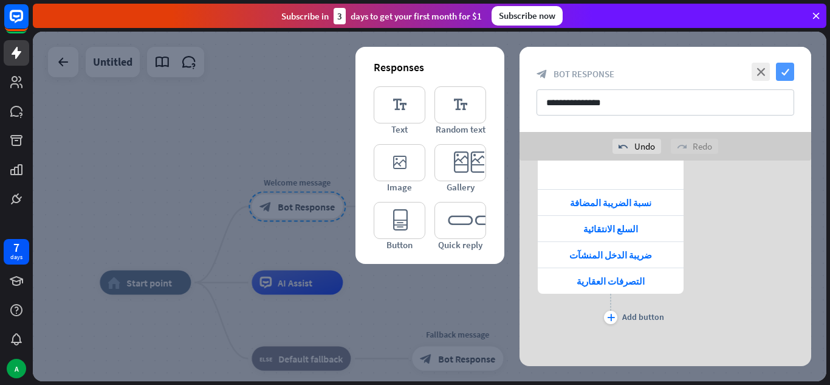
click at [781, 72] on icon "check" at bounding box center [785, 72] width 18 height 18
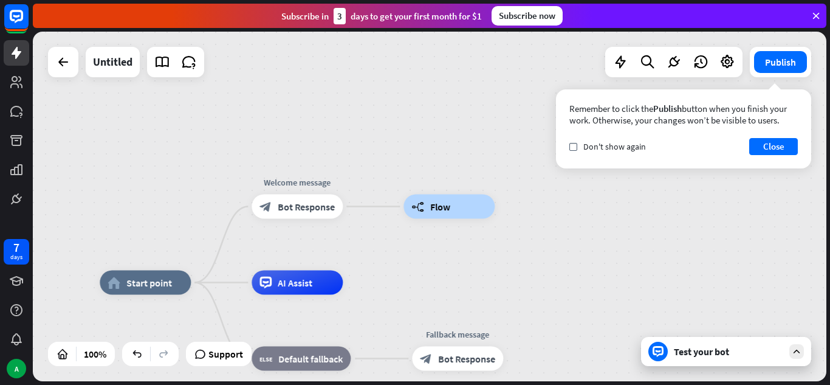
click at [673, 360] on div "Test your bot" at bounding box center [726, 351] width 170 height 29
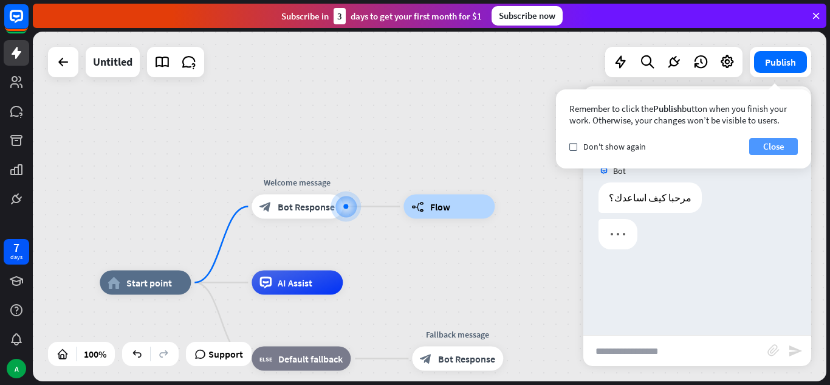
click at [762, 146] on button "Close" at bounding box center [773, 146] width 49 height 17
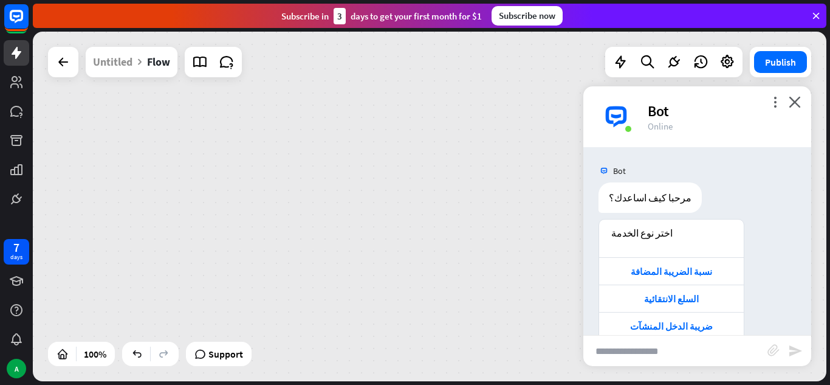
scroll to position [50, 0]
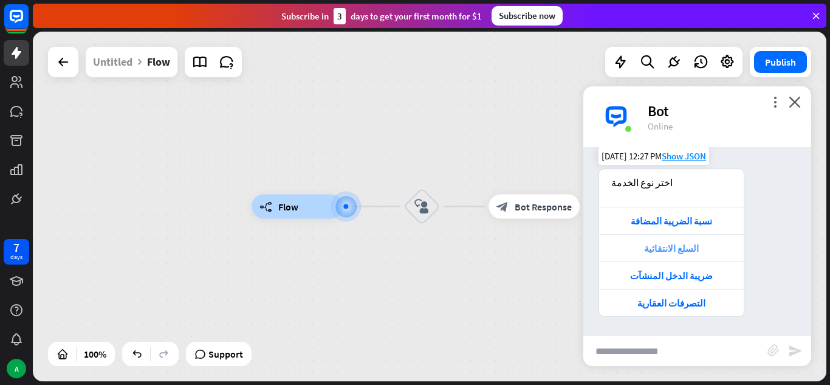
click at [676, 248] on div "السلع الانتقائية" at bounding box center [671, 248] width 132 height 12
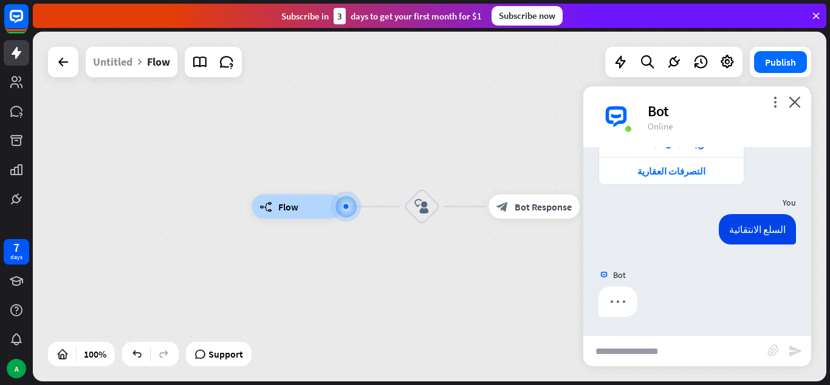
scroll to position [182, 0]
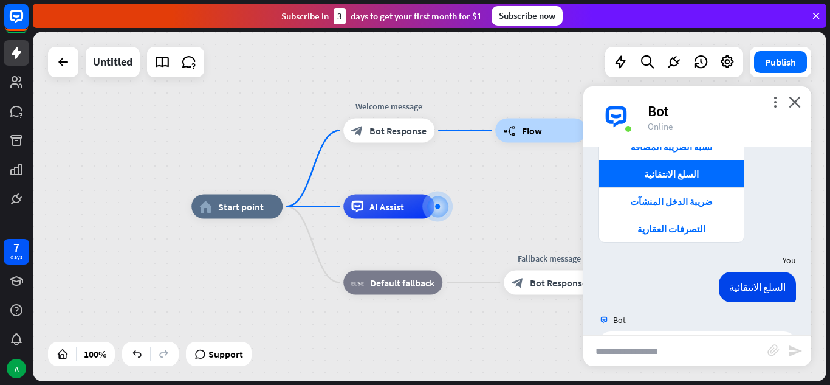
scroll to position [120, 0]
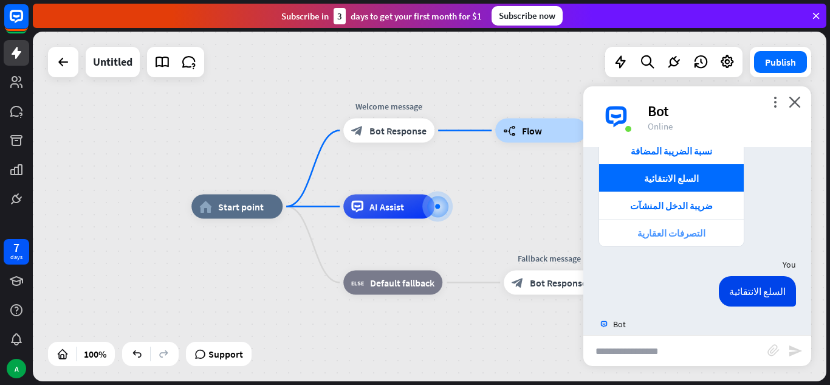
click at [674, 233] on div "التصرفات العقارية" at bounding box center [671, 233] width 132 height 12
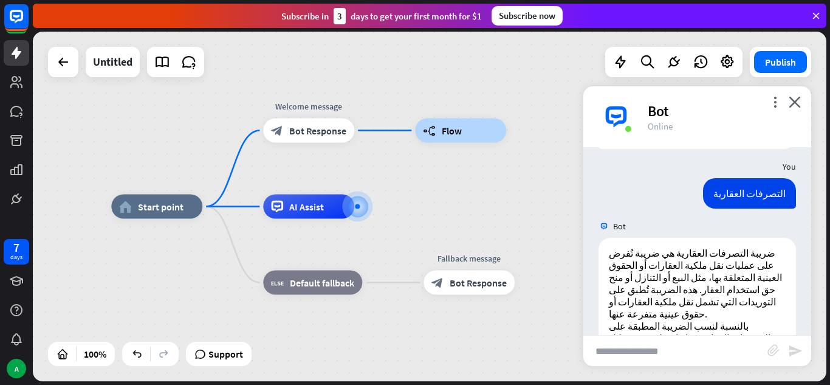
scroll to position [608, 0]
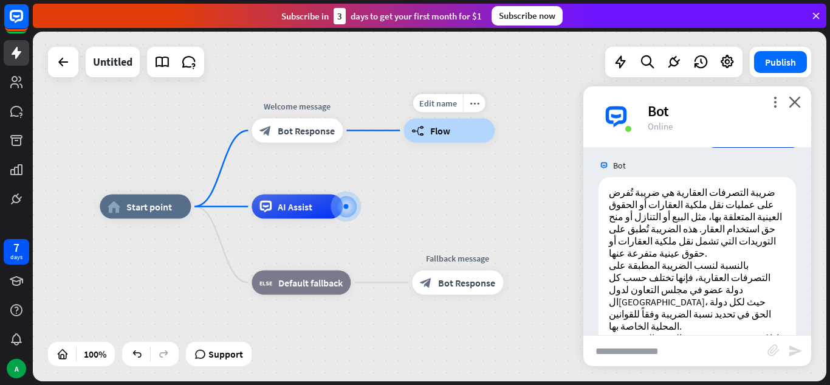
click at [454, 135] on div "builder_tree Flow" at bounding box center [448, 130] width 91 height 24
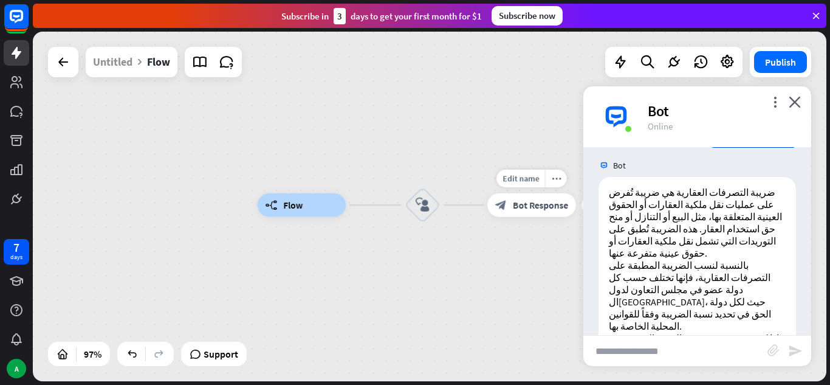
click at [519, 213] on div "block_bot_response Bot Response" at bounding box center [531, 205] width 89 height 24
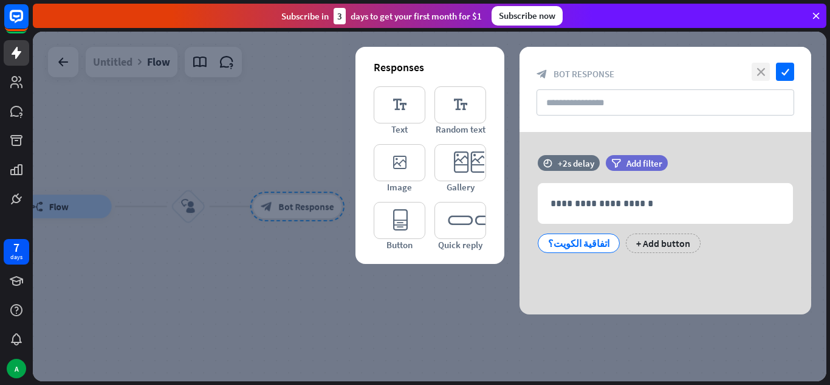
click at [759, 75] on icon "close" at bounding box center [761, 72] width 18 height 18
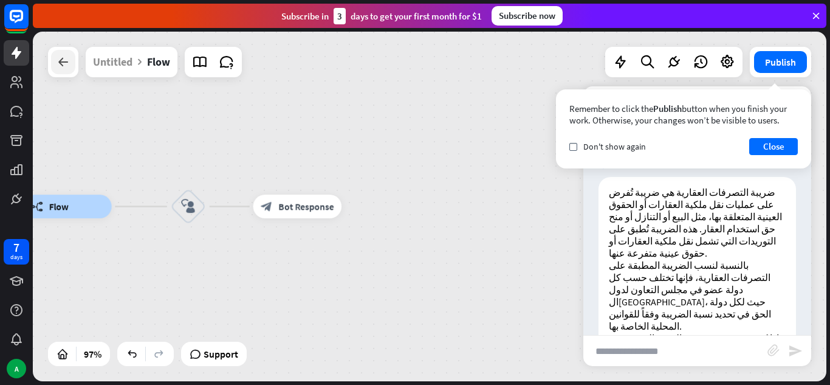
click at [62, 61] on icon at bounding box center [63, 62] width 15 height 15
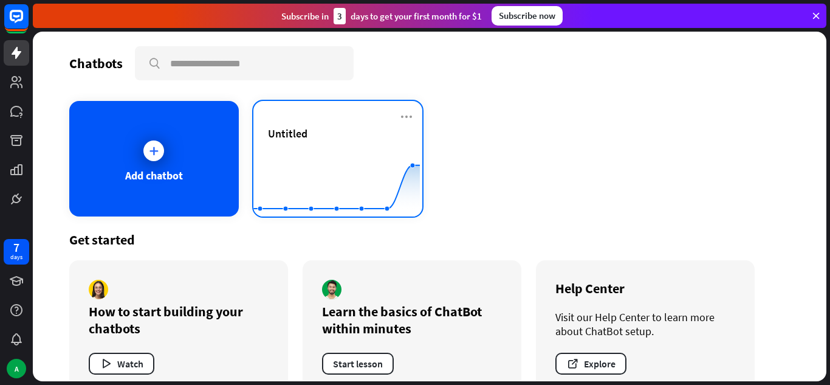
click at [304, 140] on div "Untitled" at bounding box center [338, 147] width 140 height 43
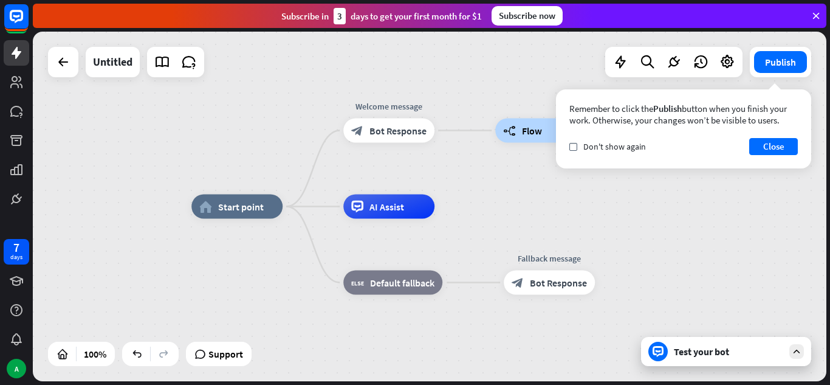
click at [696, 358] on div "Test your bot" at bounding box center [726, 351] width 170 height 29
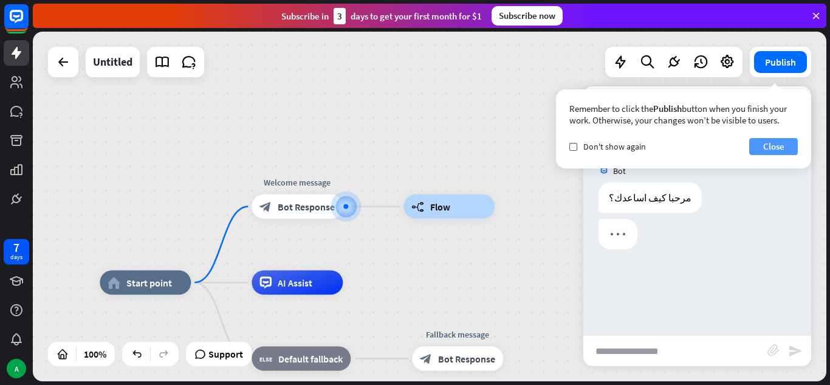
click at [773, 145] on button "Close" at bounding box center [773, 146] width 49 height 17
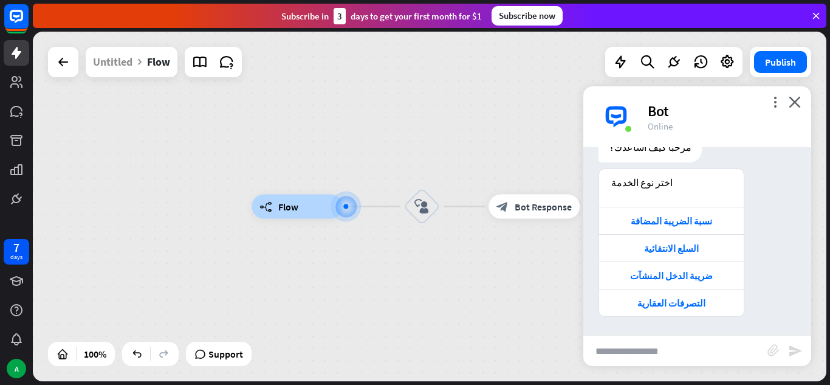
scroll to position [49, 0]
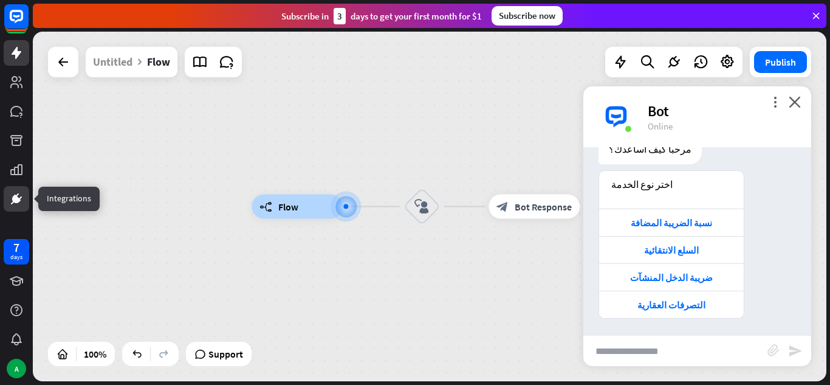
click at [26, 204] on link at bounding box center [17, 199] width 26 height 26
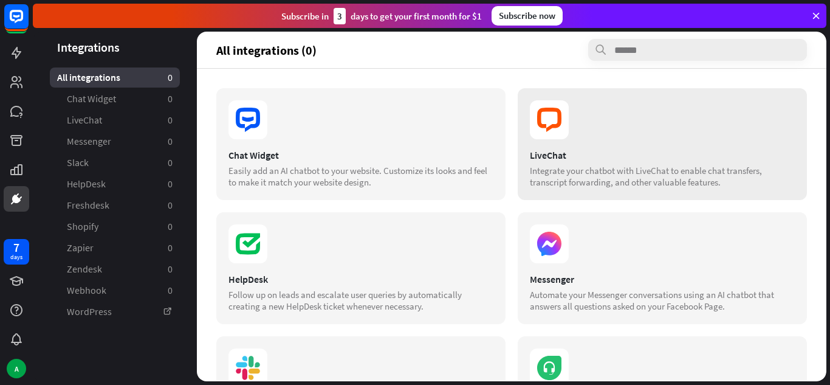
click at [561, 161] on section "LiveChat Integrate your chatbot with LiveChat to enable chat transfers, transcr…" at bounding box center [662, 168] width 265 height 39
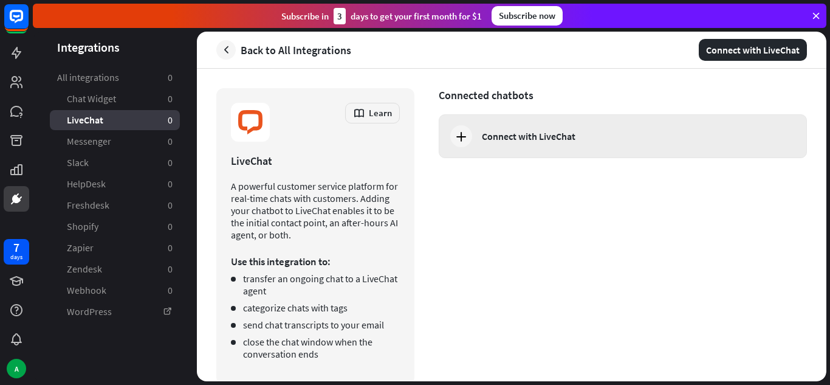
click at [526, 143] on div "Connect with LiveChat" at bounding box center [623, 136] width 368 height 44
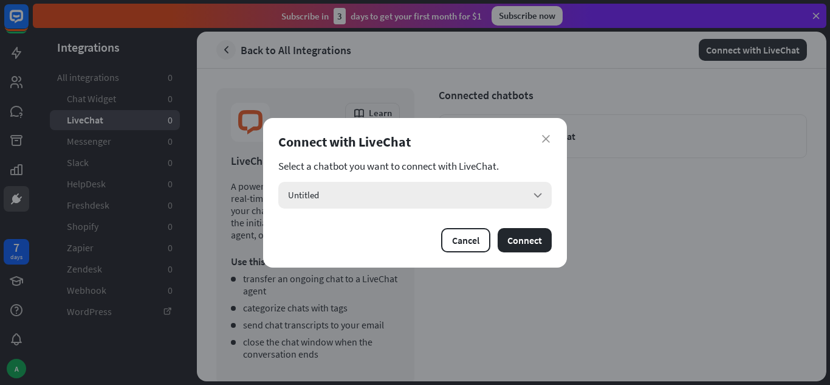
click at [470, 198] on div "Untitled arrow_down" at bounding box center [414, 195] width 273 height 27
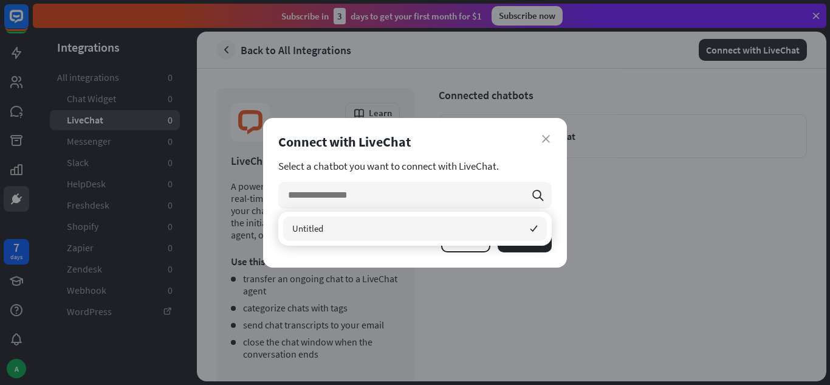
click at [513, 158] on div "close Connect with LiveChat Select a chatbot you want to connect with LiveChat.…" at bounding box center [415, 192] width 304 height 149
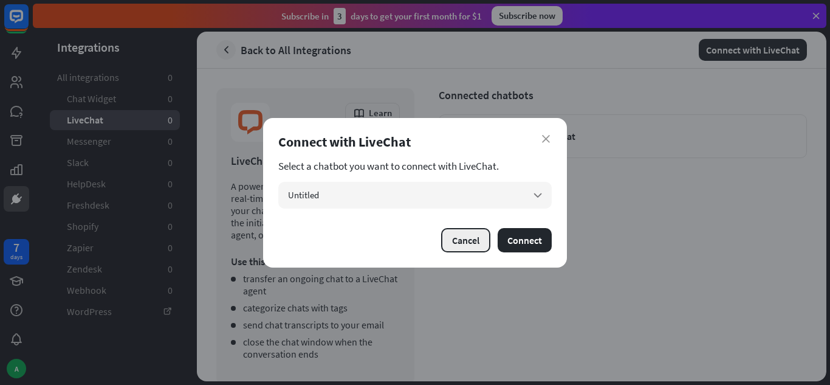
click at [462, 242] on button "Cancel" at bounding box center [465, 240] width 49 height 24
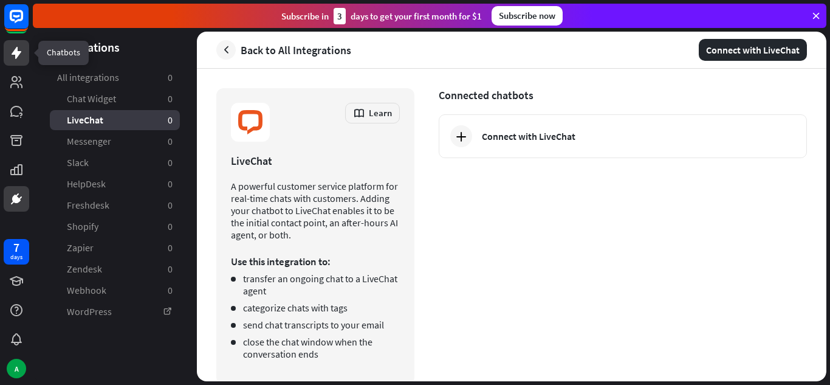
click at [18, 56] on icon at bounding box center [17, 53] width 10 height 12
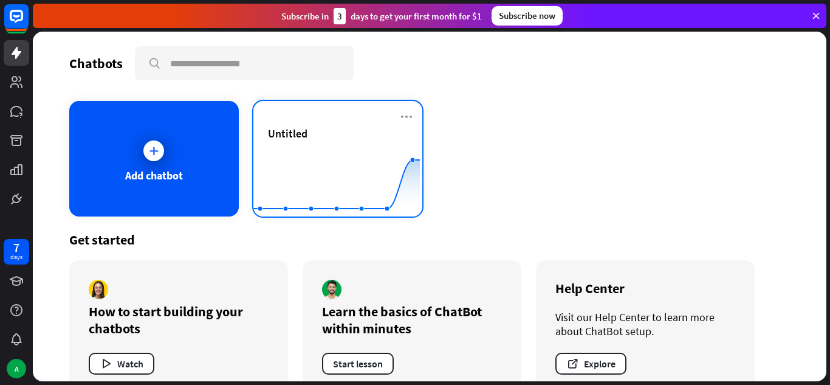
click at [292, 137] on span "Untitled" at bounding box center [287, 133] width 39 height 14
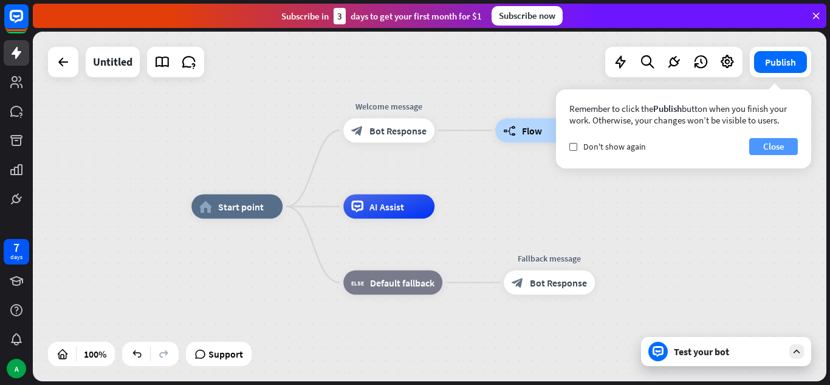
click at [764, 148] on button "Close" at bounding box center [773, 146] width 49 height 17
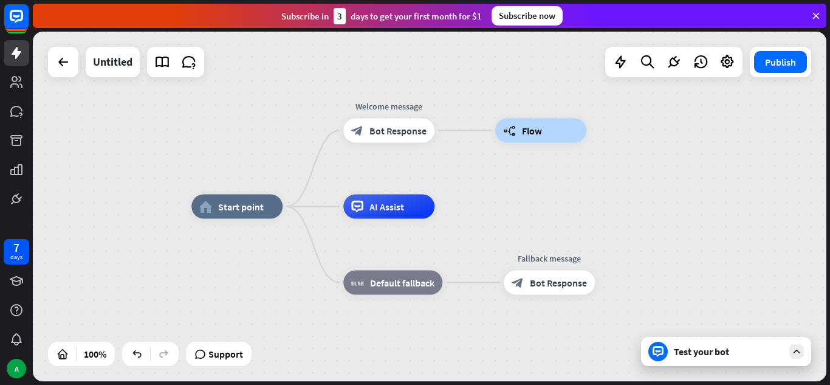
click at [700, 352] on div "Test your bot" at bounding box center [728, 351] width 109 height 12
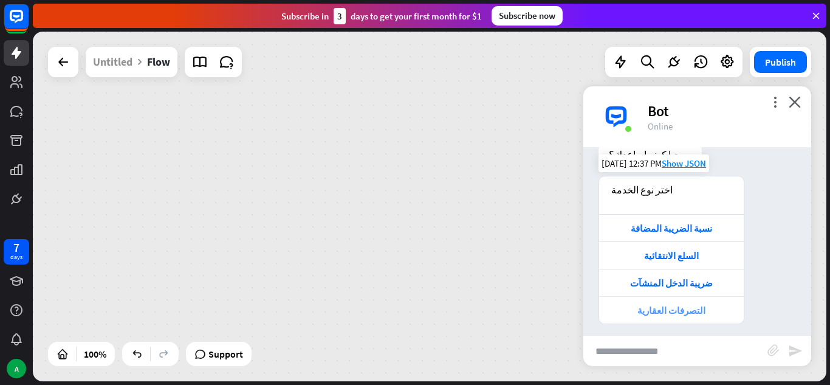
scroll to position [50, 0]
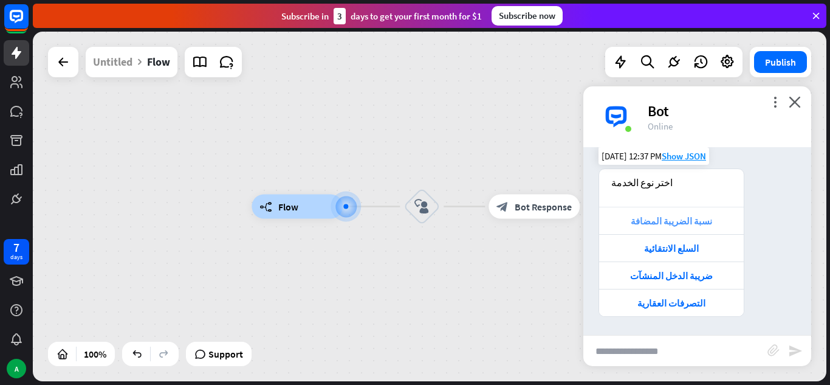
click at [653, 221] on div "نسبة الضريبة المضافة" at bounding box center [671, 221] width 132 height 12
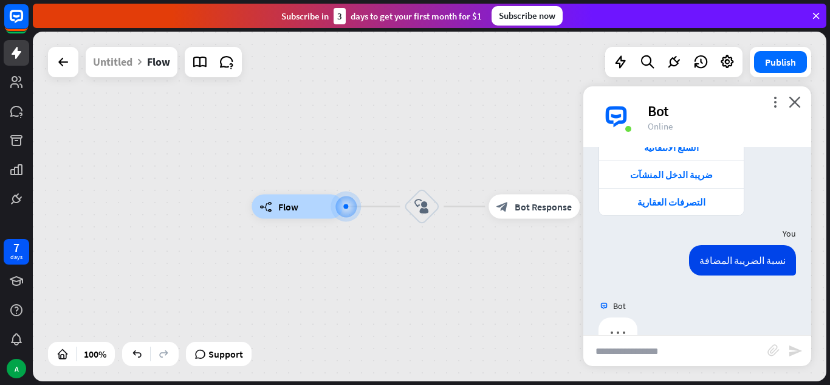
scroll to position [182, 0]
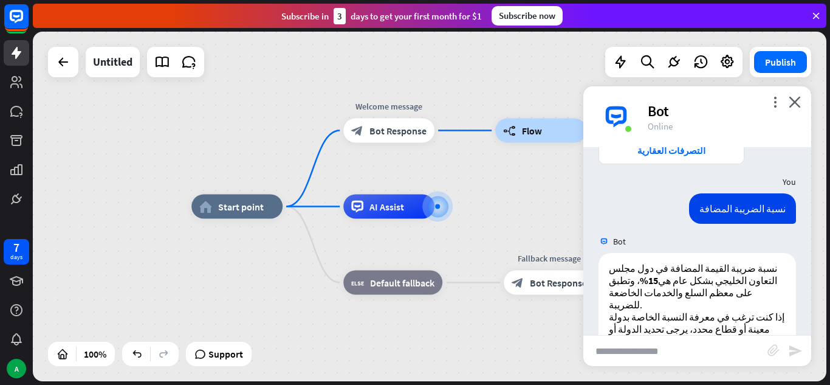
scroll to position [230, 0]
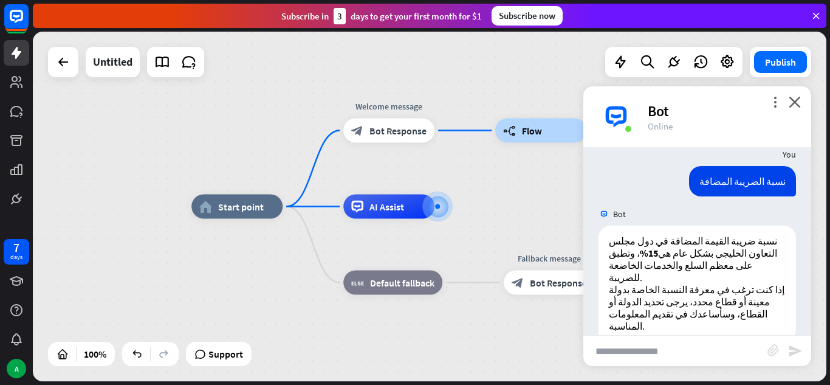
click at [622, 348] on input "text" at bounding box center [675, 350] width 184 height 30
type input "*"
type input "**********"
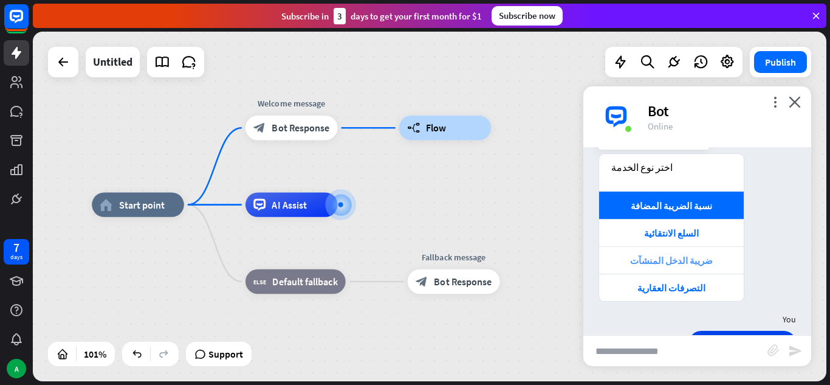
scroll to position [66, 0]
click at [669, 284] on div "التصرفات العقارية" at bounding box center [671, 287] width 132 height 12
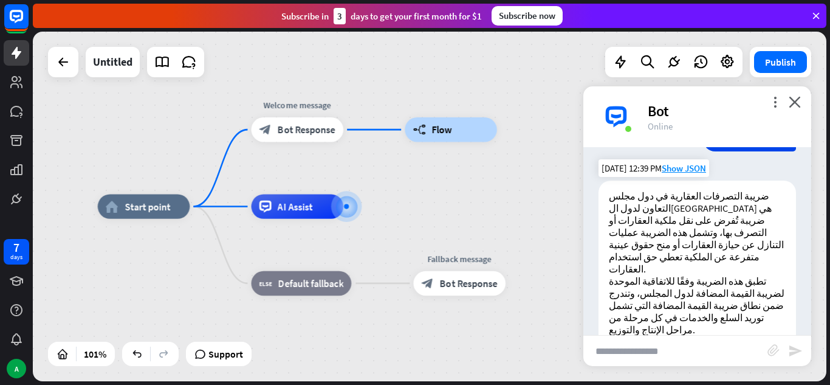
scroll to position [639, 0]
